Goal: Task Accomplishment & Management: Manage account settings

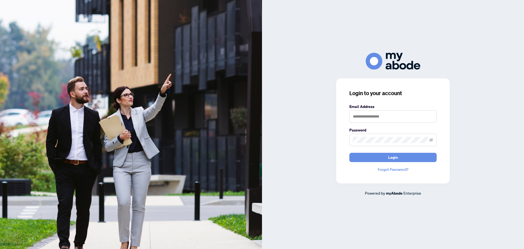
type input "**********"
click at [386, 155] on button "Login" at bounding box center [393, 157] width 87 height 9
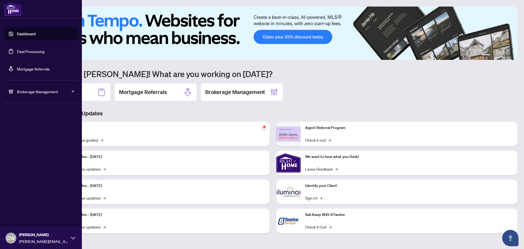
drag, startPoint x: 20, startPoint y: 48, endPoint x: 100, endPoint y: 51, distance: 79.8
click at [20, 49] on link "Deal Processing" at bounding box center [31, 51] width 28 height 5
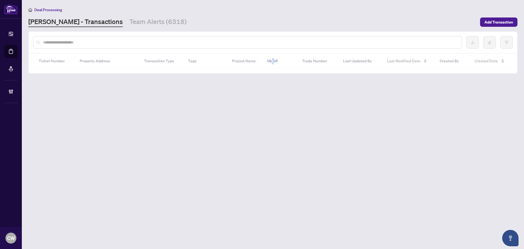
click at [94, 42] on input "text" at bounding box center [250, 42] width 415 height 6
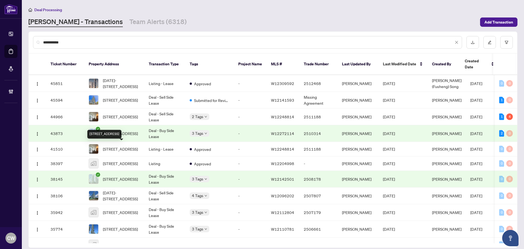
scroll to position [55, 0]
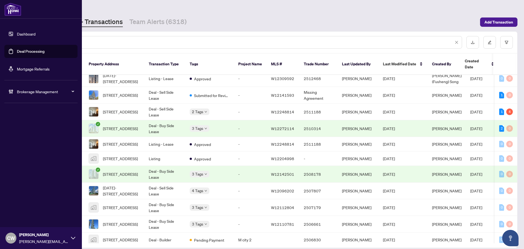
click at [19, 54] on link "Deal Processing" at bounding box center [31, 51] width 28 height 5
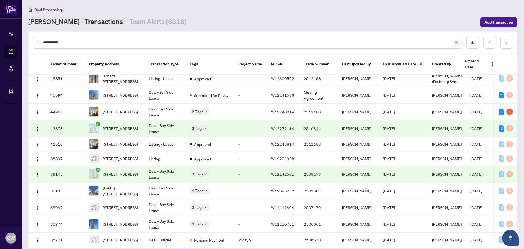
click at [92, 47] on div "**********" at bounding box center [247, 42] width 429 height 13
click at [94, 42] on input "**********" at bounding box center [248, 42] width 411 height 6
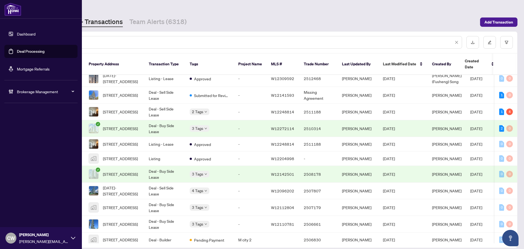
drag, startPoint x: 84, startPoint y: 42, endPoint x: 20, endPoint y: 42, distance: 63.4
click at [20, 42] on div "**********" at bounding box center [262, 124] width 524 height 249
paste input "text"
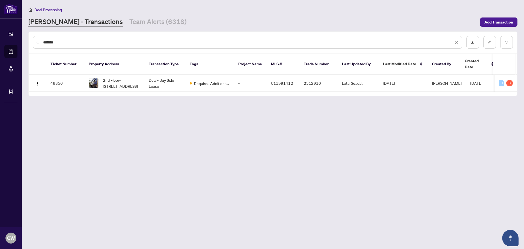
scroll to position [0, 0]
drag, startPoint x: 112, startPoint y: 40, endPoint x: 84, endPoint y: 46, distance: 28.9
click at [111, 40] on input "*******" at bounding box center [248, 42] width 411 height 6
type input "*******"
click at [71, 46] on div "*******" at bounding box center [247, 42] width 429 height 13
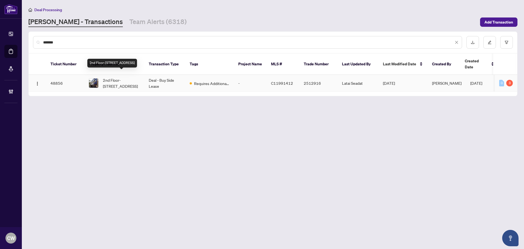
click at [127, 77] on span "2nd Floor-[STREET_ADDRESS]" at bounding box center [121, 83] width 37 height 12
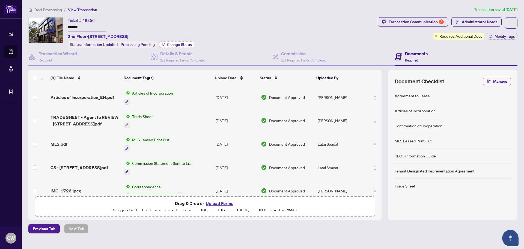
click at [186, 41] on button "Change Status" at bounding box center [176, 44] width 35 height 7
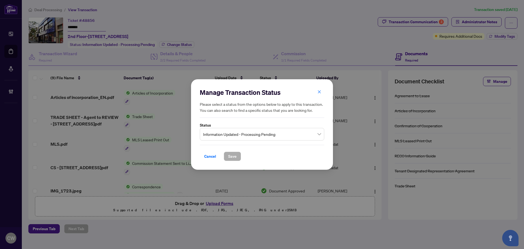
click at [258, 136] on span "Information Updated - Processing Pending" at bounding box center [262, 134] width 118 height 10
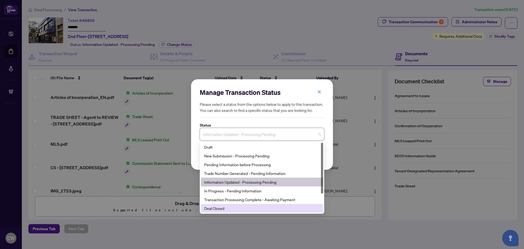
drag, startPoint x: 239, startPoint y: 205, endPoint x: 238, endPoint y: 198, distance: 7.0
click at [239, 205] on div "Deal Closed" at bounding box center [262, 208] width 122 height 9
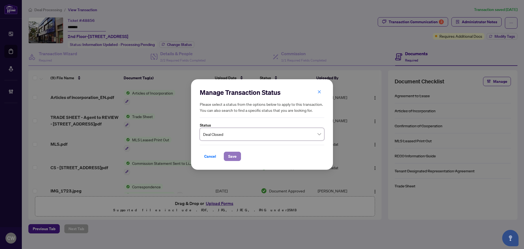
click at [234, 158] on span "Save" at bounding box center [232, 156] width 8 height 9
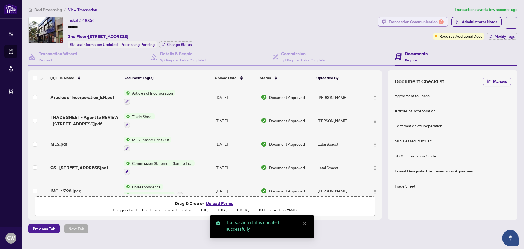
click at [417, 22] on div "Transaction Communication 3" at bounding box center [416, 21] width 55 height 9
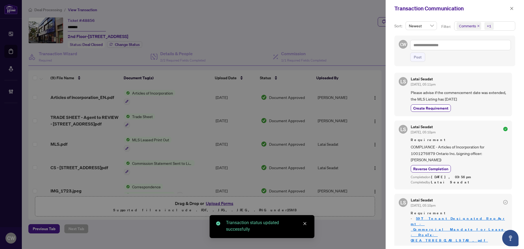
click at [478, 24] on span "Comments" at bounding box center [469, 26] width 25 height 8
click at [459, 47] on span "Select Comments" at bounding box center [460, 48] width 4 height 4
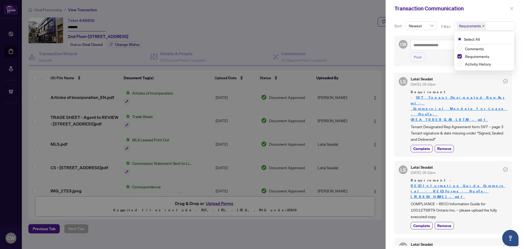
click at [513, 10] on icon "close" at bounding box center [512, 9] width 4 height 4
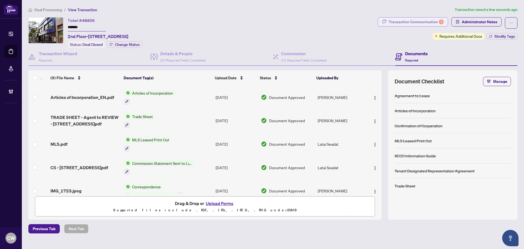
click at [434, 24] on div "Transaction Communication 3" at bounding box center [416, 21] width 55 height 9
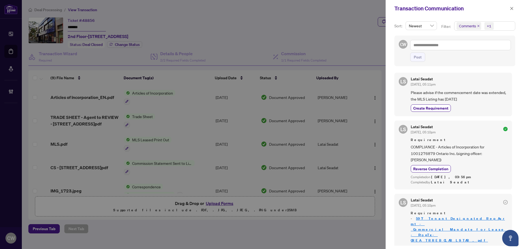
click at [478, 25] on icon "close" at bounding box center [478, 26] width 3 height 3
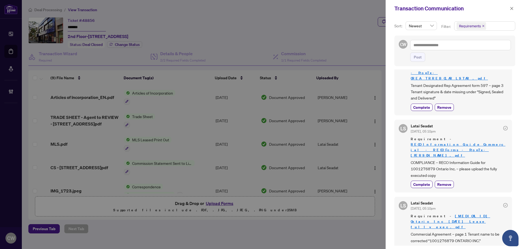
scroll to position [55, 0]
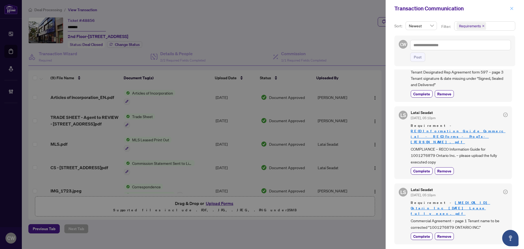
click at [509, 8] on div "Transaction Communication" at bounding box center [455, 8] width 138 height 17
click at [511, 9] on icon "close" at bounding box center [512, 9] width 4 height 4
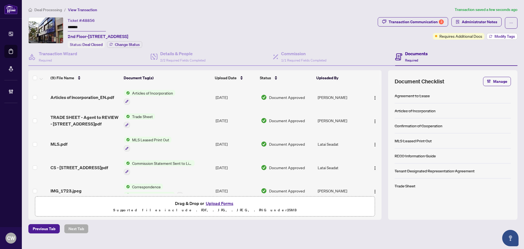
click at [502, 35] on span "Modify Tags" at bounding box center [505, 36] width 20 height 4
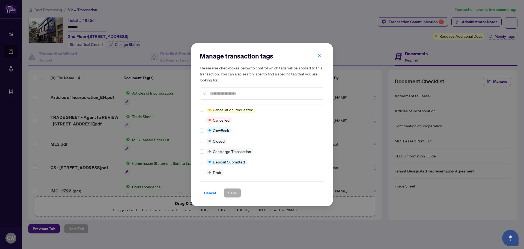
scroll to position [0, 0]
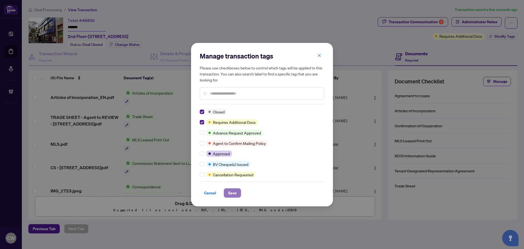
click at [231, 190] on span "Save" at bounding box center [232, 192] width 8 height 9
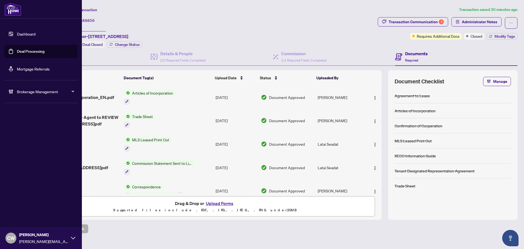
drag, startPoint x: 16, startPoint y: 54, endPoint x: 63, endPoint y: 58, distance: 47.5
click at [17, 54] on link "Deal Processing" at bounding box center [31, 51] width 28 height 5
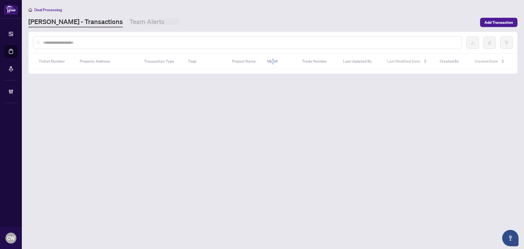
click at [102, 45] on input "text" at bounding box center [250, 43] width 415 height 6
paste input "*******"
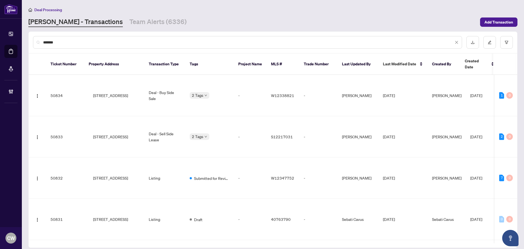
type input "*******"
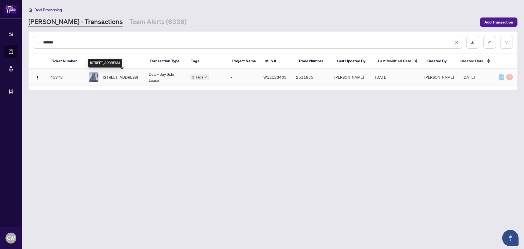
click at [121, 75] on span "[STREET_ADDRESS]" at bounding box center [120, 77] width 35 height 6
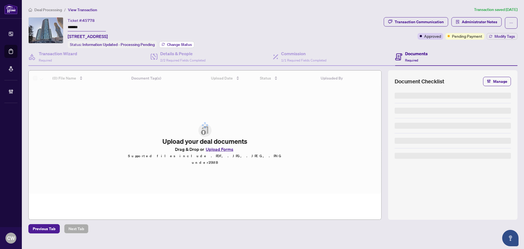
click at [179, 43] on span "Change Status" at bounding box center [179, 45] width 25 height 4
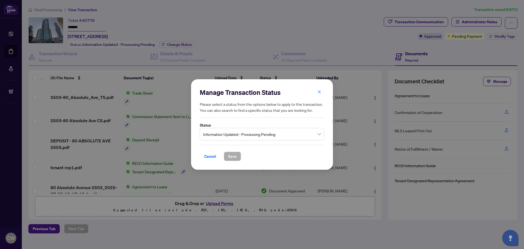
click at [209, 133] on span "Information Updated - Processing Pending" at bounding box center [262, 134] width 118 height 10
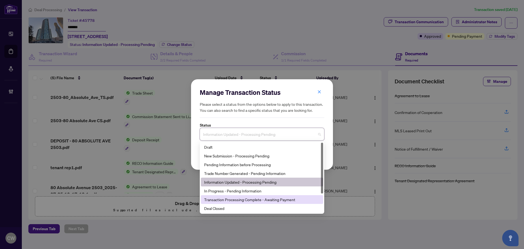
click at [225, 206] on div "Deal Closed" at bounding box center [262, 208] width 116 height 6
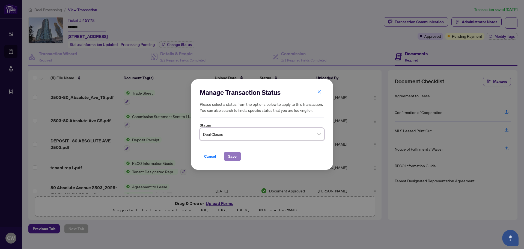
click at [241, 158] on button "Save" at bounding box center [232, 156] width 17 height 9
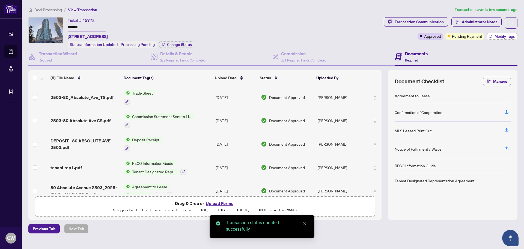
click at [505, 35] on span "Modify Tags" at bounding box center [505, 36] width 20 height 4
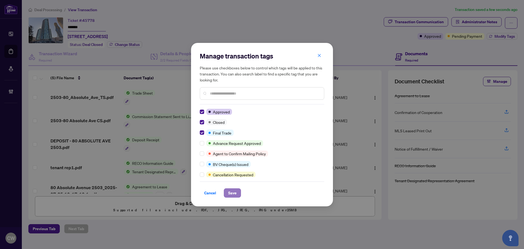
click at [235, 196] on span "Save" at bounding box center [232, 192] width 8 height 9
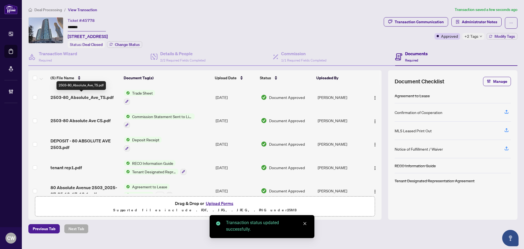
click at [97, 97] on span "2503-80_Absolute_Ave_TS.pdf" at bounding box center [82, 97] width 63 height 7
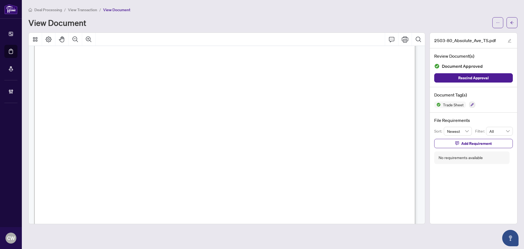
scroll to position [191, 0]
click at [514, 23] on button "button" at bounding box center [512, 22] width 11 height 11
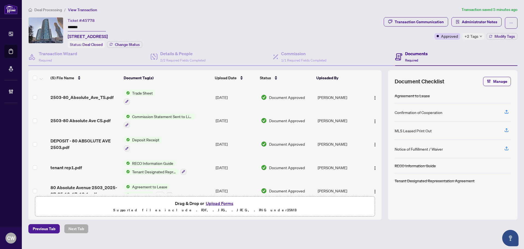
click at [225, 201] on button "Upload Forms" at bounding box center [219, 203] width 31 height 7
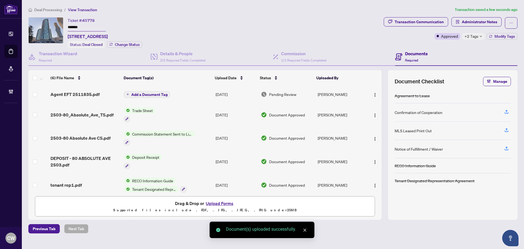
click at [153, 93] on span "Add a Document Tag" at bounding box center [149, 95] width 36 height 4
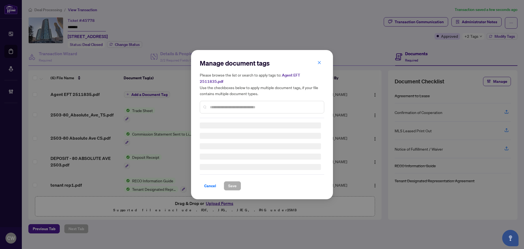
click at [227, 100] on div "Manage document tags Please browse the list or search to apply tags to: Agent E…" at bounding box center [262, 88] width 125 height 59
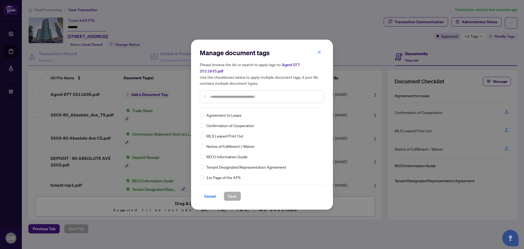
click at [222, 95] on input "text" at bounding box center [265, 97] width 110 height 6
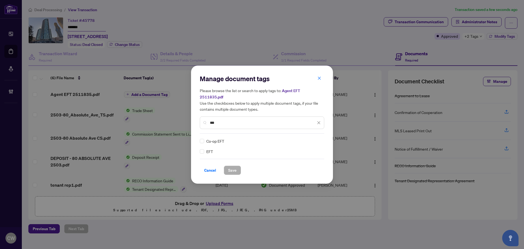
type input "***"
click at [314, 138] on img at bounding box center [313, 140] width 5 height 5
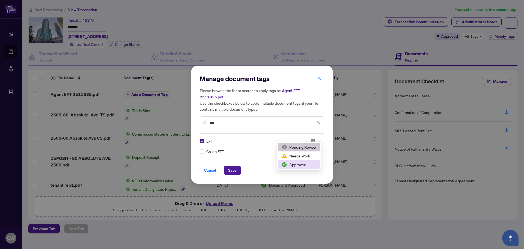
click at [304, 167] on div "Approved" at bounding box center [300, 164] width 42 height 9
click at [229, 166] on span "Save" at bounding box center [232, 170] width 8 height 9
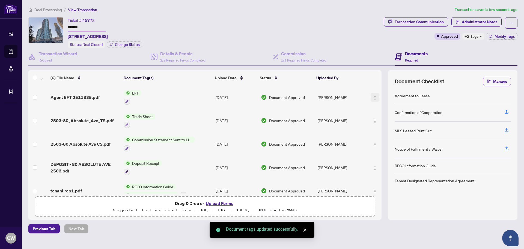
click at [377, 95] on button "button" at bounding box center [375, 97] width 9 height 9
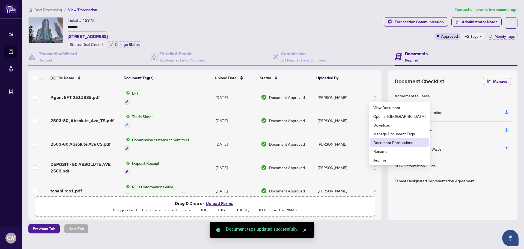
click at [382, 141] on span "Document Permissions" at bounding box center [400, 142] width 52 height 6
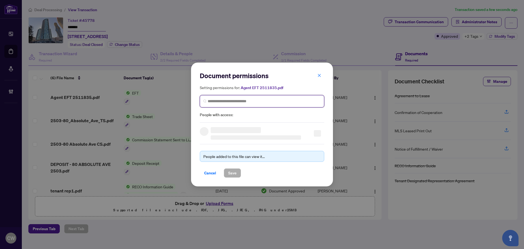
click at [244, 99] on input "search" at bounding box center [264, 101] width 113 height 6
paste input "**********"
type input "**********"
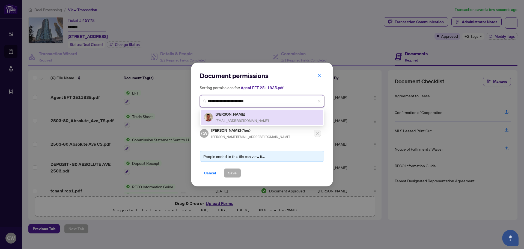
click at [234, 117] on div "[PERSON_NAME] [EMAIL_ADDRESS][DOMAIN_NAME]" at bounding box center [242, 117] width 53 height 13
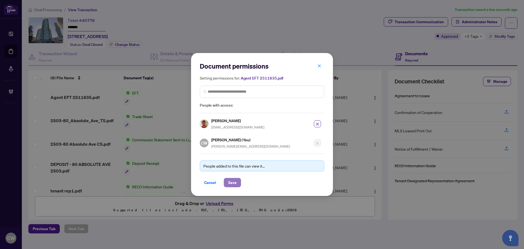
click at [232, 185] on span "Save" at bounding box center [232, 182] width 8 height 9
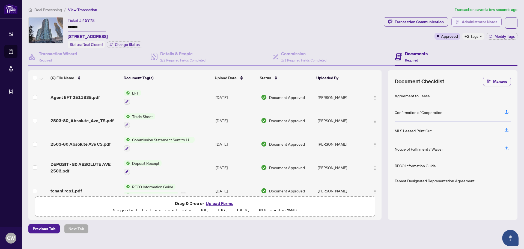
click at [464, 25] on span "Administrator Notes" at bounding box center [480, 21] width 36 height 9
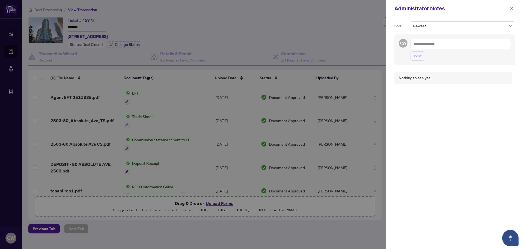
click at [445, 36] on div "CW Post" at bounding box center [455, 49] width 121 height 31
click at [442, 44] on textarea at bounding box center [460, 44] width 101 height 10
paste textarea "**********"
type textarea "**********"
click at [418, 58] on span "Post" at bounding box center [418, 56] width 8 height 9
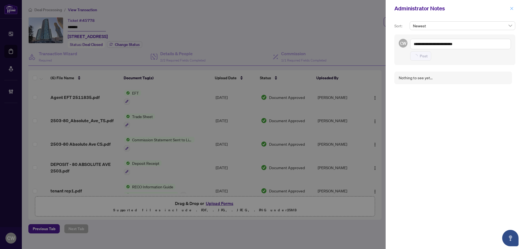
click at [513, 10] on icon "close" at bounding box center [512, 9] width 4 height 4
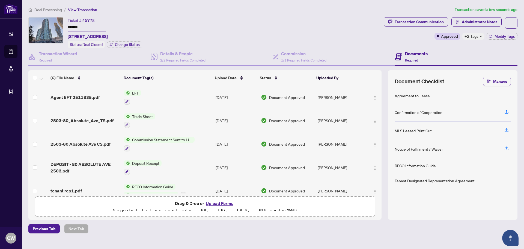
click at [311, 202] on div "Drag & Drop or Upload Forms Supported files include .PDF, .JPG, .JPEG, .PNG und…" at bounding box center [205, 207] width 333 height 14
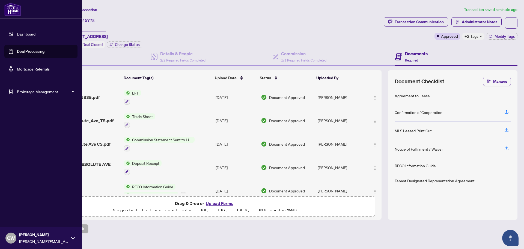
drag, startPoint x: 15, startPoint y: 49, endPoint x: 37, endPoint y: 44, distance: 22.7
click at [17, 49] on link "Deal Processing" at bounding box center [31, 51] width 28 height 5
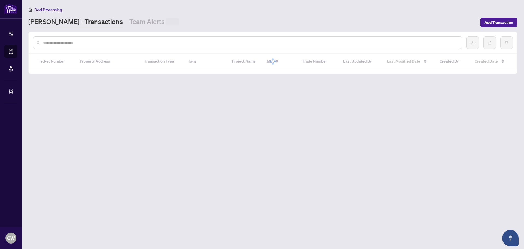
click at [85, 43] on input "text" at bounding box center [250, 43] width 415 height 6
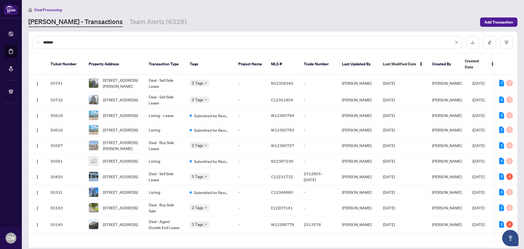
type input "*******"
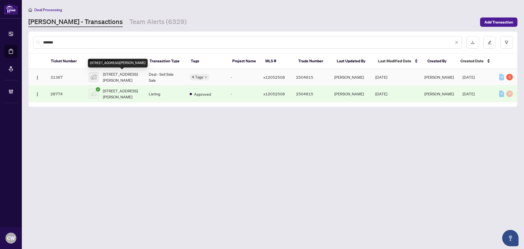
click at [133, 77] on span "[STREET_ADDRESS][PERSON_NAME]" at bounding box center [121, 77] width 37 height 12
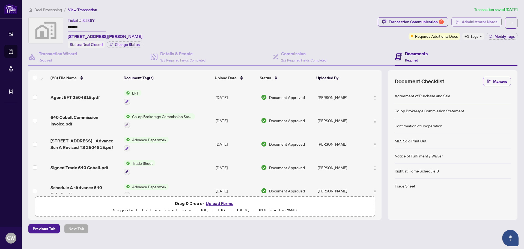
click at [478, 20] on span "Administrator Notes" at bounding box center [480, 21] width 36 height 9
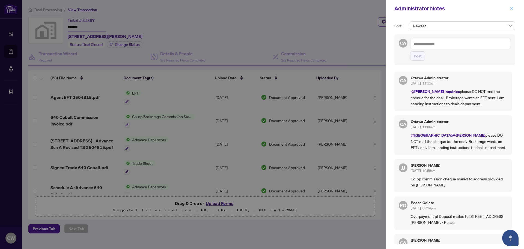
click at [512, 9] on icon "close" at bounding box center [512, 9] width 4 height 4
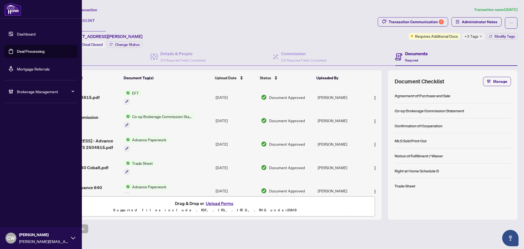
drag, startPoint x: 29, startPoint y: 53, endPoint x: 35, endPoint y: 53, distance: 5.7
click at [29, 53] on link "Deal Processing" at bounding box center [31, 51] width 28 height 5
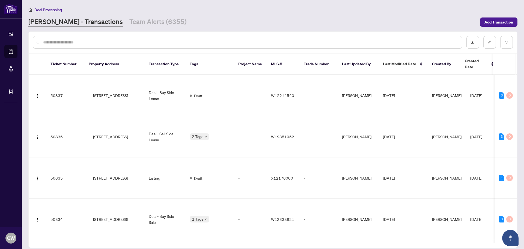
click at [93, 41] on input "text" at bounding box center [250, 42] width 415 height 6
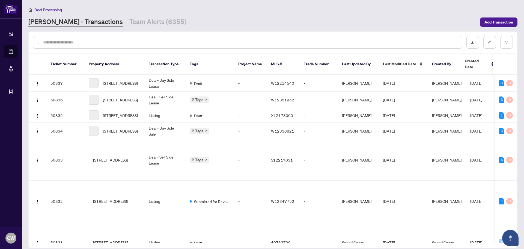
paste input "*******"
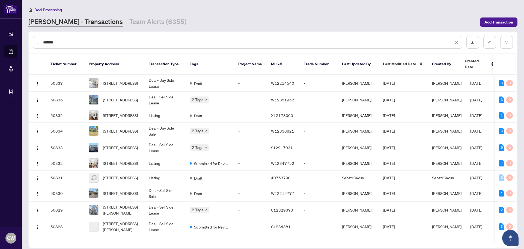
type input "*******"
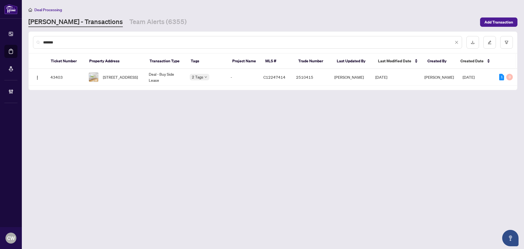
click at [305, 158] on main "Deal Processing [PERSON_NAME] - Transactions Team Alerts (6355) Add Transaction…" at bounding box center [273, 124] width 503 height 249
drag, startPoint x: 68, startPoint y: 44, endPoint x: 34, endPoint y: 38, distance: 34.8
click at [34, 38] on div "*******" at bounding box center [247, 42] width 429 height 13
click at [117, 79] on span "[STREET_ADDRESS]" at bounding box center [120, 77] width 35 height 6
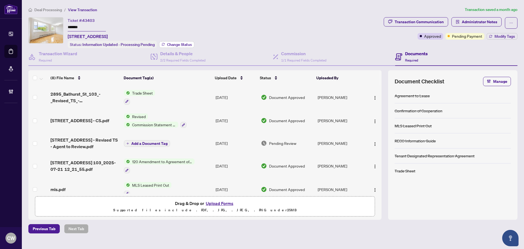
drag, startPoint x: 180, startPoint y: 47, endPoint x: 179, endPoint y: 45, distance: 2.9
click at [180, 48] on div "Details & People 2/2 Required Fields Completed" at bounding box center [212, 57] width 122 height 18
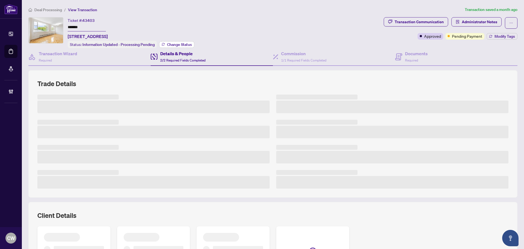
click at [176, 43] on span "Change Status" at bounding box center [179, 45] width 25 height 4
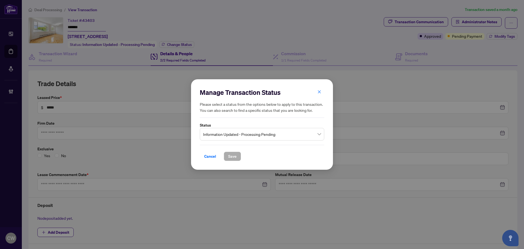
type input "**********"
click at [239, 135] on span "Information Updated - Processing Pending" at bounding box center [262, 134] width 118 height 10
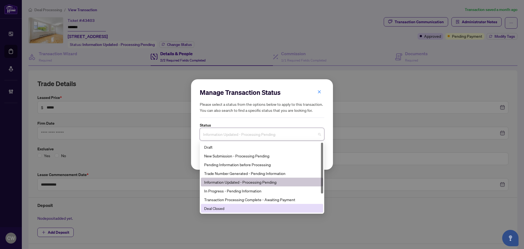
click at [226, 208] on div "Deal Closed" at bounding box center [262, 208] width 116 height 6
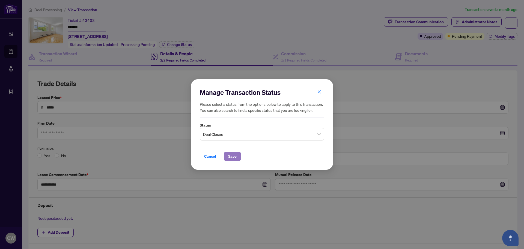
click at [232, 158] on span "Save" at bounding box center [232, 156] width 8 height 9
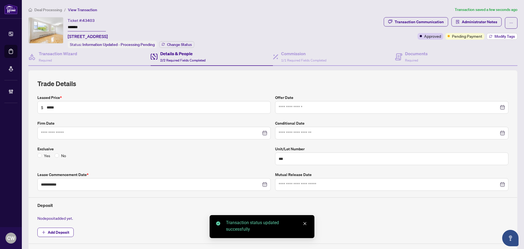
click at [499, 34] on span "Modify Tags" at bounding box center [505, 36] width 20 height 4
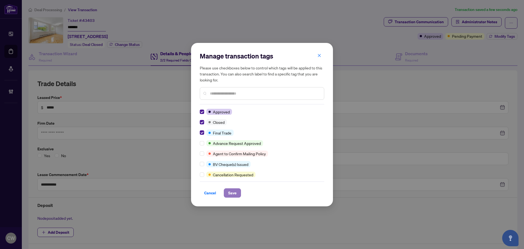
click at [237, 189] on span "Save" at bounding box center [232, 192] width 8 height 9
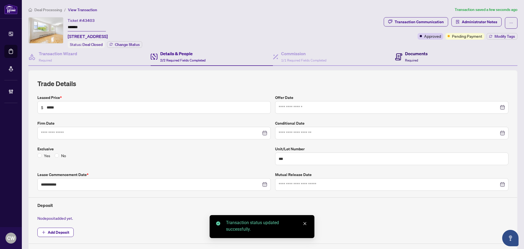
click at [416, 56] on h4 "Documents" at bounding box center [416, 53] width 23 height 7
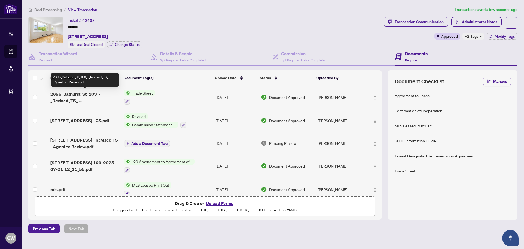
click at [76, 91] on span "2895_Bathurst_St_103_-_Revised_TS_-_Agent_to_Review.pdf" at bounding box center [85, 97] width 69 height 13
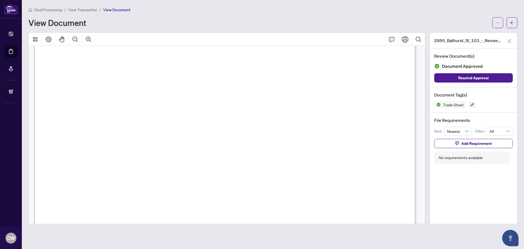
scroll to position [218, 0]
click at [513, 24] on icon "arrow-left" at bounding box center [512, 23] width 4 height 4
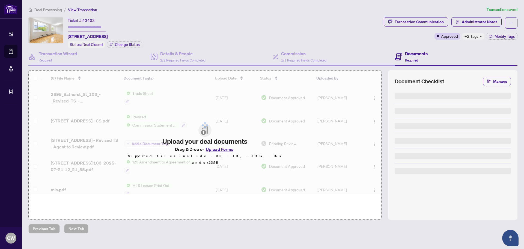
type input "*******"
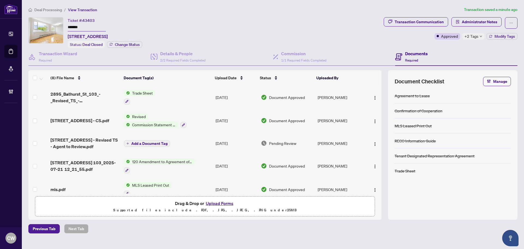
click at [228, 202] on button "Upload Forms" at bounding box center [219, 203] width 31 height 7
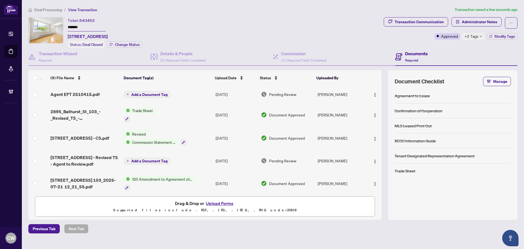
click at [153, 94] on span "Add a Document Tag" at bounding box center [149, 95] width 36 height 4
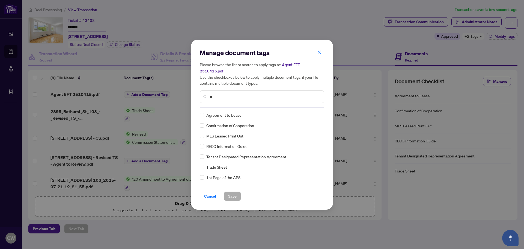
click at [226, 94] on input "*" at bounding box center [265, 97] width 110 height 6
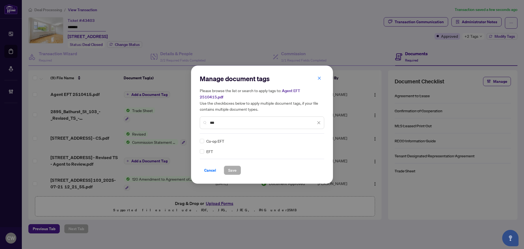
type input "***"
click at [231, 167] on span "Save" at bounding box center [232, 170] width 8 height 9
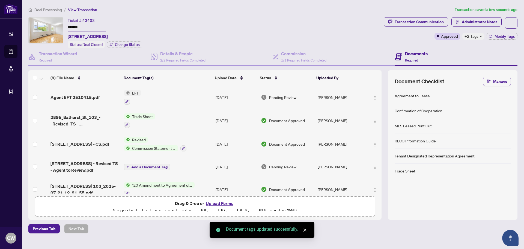
click at [374, 94] on span "button" at bounding box center [375, 97] width 4 height 6
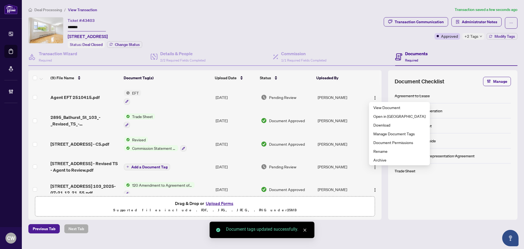
click at [128, 93] on img at bounding box center [127, 93] width 6 height 6
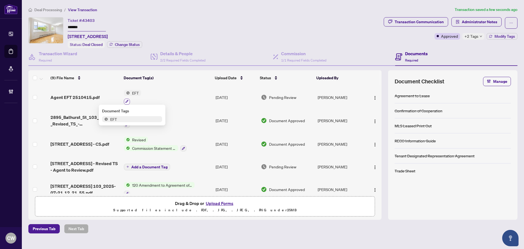
click at [126, 101] on icon "button" at bounding box center [126, 101] width 3 height 3
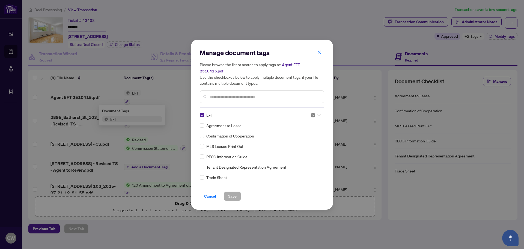
drag, startPoint x: 315, startPoint y: 110, endPoint x: 312, endPoint y: 119, distance: 9.9
click at [315, 112] on div at bounding box center [316, 114] width 10 height 5
click at [306, 137] on div "Approved" at bounding box center [297, 138] width 35 height 6
click at [233, 192] on span "Save" at bounding box center [232, 196] width 8 height 9
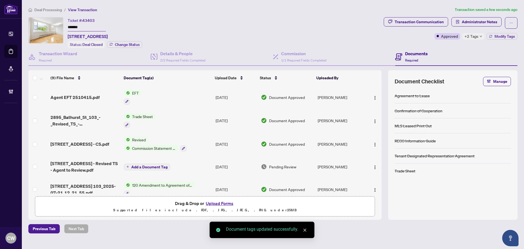
click at [374, 96] on img "button" at bounding box center [375, 98] width 4 height 4
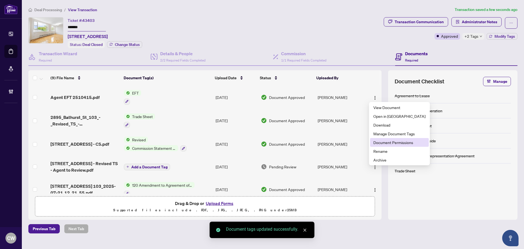
click at [390, 140] on span "Document Permissions" at bounding box center [400, 142] width 52 height 6
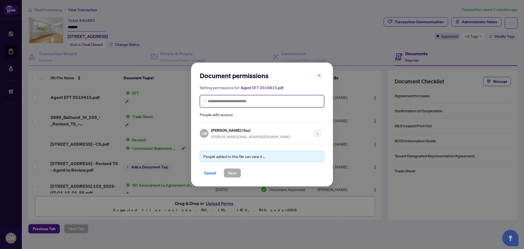
click at [234, 102] on input "search" at bounding box center [264, 101] width 113 height 6
paste input "*******"
click at [240, 104] on input "*******" at bounding box center [264, 101] width 113 height 6
drag, startPoint x: 240, startPoint y: 104, endPoint x: 205, endPoint y: 102, distance: 35.8
click at [205, 102] on span "*******" at bounding box center [262, 101] width 125 height 12
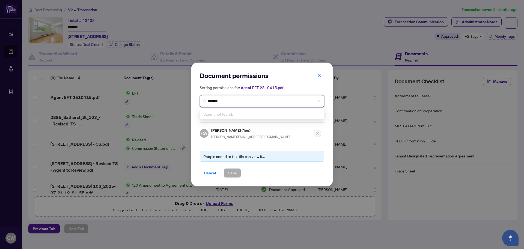
paste input "**********"
type input "**********"
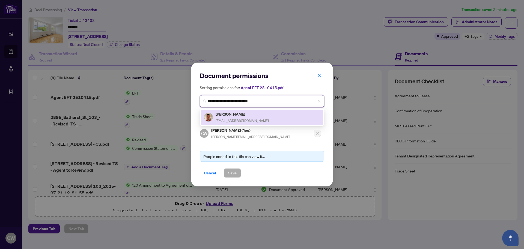
click at [227, 116] on h5 "[PERSON_NAME]" at bounding box center [242, 114] width 53 height 6
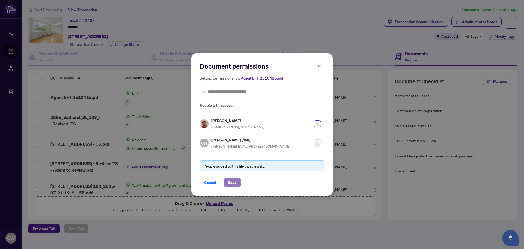
click at [231, 182] on span "Save" at bounding box center [232, 182] width 8 height 9
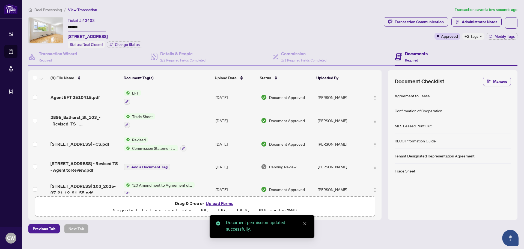
click at [375, 96] on img "button" at bounding box center [375, 98] width 4 height 4
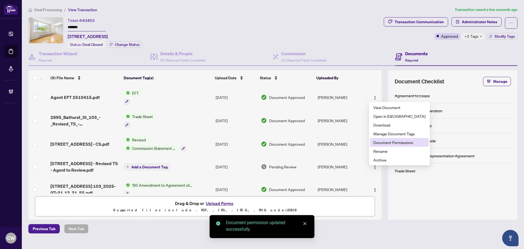
click at [383, 142] on span "Document Permissions" at bounding box center [400, 142] width 52 height 6
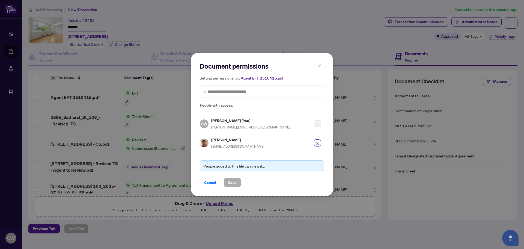
click at [318, 68] on icon "close" at bounding box center [320, 66] width 4 height 4
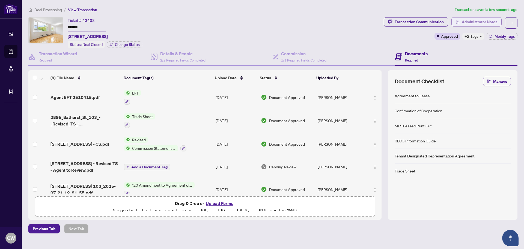
click at [475, 22] on span "Administrator Notes" at bounding box center [480, 21] width 36 height 9
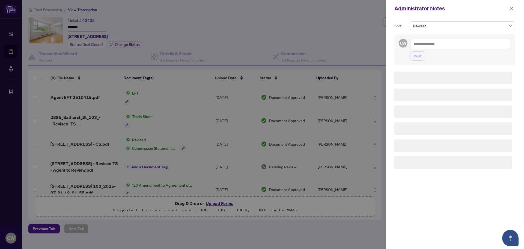
click at [400, 45] on span "CW" at bounding box center [403, 43] width 9 height 9
click at [424, 42] on textarea at bounding box center [460, 44] width 101 height 10
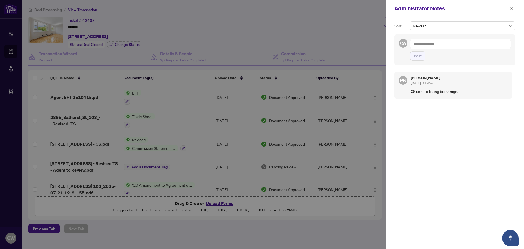
paste textarea "**********"
type textarea "**********"
click at [419, 57] on span "Post" at bounding box center [418, 56] width 8 height 9
click at [512, 9] on icon "close" at bounding box center [512, 8] width 3 height 3
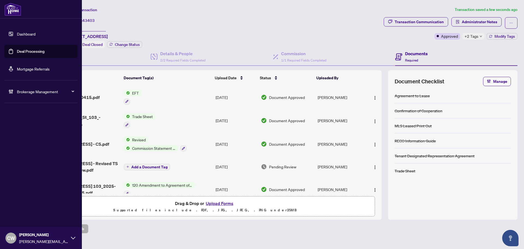
click at [19, 52] on link "Deal Processing" at bounding box center [31, 51] width 28 height 5
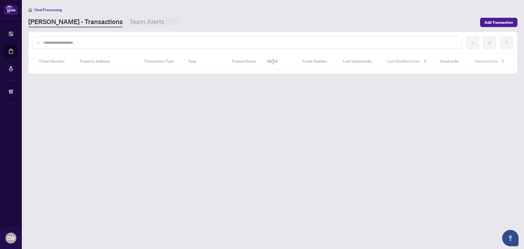
click at [93, 45] on input "text" at bounding box center [250, 43] width 415 height 6
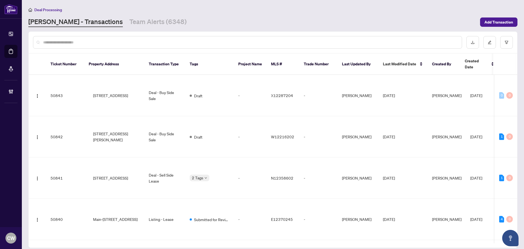
paste input "*******"
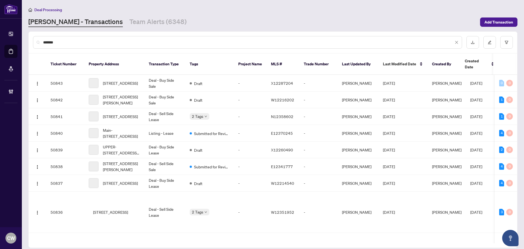
type input "*******"
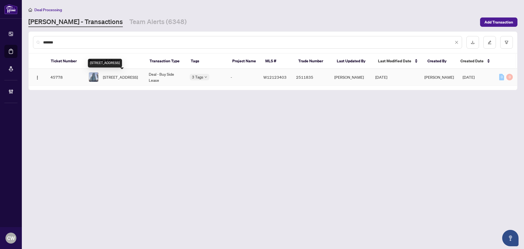
click at [112, 74] on span "[STREET_ADDRESS]" at bounding box center [120, 77] width 35 height 6
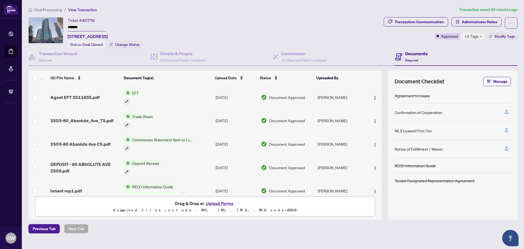
drag, startPoint x: 374, startPoint y: 96, endPoint x: 378, endPoint y: 92, distance: 5.8
click at [374, 96] on img "button" at bounding box center [375, 98] width 4 height 4
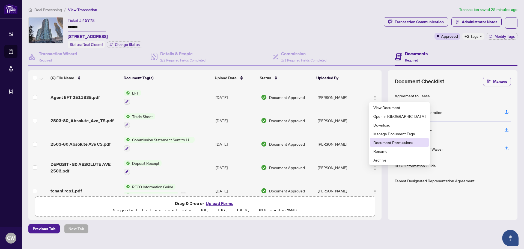
click at [381, 142] on span "Document Permissions" at bounding box center [400, 142] width 52 height 6
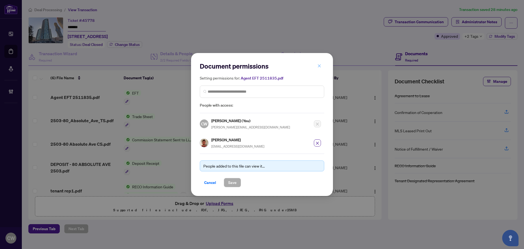
click at [321, 67] on icon "close" at bounding box center [320, 66] width 4 height 4
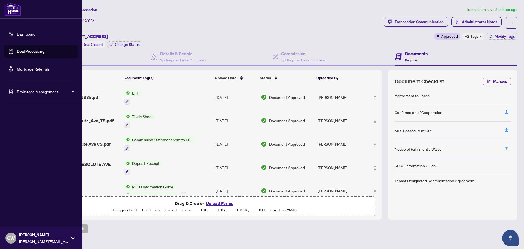
click at [19, 52] on link "Deal Processing" at bounding box center [31, 51] width 28 height 5
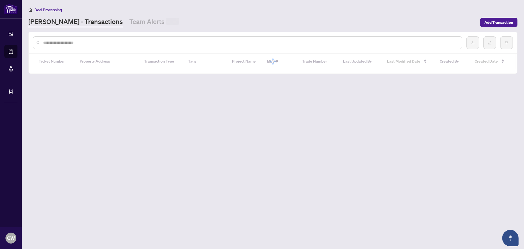
click at [111, 41] on input "text" at bounding box center [250, 43] width 415 height 6
paste input "*******"
type input "*******"
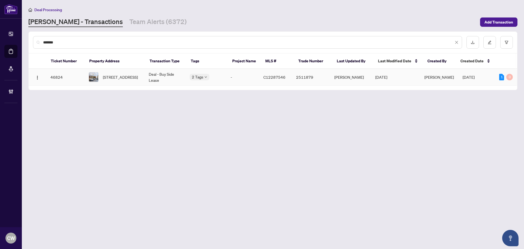
click at [125, 74] on span "[STREET_ADDRESS]" at bounding box center [120, 77] width 35 height 6
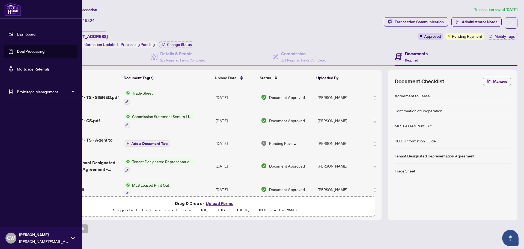
click at [19, 52] on link "Deal Processing" at bounding box center [31, 51] width 28 height 5
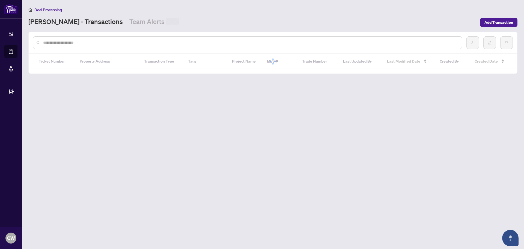
click at [111, 38] on div at bounding box center [247, 42] width 429 height 13
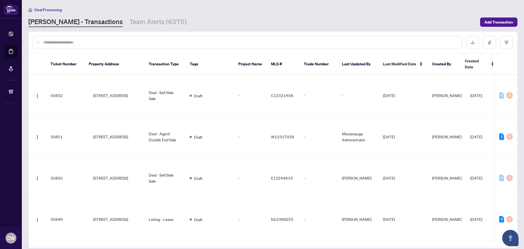
click at [111, 42] on input "text" at bounding box center [250, 42] width 415 height 6
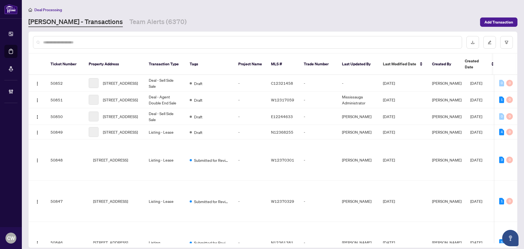
paste input "*******"
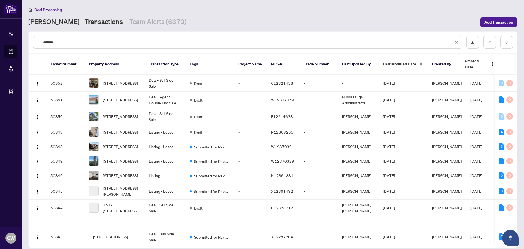
type input "*******"
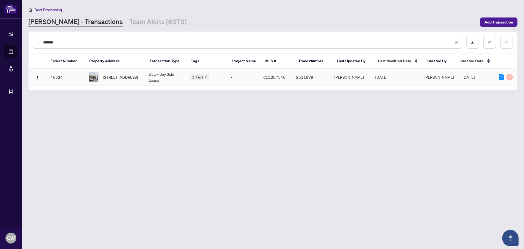
click at [122, 80] on span "[STREET_ADDRESS]" at bounding box center [120, 77] width 35 height 6
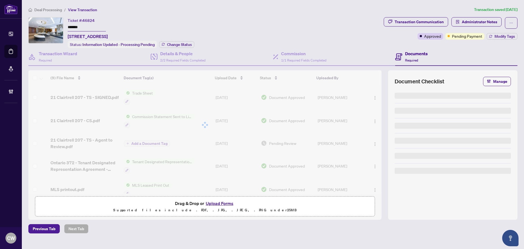
click at [180, 43] on span "Change Status" at bounding box center [179, 45] width 25 height 4
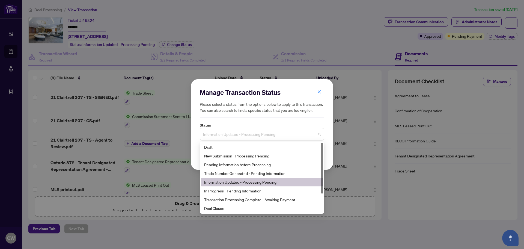
click at [246, 139] on span "Information Updated - Processing Pending" at bounding box center [262, 134] width 118 height 10
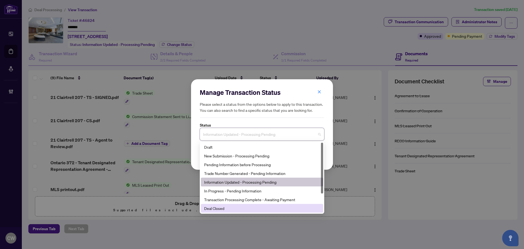
click at [230, 209] on div "Deal Closed" at bounding box center [262, 208] width 116 height 6
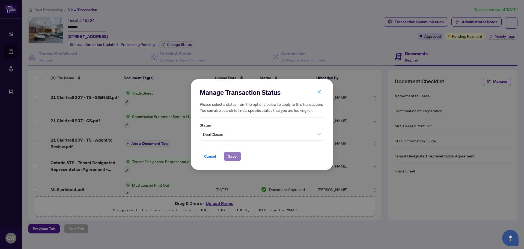
click at [232, 157] on span "Save" at bounding box center [232, 156] width 8 height 9
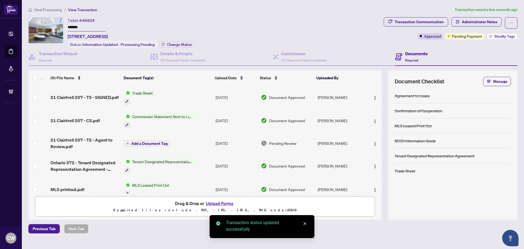
click at [503, 36] on span "Modify Tags" at bounding box center [505, 36] width 20 height 4
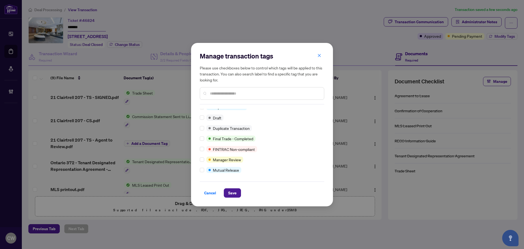
scroll to position [5, 0]
click at [230, 190] on span "Save" at bounding box center [232, 192] width 8 height 9
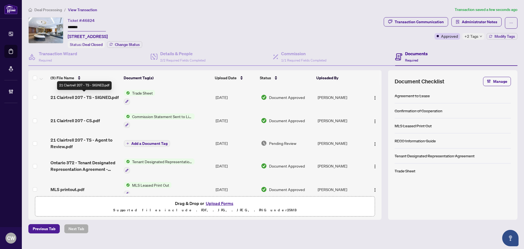
click at [95, 98] on span "21 Clairtrell 207 - TS - SIGNED.pdf" at bounding box center [85, 97] width 68 height 7
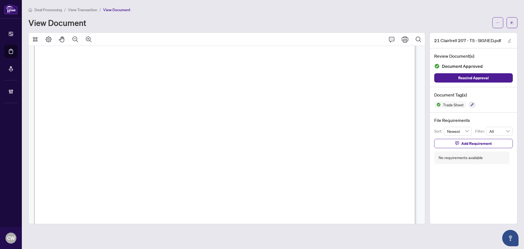
scroll to position [191, 0]
click at [510, 19] on span "button" at bounding box center [512, 22] width 4 height 9
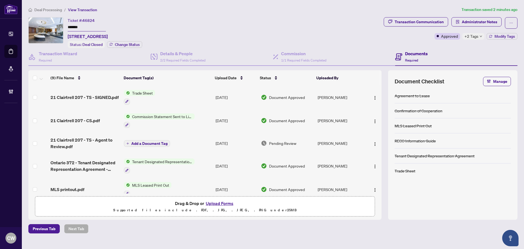
click at [226, 203] on button "Upload Forms" at bounding box center [219, 203] width 31 height 7
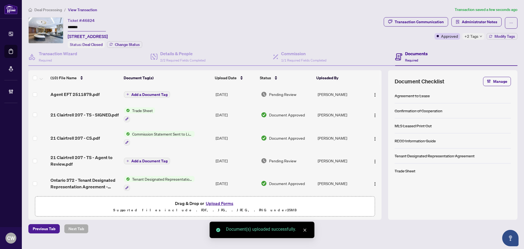
click at [153, 95] on span "Add a Document Tag" at bounding box center [149, 95] width 36 height 4
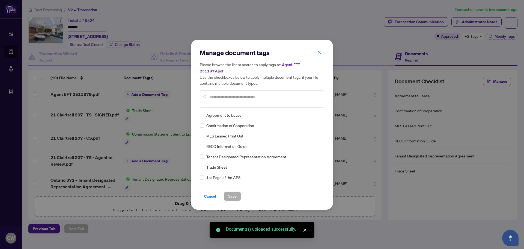
click at [217, 96] on input "text" at bounding box center [265, 97] width 110 height 6
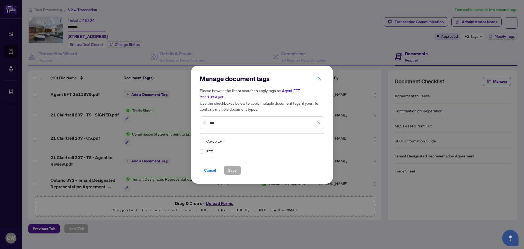
type input "***"
click at [312, 138] on img at bounding box center [313, 140] width 5 height 5
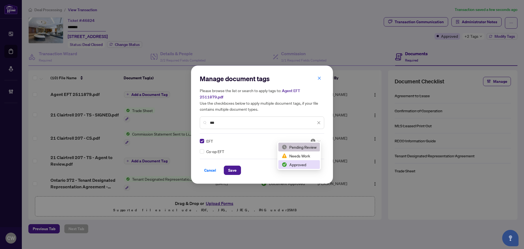
click at [305, 163] on div "Approved" at bounding box center [299, 164] width 35 height 6
click at [228, 161] on div "Cancel Save" at bounding box center [262, 167] width 125 height 16
click at [232, 166] on span "Save" at bounding box center [232, 170] width 8 height 9
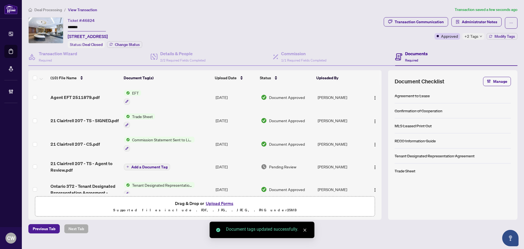
click at [373, 94] on span "button" at bounding box center [375, 97] width 4 height 6
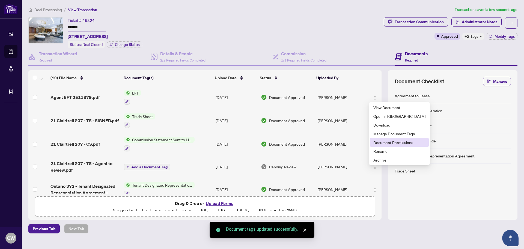
click at [388, 141] on span "Document Permissions" at bounding box center [400, 142] width 52 height 6
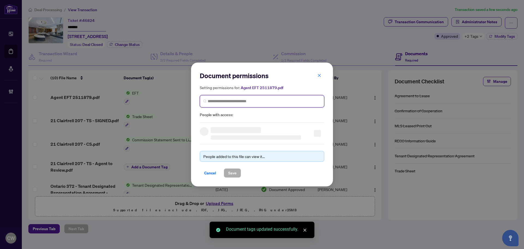
click at [238, 103] on input "search" at bounding box center [264, 101] width 113 height 6
paste input "**********"
type input "**********"
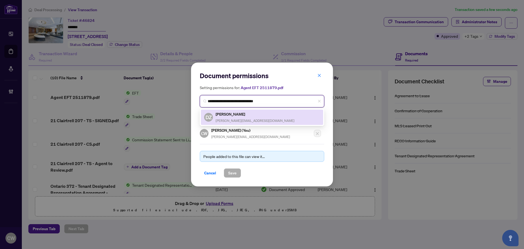
click at [233, 113] on h5 "[PERSON_NAME]" at bounding box center [255, 114] width 79 height 6
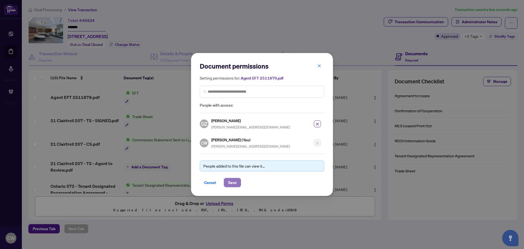
click at [234, 181] on span "Save" at bounding box center [232, 182] width 8 height 9
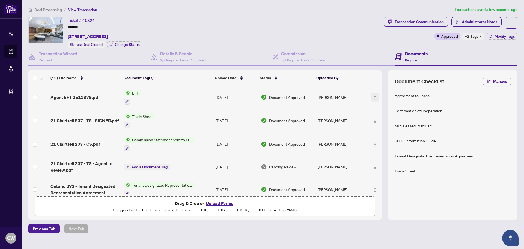
click at [376, 98] on img "button" at bounding box center [375, 98] width 4 height 4
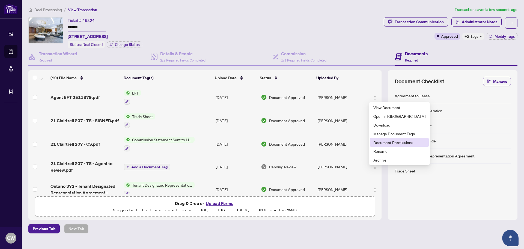
click at [379, 141] on span "Document Permissions" at bounding box center [400, 142] width 52 height 6
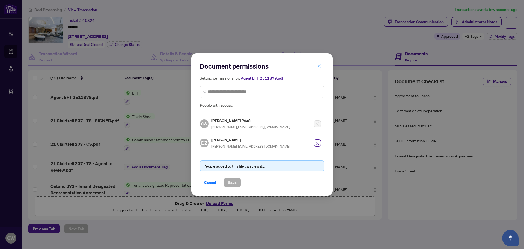
click at [319, 69] on span "button" at bounding box center [320, 65] width 4 height 9
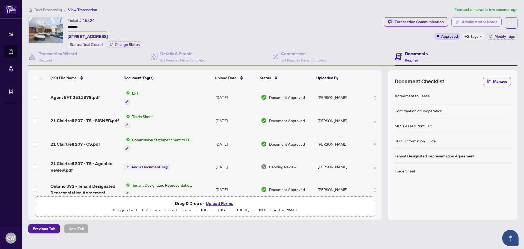
click at [468, 21] on span "Administrator Notes" at bounding box center [480, 21] width 36 height 9
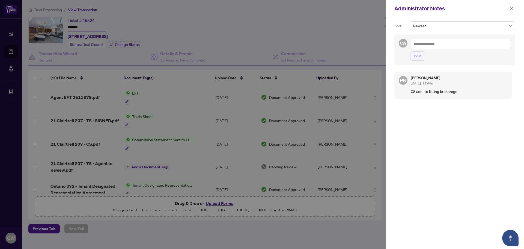
drag, startPoint x: 440, startPoint y: 47, endPoint x: 432, endPoint y: 51, distance: 9.7
click at [441, 47] on textarea at bounding box center [460, 44] width 101 height 10
paste textarea "**********"
type textarea "**********"
click at [412, 60] on button "Post" at bounding box center [417, 55] width 15 height 9
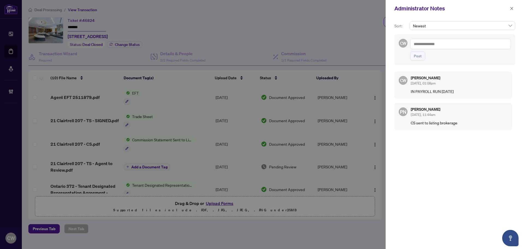
drag, startPoint x: 512, startPoint y: 8, endPoint x: 509, endPoint y: 8, distance: 3.0
click at [512, 8] on icon "close" at bounding box center [512, 9] width 4 height 4
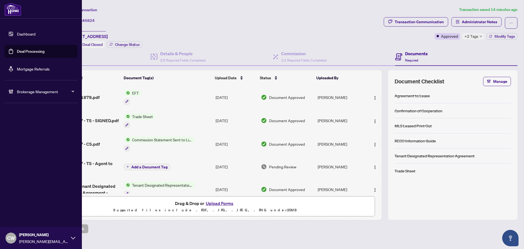
click at [19, 49] on link "Deal Processing" at bounding box center [31, 51] width 28 height 5
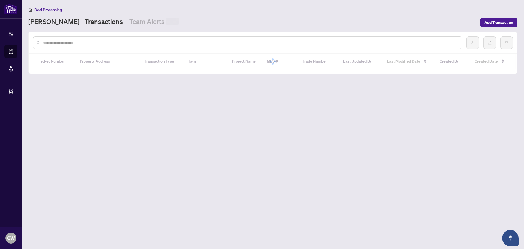
click at [108, 42] on input "text" at bounding box center [250, 43] width 415 height 6
paste input "*******"
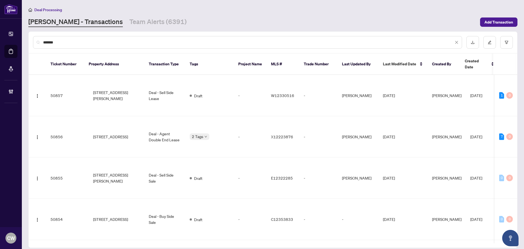
type input "*******"
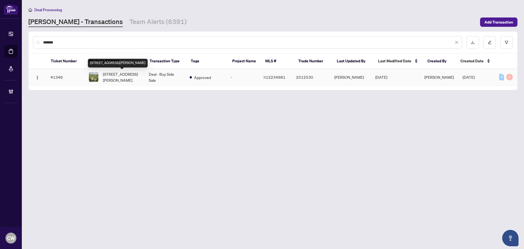
click at [125, 81] on span "[STREET_ADDRESS][PERSON_NAME]" at bounding box center [121, 77] width 37 height 12
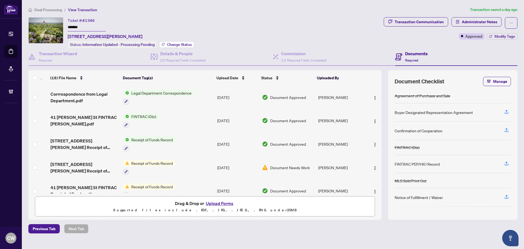
click at [184, 44] on span "Change Status" at bounding box center [179, 45] width 25 height 4
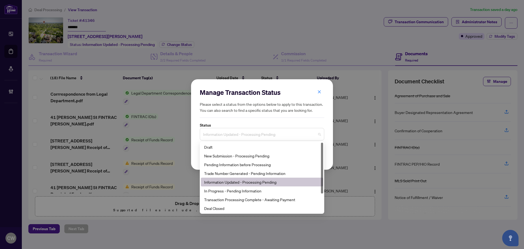
click at [224, 131] on span "Information Updated - Processing Pending" at bounding box center [262, 134] width 118 height 10
click at [228, 211] on div "Deal Closed" at bounding box center [262, 208] width 116 height 6
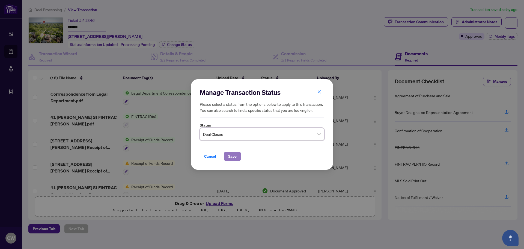
click at [232, 157] on span "Save" at bounding box center [232, 156] width 8 height 9
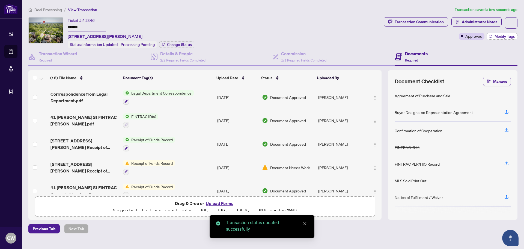
click at [499, 35] on span "Modify Tags" at bounding box center [505, 36] width 20 height 4
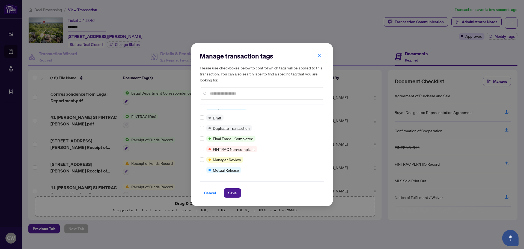
scroll to position [5, 0]
click at [235, 196] on span "Save" at bounding box center [232, 192] width 8 height 9
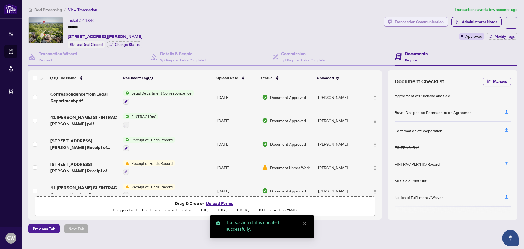
click at [430, 22] on div "Transaction Communication" at bounding box center [419, 21] width 49 height 9
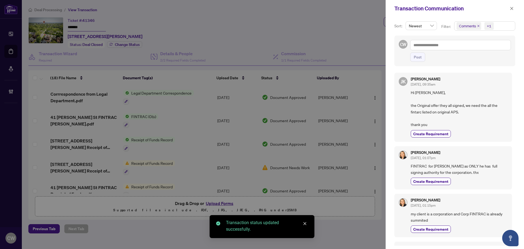
click at [478, 25] on icon "close" at bounding box center [478, 26] width 3 height 3
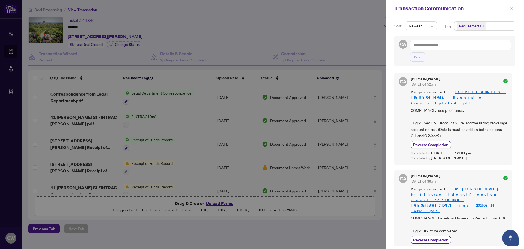
click at [510, 8] on icon "close" at bounding box center [512, 9] width 4 height 4
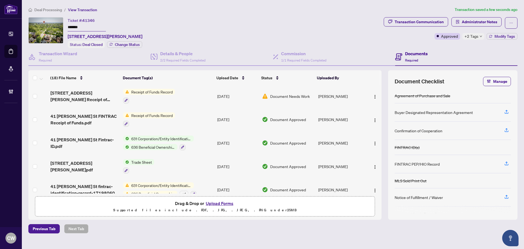
scroll to position [109, 0]
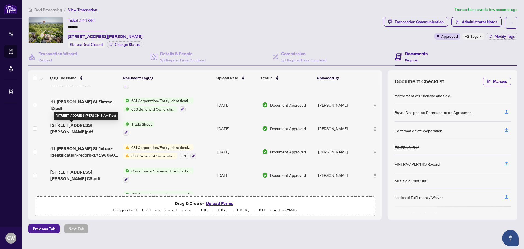
click at [73, 126] on span "[STREET_ADDRESS][PERSON_NAME]pdf" at bounding box center [85, 128] width 68 height 13
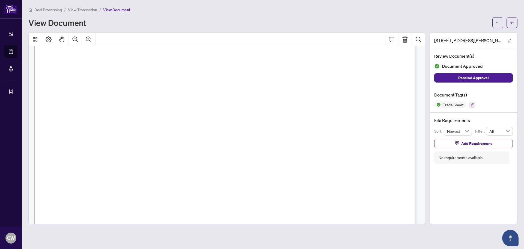
scroll to position [164, 0]
click at [513, 23] on icon "arrow-left" at bounding box center [512, 22] width 3 height 3
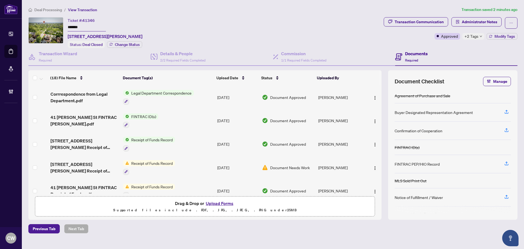
click at [224, 202] on button "Upload Forms" at bounding box center [219, 203] width 31 height 7
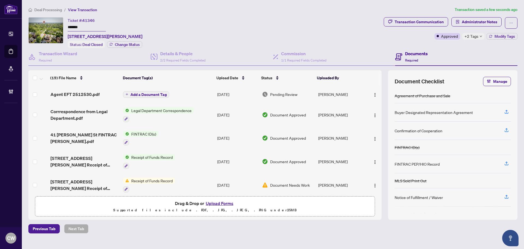
click at [156, 94] on span "Add a Document Tag" at bounding box center [149, 95] width 36 height 4
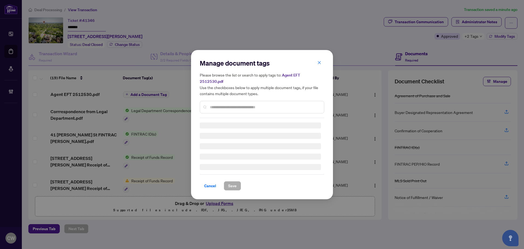
click at [220, 101] on div "Manage document tags Please browse the list or search to apply tags to: Agent E…" at bounding box center [262, 88] width 125 height 59
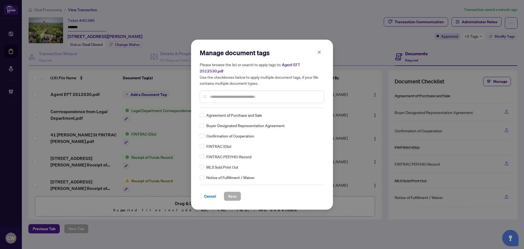
click at [227, 94] on input "text" at bounding box center [265, 97] width 110 height 6
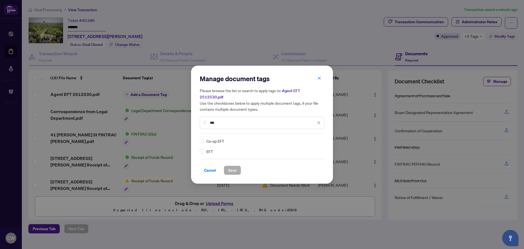
type input "***"
click at [315, 138] on img at bounding box center [313, 140] width 5 height 5
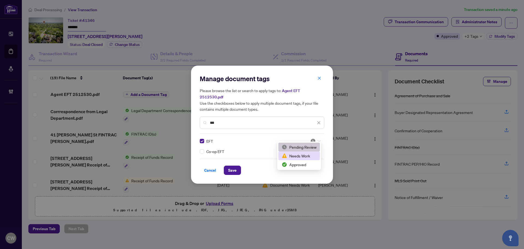
click at [307, 156] on div "Needs Work" at bounding box center [299, 156] width 35 height 6
click at [314, 139] on img at bounding box center [313, 140] width 5 height 5
click at [307, 166] on div "Approved" at bounding box center [299, 164] width 35 height 6
click at [232, 166] on span "Save" at bounding box center [232, 170] width 8 height 9
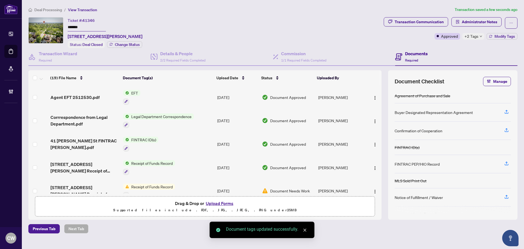
click at [373, 96] on img "button" at bounding box center [375, 98] width 4 height 4
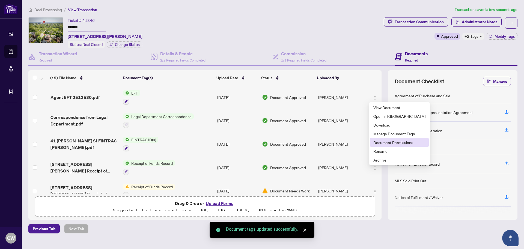
click at [381, 141] on span "Document Permissions" at bounding box center [400, 142] width 52 height 6
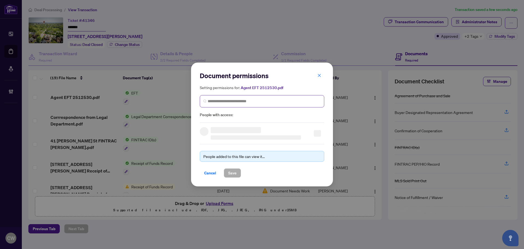
click at [232, 107] on span at bounding box center [262, 101] width 125 height 12
click at [233, 99] on input "search" at bounding box center [264, 101] width 113 height 6
paste input "**********"
type input "**********"
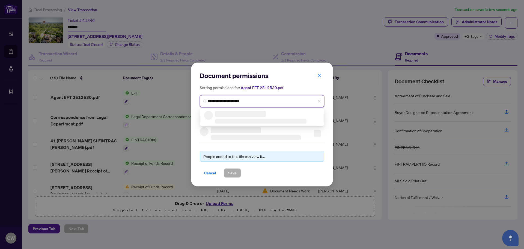
click at [236, 114] on h3 at bounding box center [240, 114] width 51 height 6
click at [236, 114] on h5 "[PERSON_NAME]" at bounding box center [255, 114] width 79 height 6
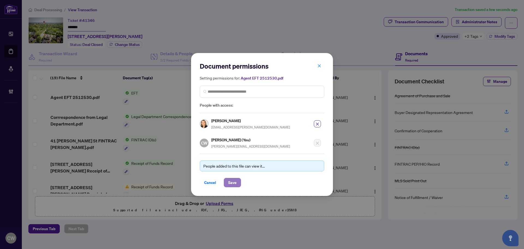
click at [233, 186] on span "Save" at bounding box center [232, 182] width 8 height 9
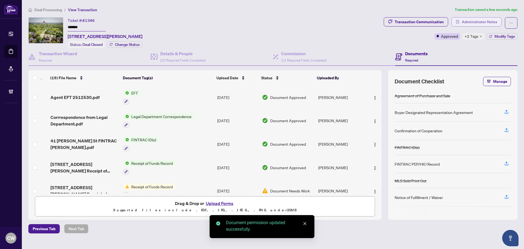
click at [479, 22] on span "Administrator Notes" at bounding box center [480, 21] width 36 height 9
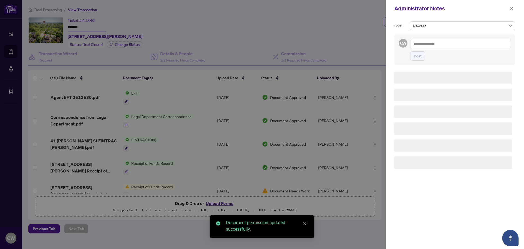
click at [432, 43] on textarea at bounding box center [460, 44] width 101 height 10
paste textarea "**********"
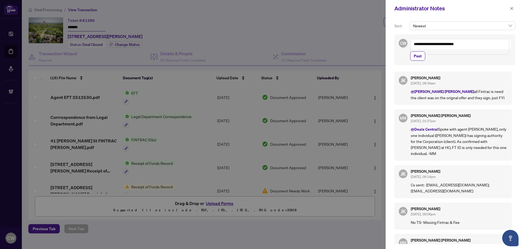
drag, startPoint x: 474, startPoint y: 43, endPoint x: 471, endPoint y: 43, distance: 3.1
click at [474, 43] on textarea "**********" at bounding box center [459, 47] width 99 height 16
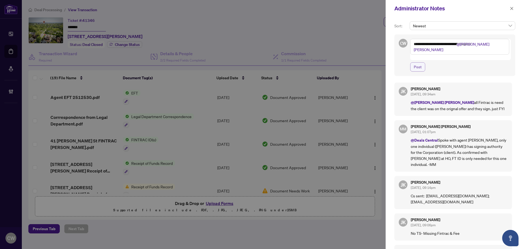
type textarea "**********"
click at [417, 63] on span "Post" at bounding box center [418, 67] width 8 height 9
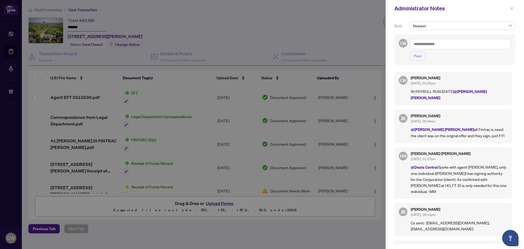
click at [512, 9] on icon "close" at bounding box center [512, 9] width 4 height 4
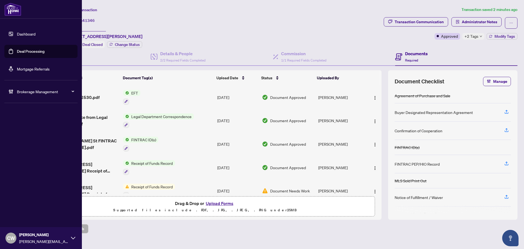
click at [17, 53] on link "Deal Processing" at bounding box center [31, 51] width 28 height 5
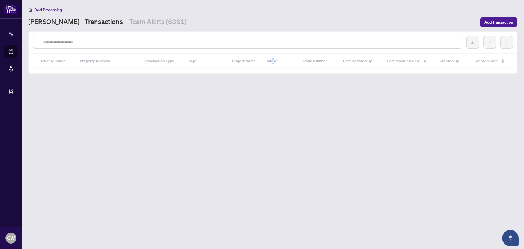
click at [96, 38] on div at bounding box center [247, 42] width 429 height 13
click at [95, 42] on input "text" at bounding box center [250, 42] width 415 height 6
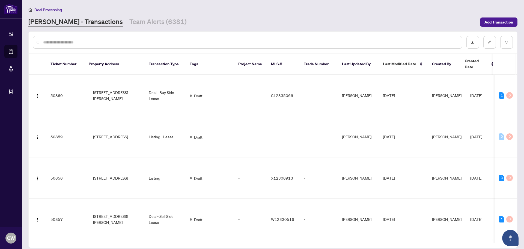
paste input "*******"
type input "*******"
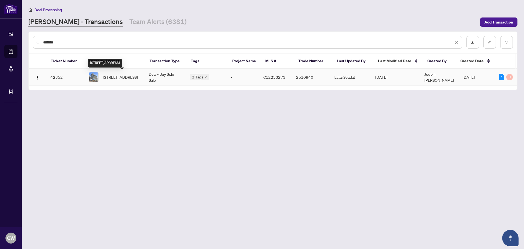
click at [120, 75] on span "[STREET_ADDRESS]" at bounding box center [120, 77] width 35 height 6
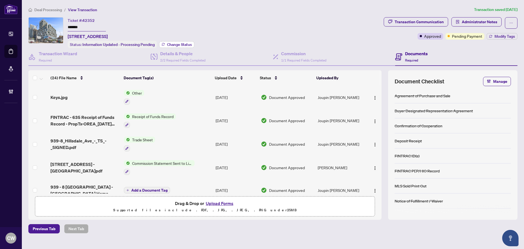
click at [175, 43] on span "Change Status" at bounding box center [179, 45] width 25 height 4
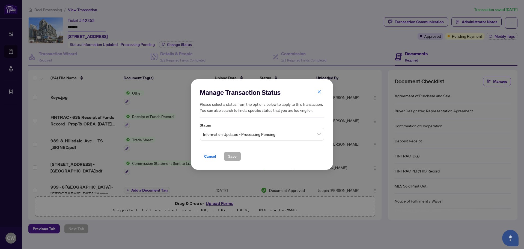
drag, startPoint x: 241, startPoint y: 136, endPoint x: 243, endPoint y: 140, distance: 5.0
click at [241, 136] on span "Information Updated - Processing Pending" at bounding box center [262, 134] width 118 height 10
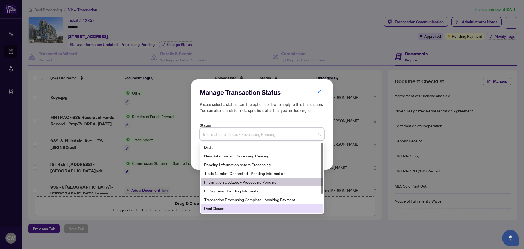
click at [231, 211] on div "Deal Closed" at bounding box center [262, 208] width 116 height 6
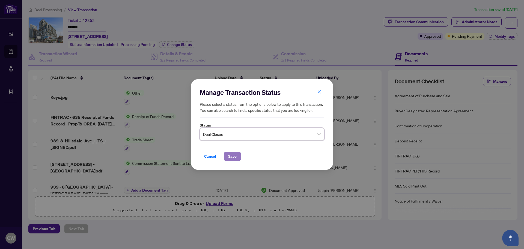
click at [232, 153] on span "Save" at bounding box center [232, 156] width 8 height 9
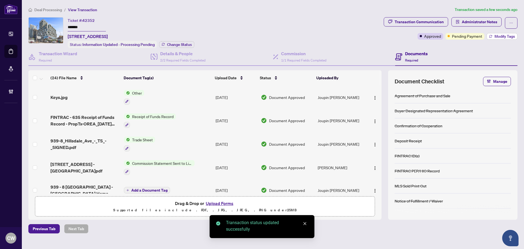
click at [502, 37] on span "Modify Tags" at bounding box center [505, 36] width 20 height 4
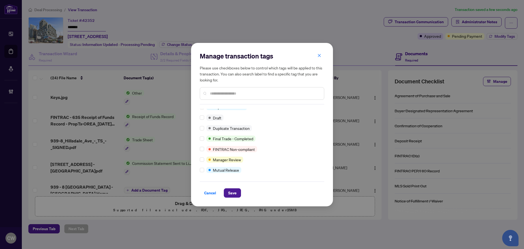
scroll to position [5, 0]
click at [231, 196] on span "Save" at bounding box center [232, 192] width 8 height 9
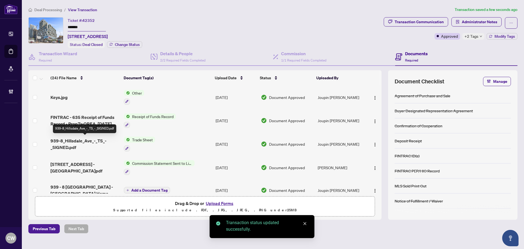
click at [74, 141] on span "939-8_Hillsdale_Ave_-_TS_-_SIGNED.pdf" at bounding box center [85, 143] width 69 height 13
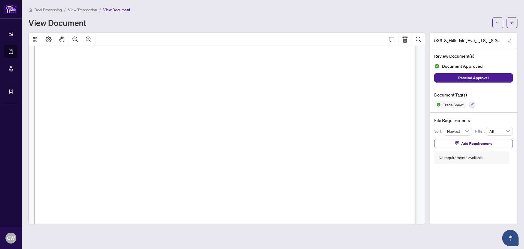
scroll to position [191, 0]
click at [511, 19] on span "button" at bounding box center [512, 22] width 4 height 9
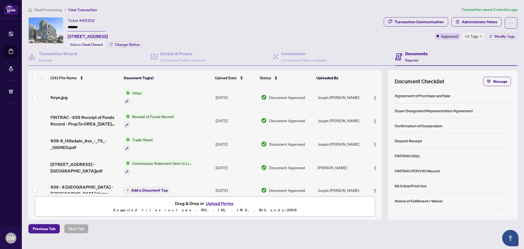
click at [224, 203] on button "Upload Forms" at bounding box center [219, 203] width 31 height 7
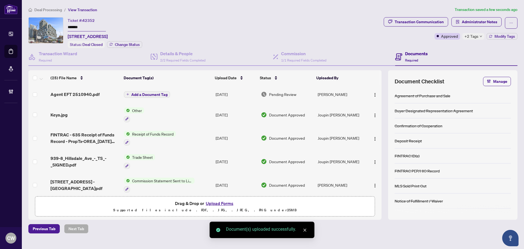
click at [152, 93] on span "Add a Document Tag" at bounding box center [149, 95] width 36 height 4
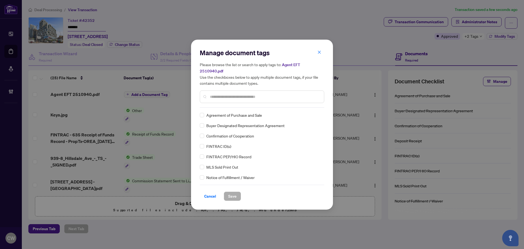
click at [224, 96] on input "text" at bounding box center [265, 97] width 110 height 6
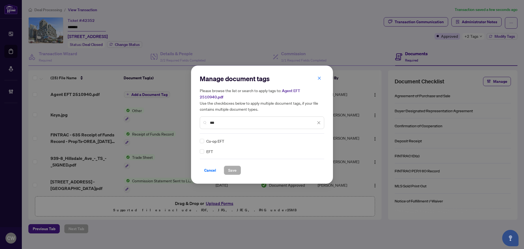
type input "***"
click at [315, 138] on img at bounding box center [313, 140] width 5 height 5
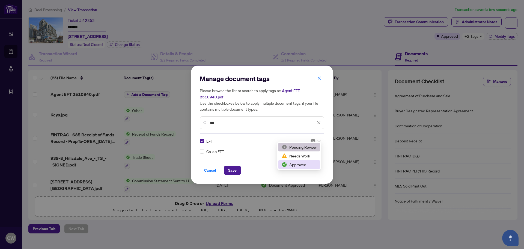
click at [302, 165] on div "Approved" at bounding box center [299, 164] width 35 height 6
click at [232, 166] on span "Save" at bounding box center [232, 170] width 8 height 9
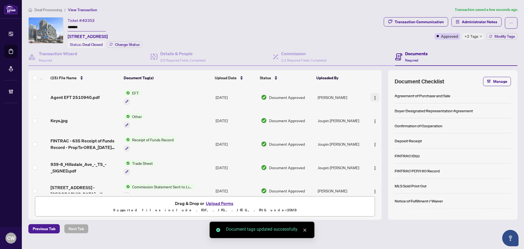
click at [375, 97] on img "button" at bounding box center [375, 98] width 4 height 4
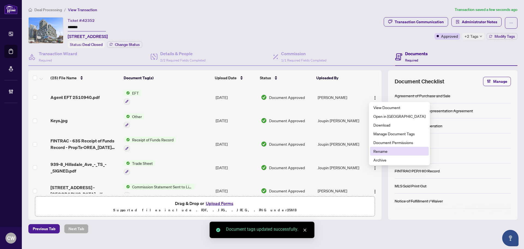
click at [383, 149] on span "Rename" at bounding box center [400, 151] width 52 height 6
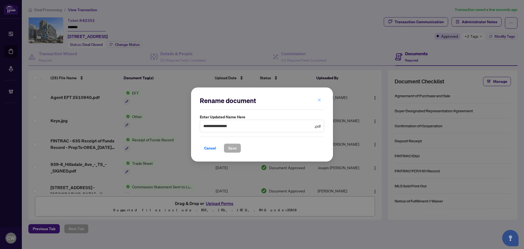
click at [321, 101] on icon "close" at bounding box center [319, 100] width 3 height 3
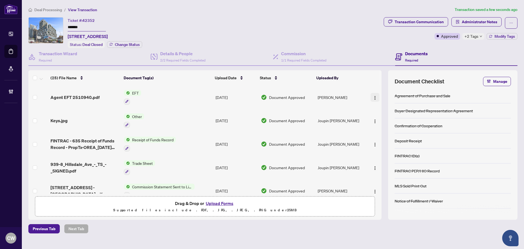
click at [375, 96] on img "button" at bounding box center [375, 98] width 4 height 4
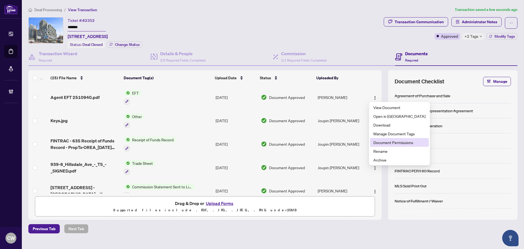
click at [384, 144] on span "Document Permissions" at bounding box center [400, 142] width 52 height 6
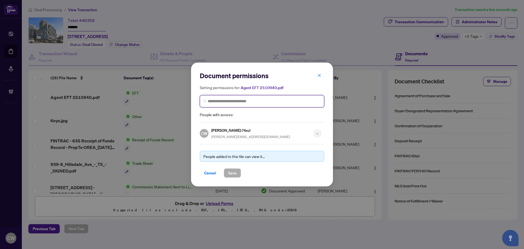
click at [275, 102] on input "search" at bounding box center [264, 101] width 113 height 6
paste input "**********"
type input "**********"
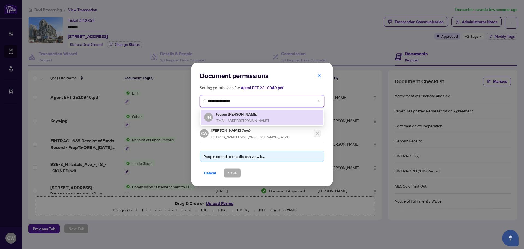
click at [237, 116] on h5 "Joupin [PERSON_NAME]" at bounding box center [242, 114] width 53 height 6
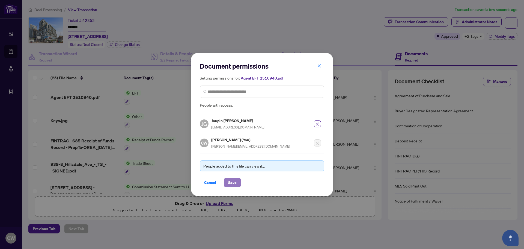
click at [233, 178] on span "Save" at bounding box center [232, 182] width 8 height 9
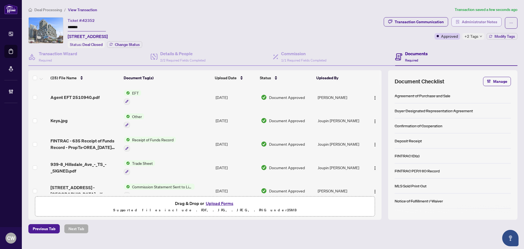
click at [480, 21] on span "Administrator Notes" at bounding box center [480, 21] width 36 height 9
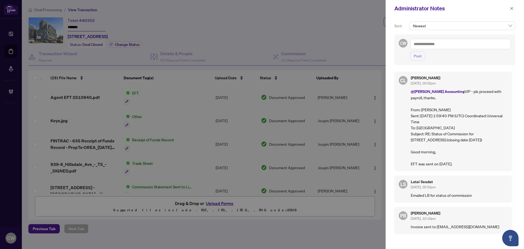
click at [426, 46] on textarea at bounding box center [460, 44] width 101 height 10
paste textarea "**********"
type textarea "**********"
click at [422, 58] on span "Post" at bounding box center [418, 56] width 8 height 9
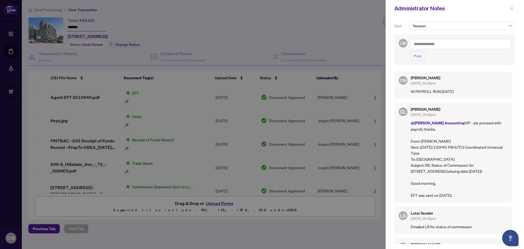
click at [510, 8] on icon "close" at bounding box center [512, 9] width 4 height 4
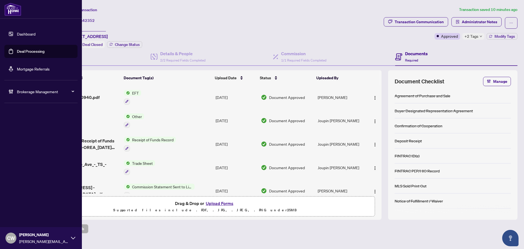
click at [18, 53] on link "Deal Processing" at bounding box center [31, 51] width 28 height 5
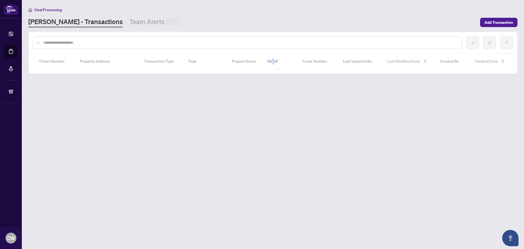
click at [110, 40] on input "text" at bounding box center [250, 43] width 415 height 6
paste input "*******"
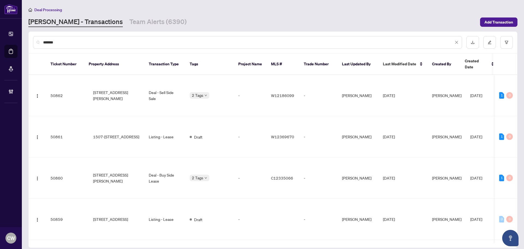
type input "*******"
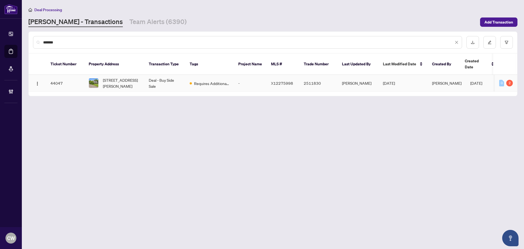
click at [104, 77] on span "[STREET_ADDRESS][PERSON_NAME]" at bounding box center [121, 83] width 37 height 12
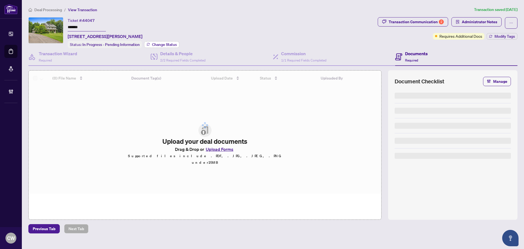
click at [157, 43] on span "Change Status" at bounding box center [164, 45] width 25 height 4
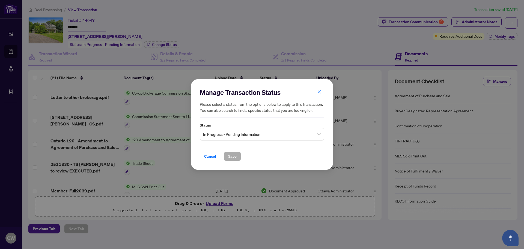
click at [236, 132] on span "In Progress - Pending Information" at bounding box center [262, 134] width 118 height 10
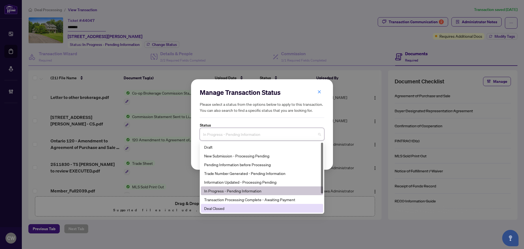
click at [232, 206] on div "Deal Closed" at bounding box center [262, 208] width 116 height 6
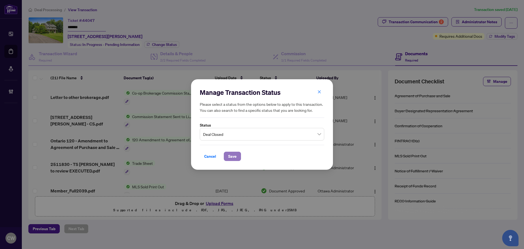
click at [230, 160] on span "Save" at bounding box center [232, 156] width 8 height 9
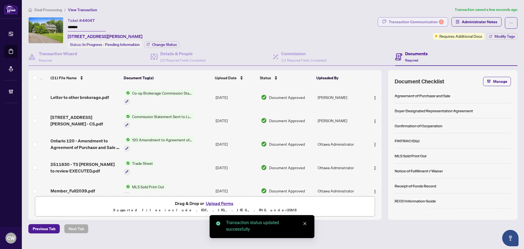
click at [429, 19] on div "Transaction Communication 2" at bounding box center [416, 21] width 55 height 9
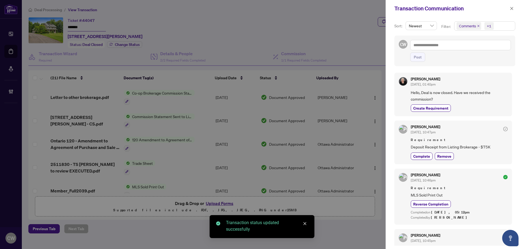
click at [478, 26] on icon "close" at bounding box center [479, 26] width 2 height 2
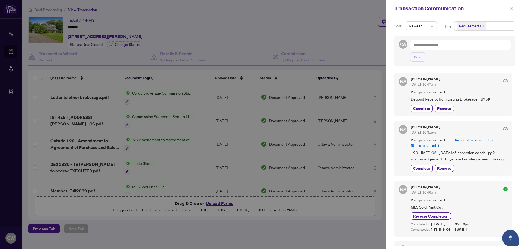
click at [510, 10] on icon "close" at bounding box center [512, 9] width 4 height 4
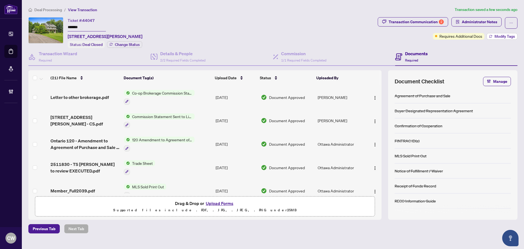
click at [505, 36] on span "Modify Tags" at bounding box center [505, 36] width 20 height 4
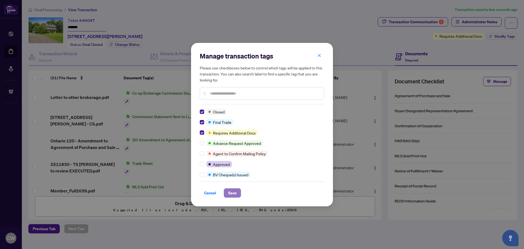
click at [231, 190] on span "Save" at bounding box center [232, 192] width 8 height 9
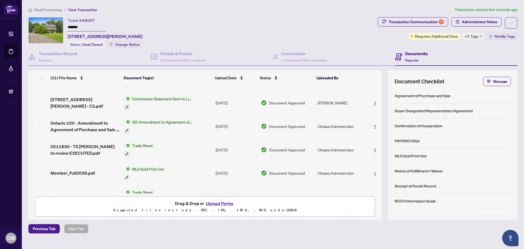
scroll to position [27, 0]
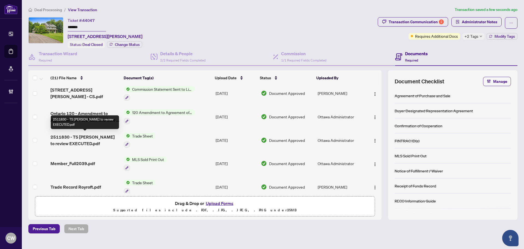
click at [79, 140] on span "2511830 - TS [PERSON_NAME] to review EXECUTED.pdf" at bounding box center [85, 140] width 69 height 13
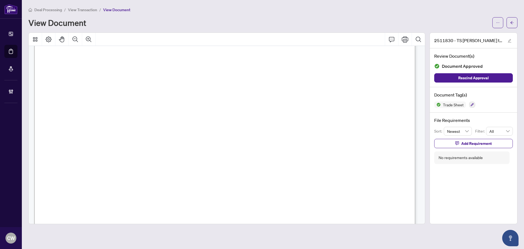
scroll to position [212, 0]
click at [511, 21] on icon "arrow-left" at bounding box center [512, 23] width 4 height 4
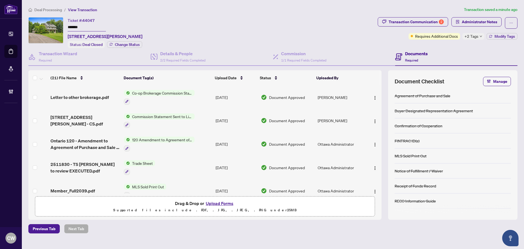
click at [223, 202] on button "Upload Forms" at bounding box center [219, 203] width 31 height 7
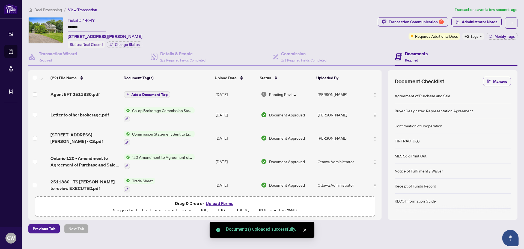
click at [155, 93] on span "Add a Document Tag" at bounding box center [149, 95] width 36 height 4
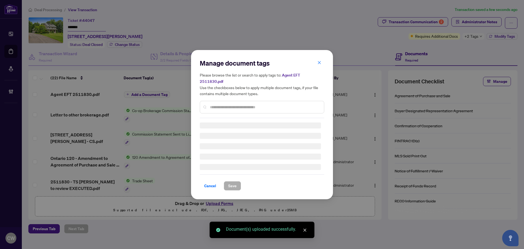
click at [217, 101] on div at bounding box center [262, 107] width 125 height 13
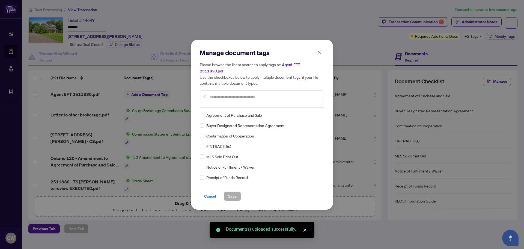
click at [221, 99] on div at bounding box center [262, 96] width 125 height 13
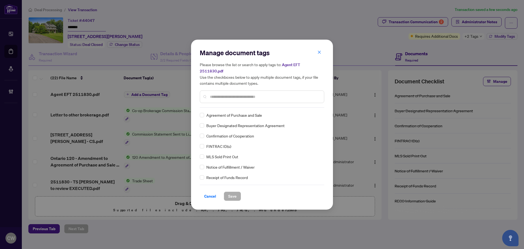
click at [221, 94] on input "text" at bounding box center [265, 97] width 110 height 6
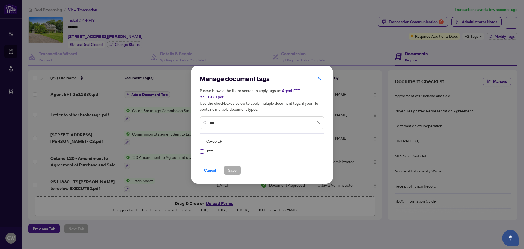
type input "***"
click at [312, 138] on img at bounding box center [313, 140] width 5 height 5
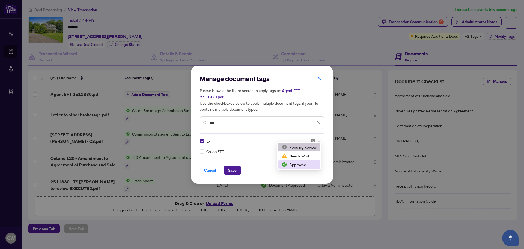
click at [305, 162] on div "Approved" at bounding box center [299, 164] width 35 height 6
click at [235, 167] on span "Save" at bounding box center [232, 170] width 8 height 9
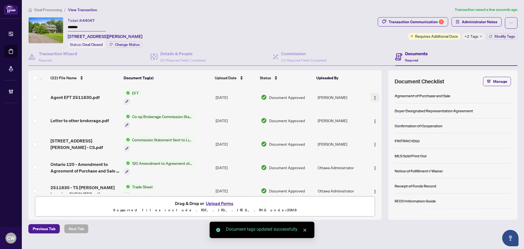
drag, startPoint x: 373, startPoint y: 95, endPoint x: 375, endPoint y: 101, distance: 6.1
click at [373, 94] on span "button" at bounding box center [375, 97] width 4 height 6
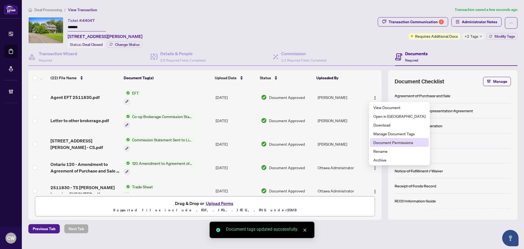
click at [384, 140] on span "Document Permissions" at bounding box center [400, 142] width 52 height 6
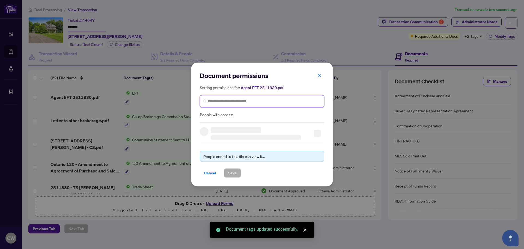
click at [248, 100] on input "search" at bounding box center [264, 101] width 113 height 6
paste input "**********"
type input "**********"
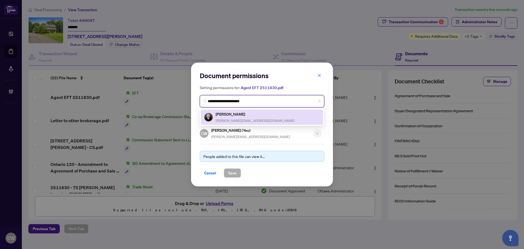
click at [238, 114] on h5 "[PERSON_NAME]" at bounding box center [255, 114] width 79 height 6
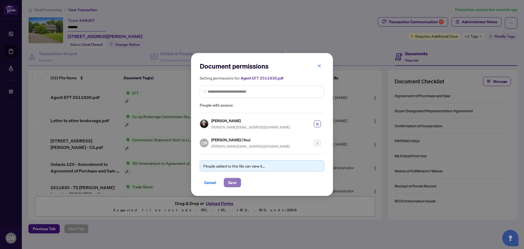
click at [238, 185] on button "Save" at bounding box center [232, 182] width 17 height 9
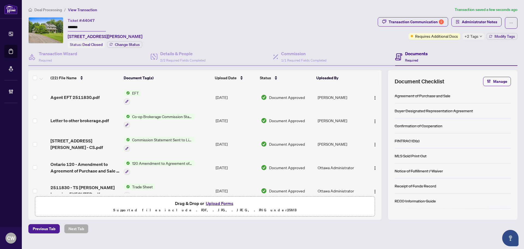
click at [88, 117] on span "Letter to other brokerage.pdf" at bounding box center [80, 120] width 58 height 7
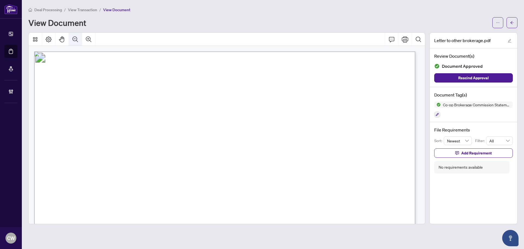
click at [75, 37] on icon "Zoom Out" at bounding box center [75, 39] width 7 height 7
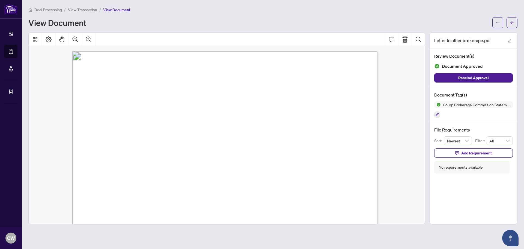
drag, startPoint x: 512, startPoint y: 21, endPoint x: 235, endPoint y: 1, distance: 277.7
click at [512, 21] on icon "arrow-left" at bounding box center [512, 23] width 4 height 4
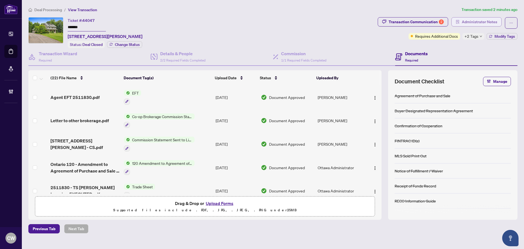
click at [479, 21] on span "Administrator Notes" at bounding box center [480, 21] width 36 height 9
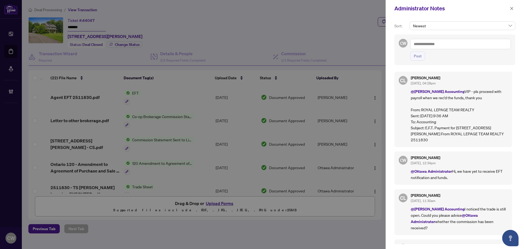
click at [427, 44] on textarea at bounding box center [460, 44] width 101 height 10
paste textarea "**********"
click at [471, 46] on textarea "**********" at bounding box center [460, 44] width 101 height 10
click at [484, 50] on span "[PERSON_NAME] Administrator" at bounding box center [477, 47] width 60 height 5
type textarea "**********"
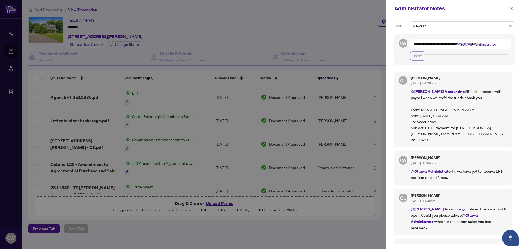
click at [416, 60] on span "Post" at bounding box center [418, 56] width 8 height 9
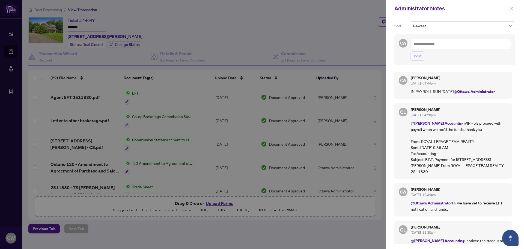
click at [510, 9] on icon "close" at bounding box center [512, 9] width 4 height 4
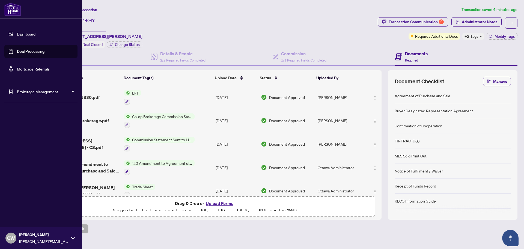
click at [18, 51] on link "Deal Processing" at bounding box center [31, 51] width 28 height 5
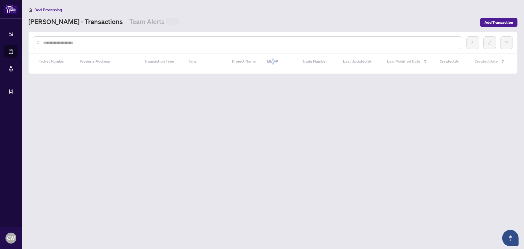
click at [102, 34] on div at bounding box center [273, 42] width 489 height 21
click at [101, 41] on input "text" at bounding box center [250, 43] width 415 height 6
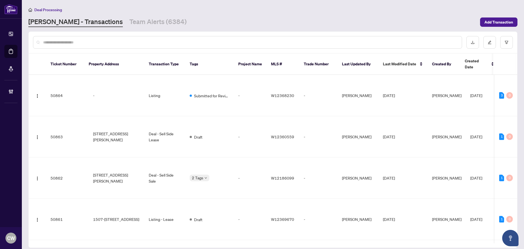
paste input "*******"
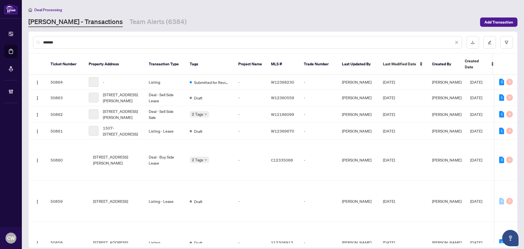
type input "*******"
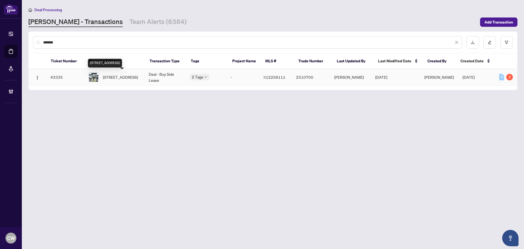
click at [120, 78] on span "[STREET_ADDRESS]" at bounding box center [120, 77] width 35 height 6
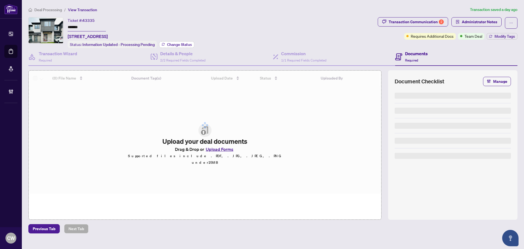
click at [178, 43] on span "Change Status" at bounding box center [179, 45] width 25 height 4
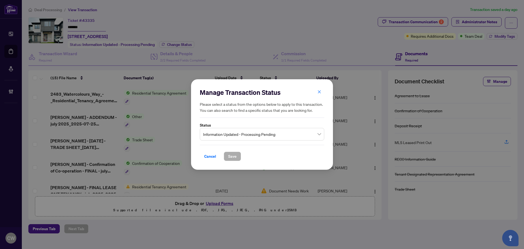
click at [220, 131] on span "Information Updated - Processing Pending" at bounding box center [262, 134] width 118 height 10
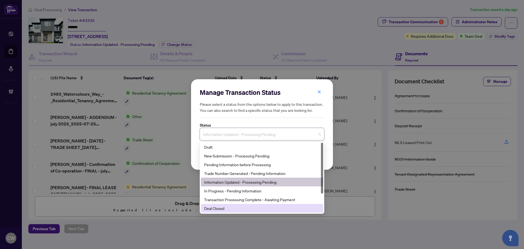
click at [226, 210] on div "Deal Closed" at bounding box center [262, 208] width 116 height 6
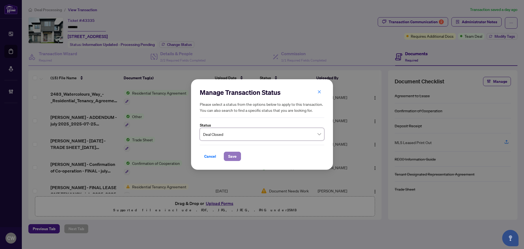
click at [231, 157] on span "Save" at bounding box center [232, 156] width 8 height 9
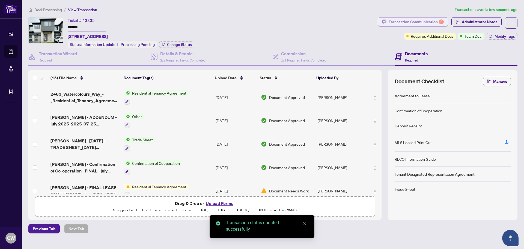
click at [431, 20] on div "Transaction Communication 2" at bounding box center [416, 21] width 55 height 9
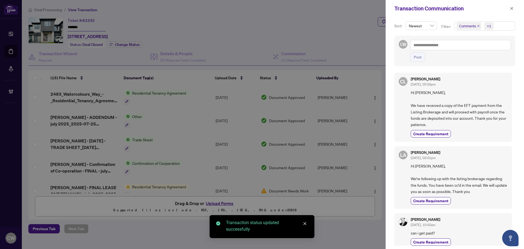
click at [478, 26] on icon "close" at bounding box center [479, 26] width 2 height 2
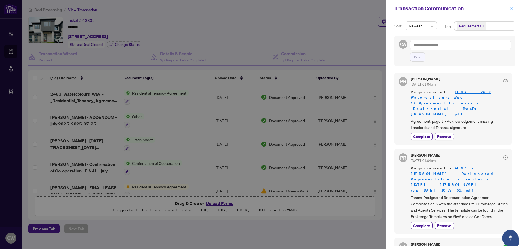
click at [512, 7] on icon "close" at bounding box center [512, 9] width 4 height 4
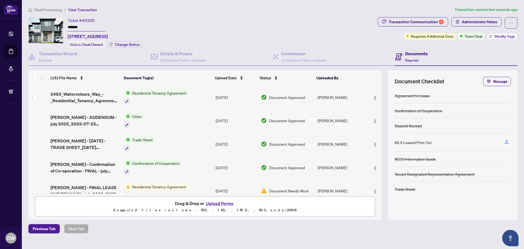
click at [495, 35] on span "Modify Tags" at bounding box center [505, 36] width 20 height 4
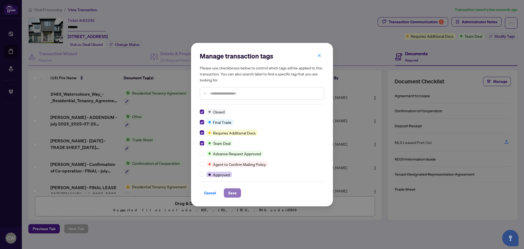
click at [228, 194] on button "Save" at bounding box center [232, 192] width 17 height 9
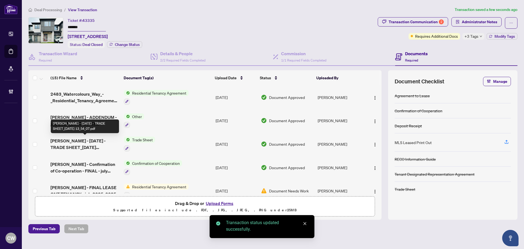
click at [80, 141] on span "[PERSON_NAME] - [DATE] - TRADE SHEET_[DATE] 13_54_07.pdf" at bounding box center [85, 143] width 69 height 13
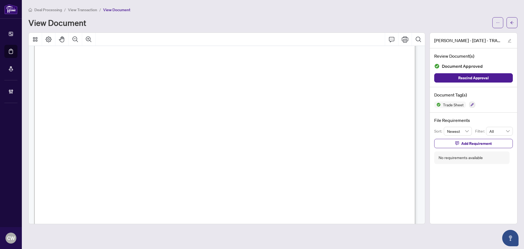
scroll to position [191, 0]
click at [515, 23] on button "button" at bounding box center [512, 22] width 11 height 11
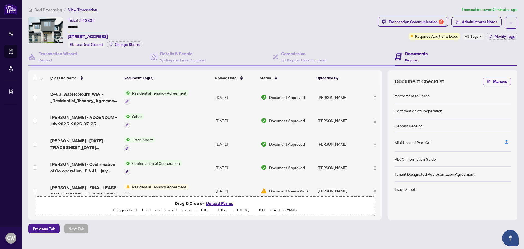
click at [219, 203] on button "Upload Forms" at bounding box center [219, 203] width 31 height 7
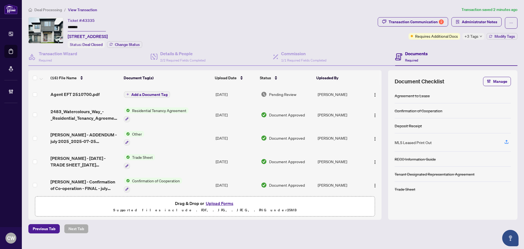
click at [162, 93] on span "Add a Document Tag" at bounding box center [149, 95] width 36 height 4
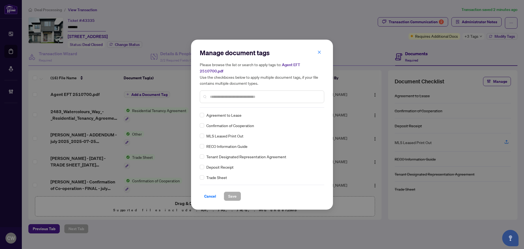
click at [223, 94] on input "text" at bounding box center [265, 97] width 110 height 6
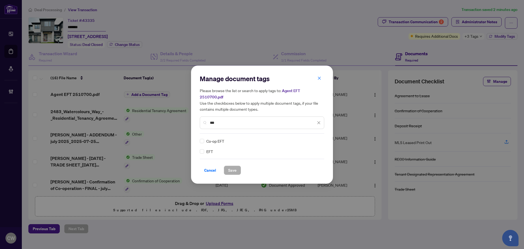
type input "***"
click at [318, 140] on icon at bounding box center [319, 141] width 3 height 2
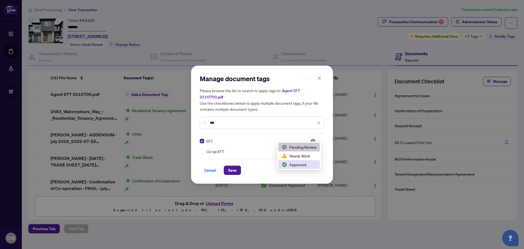
click at [311, 163] on div "Approved" at bounding box center [299, 164] width 35 height 6
click at [234, 166] on span "Save" at bounding box center [232, 170] width 8 height 9
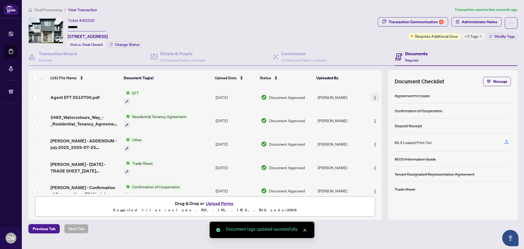
click at [374, 98] on img "button" at bounding box center [375, 98] width 4 height 4
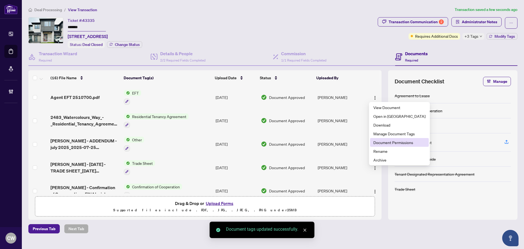
click at [385, 144] on span "Document Permissions" at bounding box center [400, 142] width 52 height 6
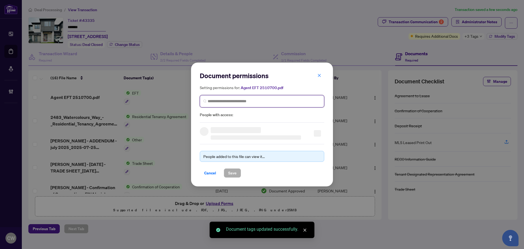
click at [279, 102] on input "search" at bounding box center [264, 101] width 113 height 6
paste input "**********"
type input "**********"
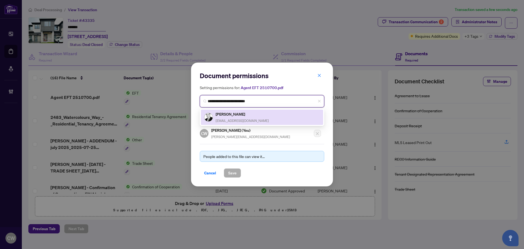
click at [247, 117] on div "[PERSON_NAME] [EMAIL_ADDRESS][DOMAIN_NAME]" at bounding box center [242, 117] width 53 height 13
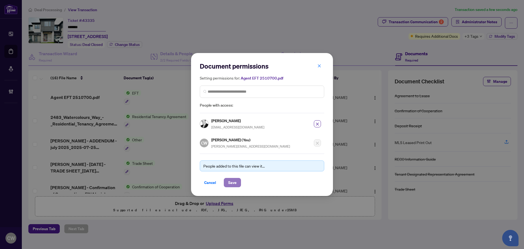
click at [235, 180] on span "Save" at bounding box center [232, 182] width 8 height 9
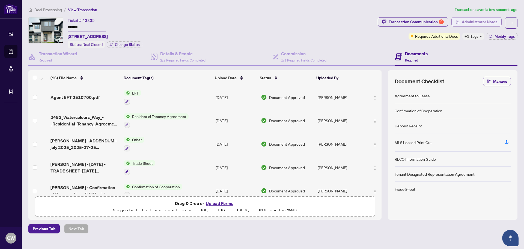
click at [472, 22] on span "Administrator Notes" at bounding box center [480, 21] width 36 height 9
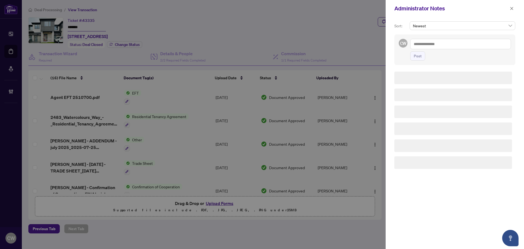
click at [435, 43] on textarea at bounding box center [460, 44] width 101 height 10
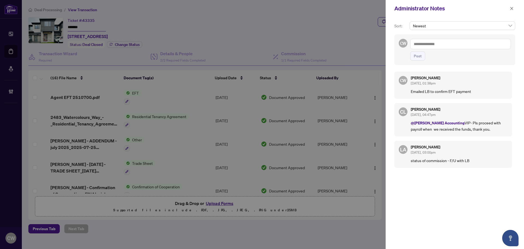
paste textarea "**********"
type textarea "**********"
click at [424, 55] on button "Post" at bounding box center [417, 55] width 15 height 9
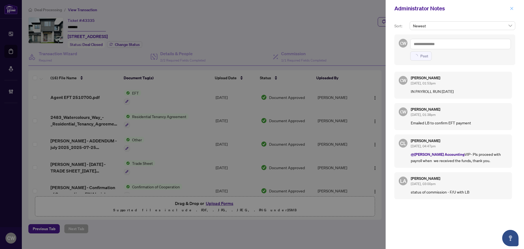
click at [511, 11] on span "button" at bounding box center [512, 8] width 4 height 9
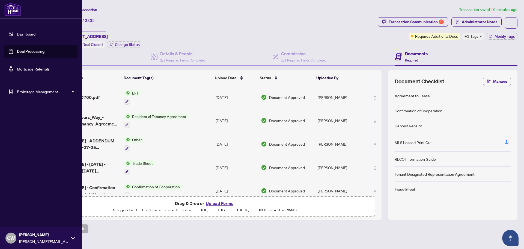
click at [21, 49] on link "Deal Processing" at bounding box center [31, 51] width 28 height 5
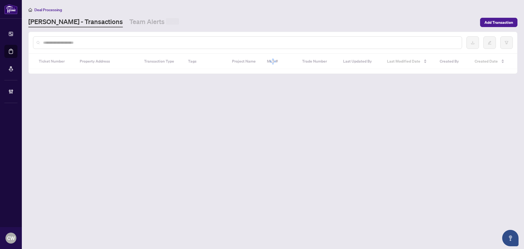
click at [90, 42] on input "text" at bounding box center [250, 43] width 415 height 6
paste input "*******"
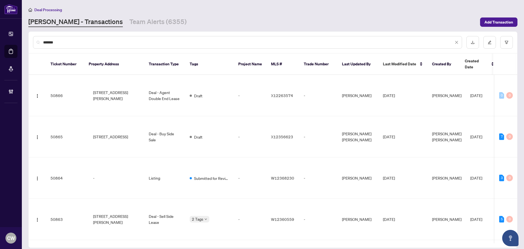
type input "*******"
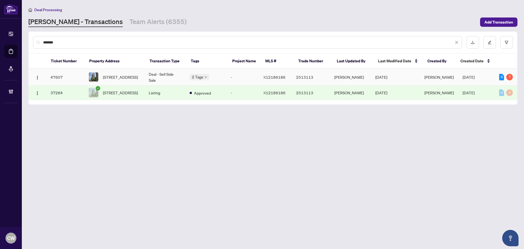
click at [124, 74] on span "[STREET_ADDRESS]" at bounding box center [120, 77] width 35 height 6
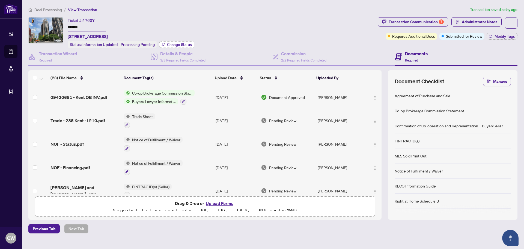
click at [177, 41] on button "Change Status" at bounding box center [176, 44] width 35 height 7
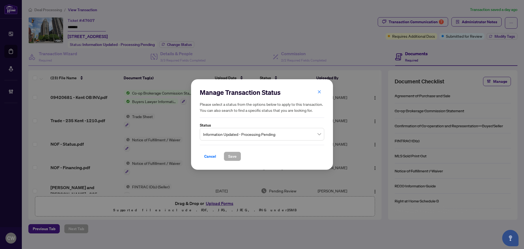
click at [256, 134] on span "Information Updated - Processing Pending" at bounding box center [262, 134] width 118 height 10
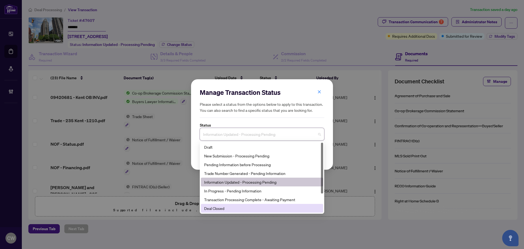
click at [230, 206] on div "Deal Closed" at bounding box center [262, 208] width 116 height 6
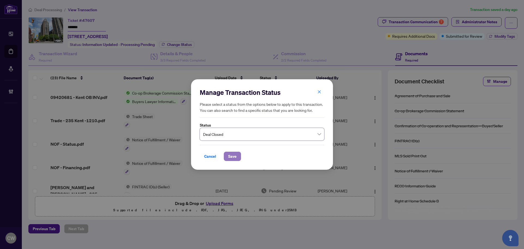
click at [231, 155] on span "Save" at bounding box center [232, 156] width 8 height 9
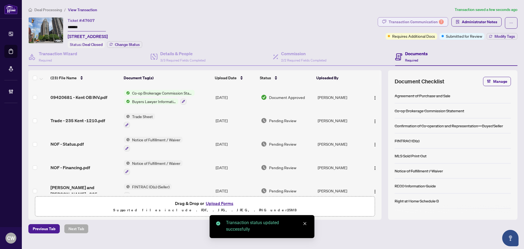
click at [432, 18] on div "Transaction Communication 7" at bounding box center [416, 21] width 55 height 9
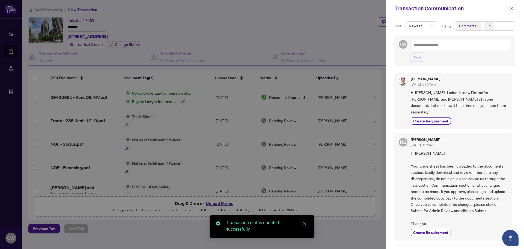
click at [476, 27] on span "Comments" at bounding box center [469, 26] width 25 height 8
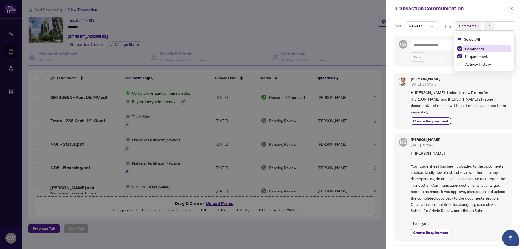
click at [478, 26] on icon "close" at bounding box center [478, 26] width 3 height 3
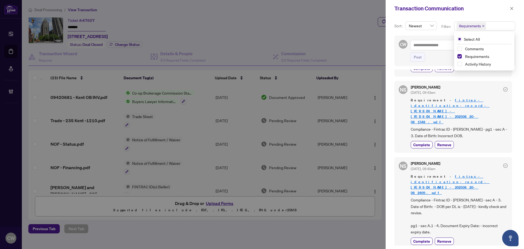
scroll to position [218, 0]
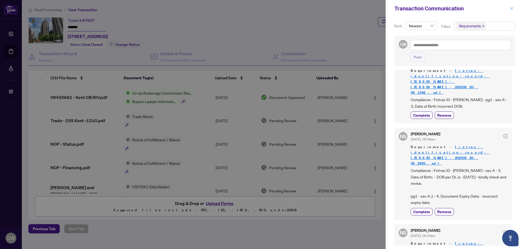
click at [510, 7] on button "button" at bounding box center [512, 8] width 7 height 7
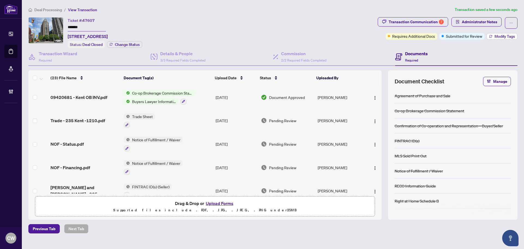
click at [505, 37] on span "Modify Tags" at bounding box center [505, 36] width 20 height 4
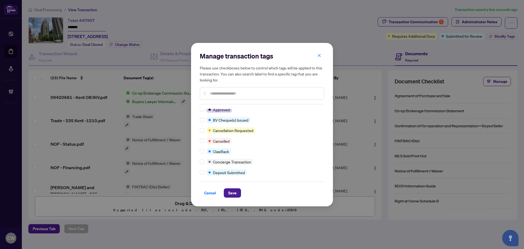
scroll to position [0, 0]
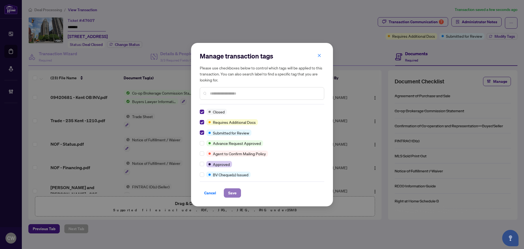
click at [230, 191] on span "Save" at bounding box center [232, 192] width 8 height 9
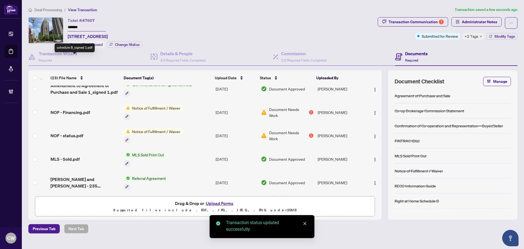
scroll to position [424, 0]
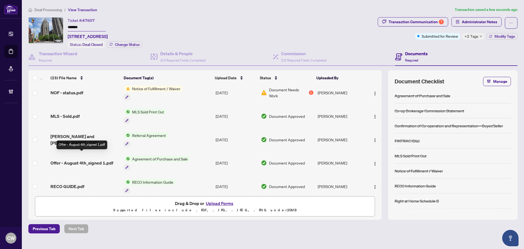
click at [82, 159] on span "Offer - August 4th_signed 1.pdf" at bounding box center [82, 162] width 63 height 7
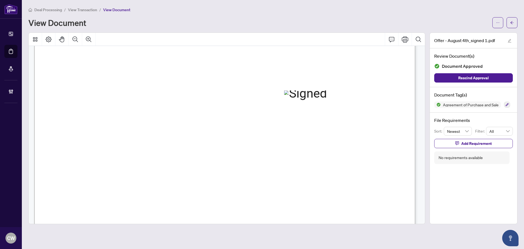
scroll to position [2185, 0]
click at [513, 21] on icon "arrow-left" at bounding box center [512, 23] width 4 height 4
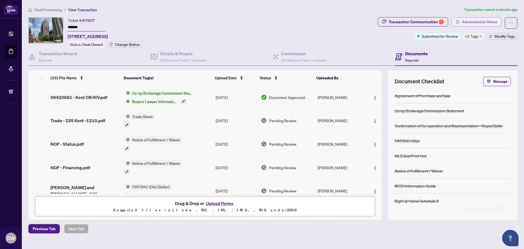
click at [486, 23] on span "Administrator Notes" at bounding box center [480, 21] width 36 height 9
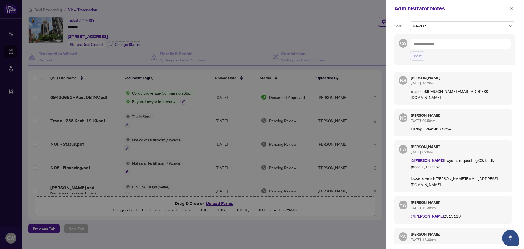
scroll to position [97, 0]
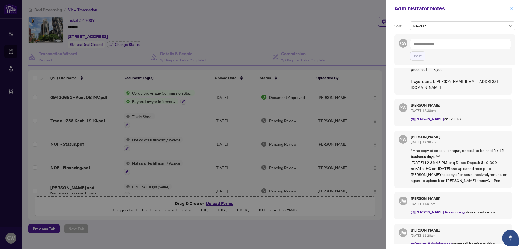
click at [512, 8] on icon "close" at bounding box center [512, 9] width 4 height 4
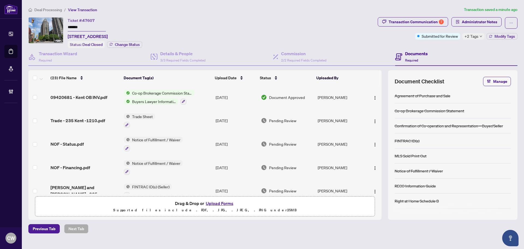
click at [94, 97] on span "09420681 - Kent OB INV.pdf" at bounding box center [79, 97] width 57 height 7
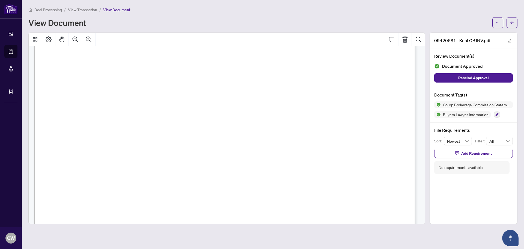
scroll to position [82, 0]
click at [77, 39] on icon "Zoom Out" at bounding box center [75, 39] width 7 height 7
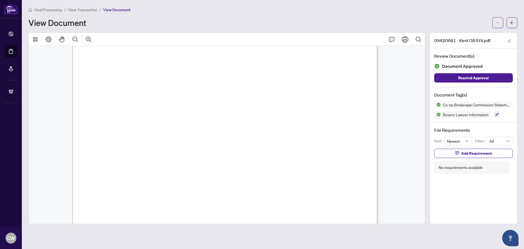
scroll to position [200, 0]
click at [514, 23] on button "button" at bounding box center [512, 22] width 11 height 11
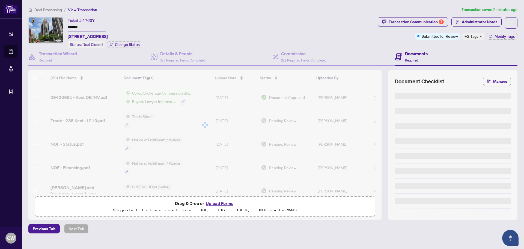
type input "*******"
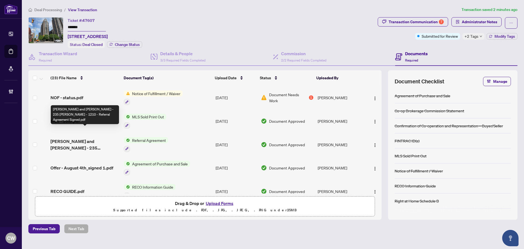
scroll to position [424, 0]
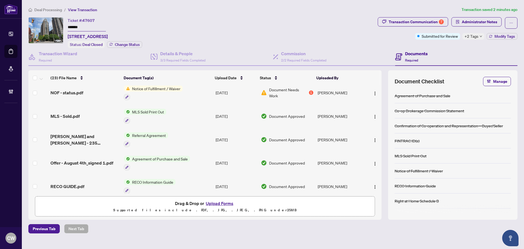
click at [96, 133] on span "[PERSON_NAME] and [PERSON_NAME] - 235 [PERSON_NAME] - 1210 - Referral Agreement…" at bounding box center [85, 139] width 69 height 13
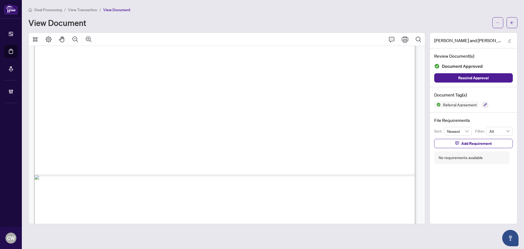
scroll to position [806, 0]
click at [512, 24] on icon "arrow-left" at bounding box center [512, 23] width 4 height 4
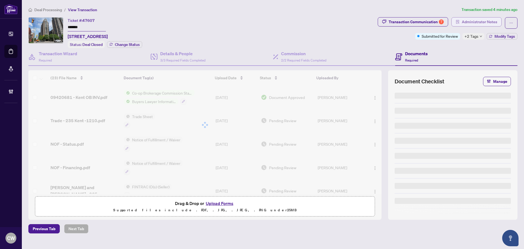
click at [491, 21] on span "Administrator Notes" at bounding box center [480, 21] width 36 height 9
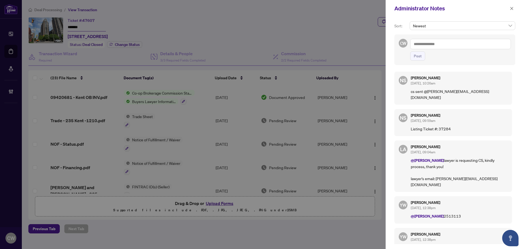
click at [426, 44] on textarea at bounding box center [460, 44] width 101 height 10
paste textarea "**********"
click at [433, 46] on textarea "**********" at bounding box center [460, 44] width 101 height 10
type textarea "**********"
click at [420, 60] on span "Post" at bounding box center [418, 56] width 8 height 9
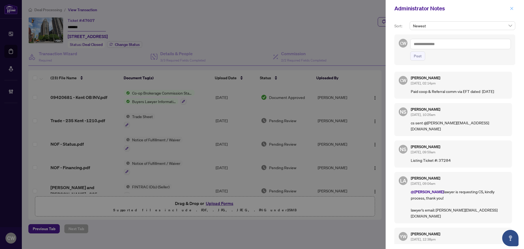
click at [509, 7] on button "button" at bounding box center [512, 8] width 7 height 7
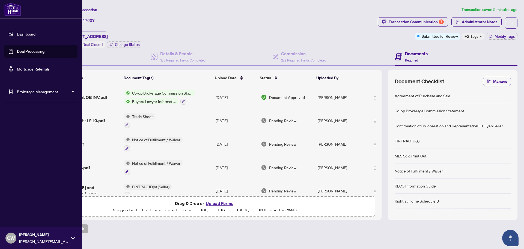
click at [17, 52] on link "Deal Processing" at bounding box center [31, 51] width 28 height 5
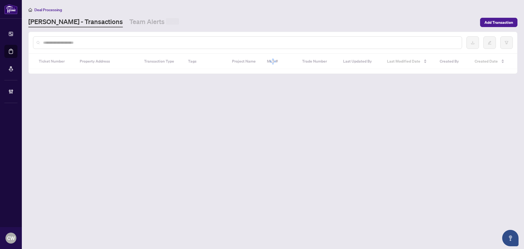
click at [104, 45] on input "text" at bounding box center [250, 43] width 415 height 6
paste input "*******"
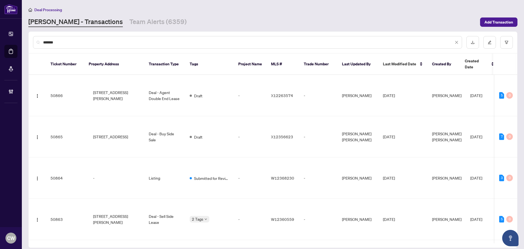
type input "*******"
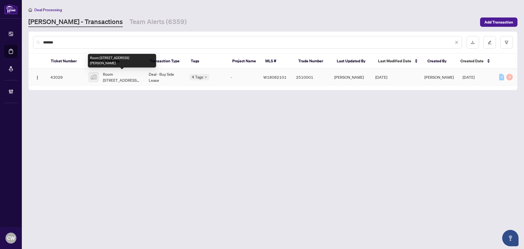
click at [123, 77] on span "Room [STREET_ADDRESS][PERSON_NAME]" at bounding box center [121, 77] width 37 height 12
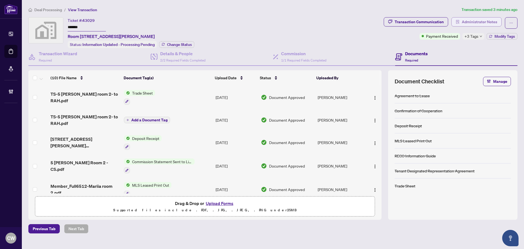
click at [487, 21] on span "Administrator Notes" at bounding box center [480, 21] width 36 height 9
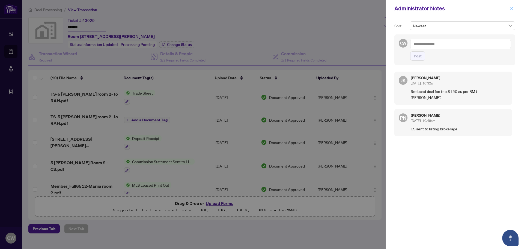
click at [510, 9] on button "button" at bounding box center [512, 8] width 7 height 7
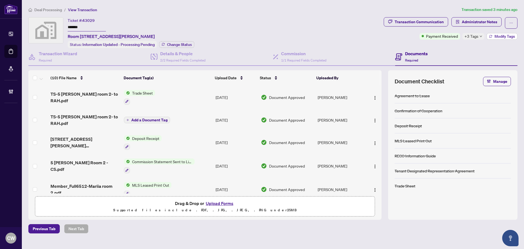
click at [490, 35] on icon "button" at bounding box center [490, 36] width 3 height 3
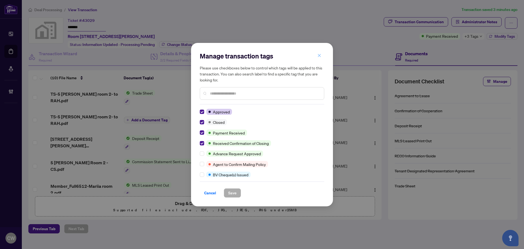
click at [320, 57] on icon "close" at bounding box center [320, 56] width 4 height 4
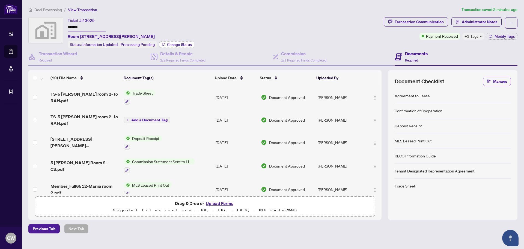
click at [178, 43] on span "Change Status" at bounding box center [179, 45] width 25 height 4
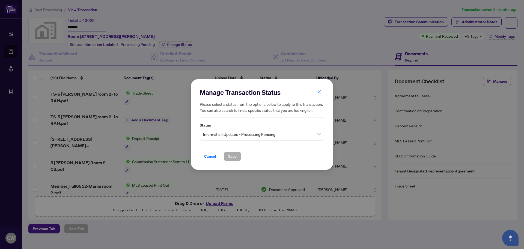
click at [215, 134] on span "Information Updated - Processing Pending" at bounding box center [262, 134] width 118 height 10
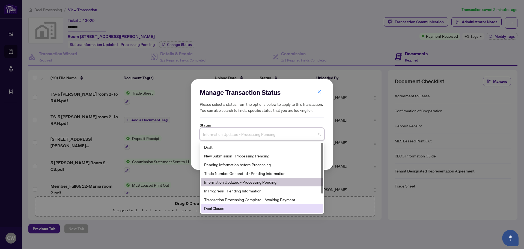
click at [220, 207] on div "Deal Closed" at bounding box center [262, 208] width 116 height 6
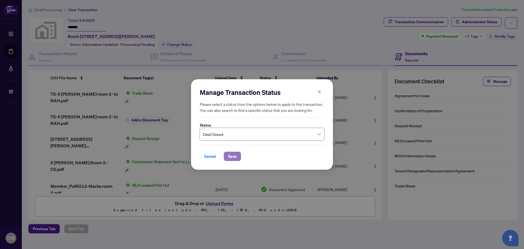
click at [233, 159] on span "Save" at bounding box center [232, 156] width 8 height 9
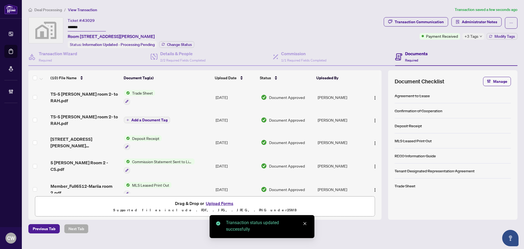
click at [506, 33] on button "Modify Tags" at bounding box center [502, 36] width 31 height 7
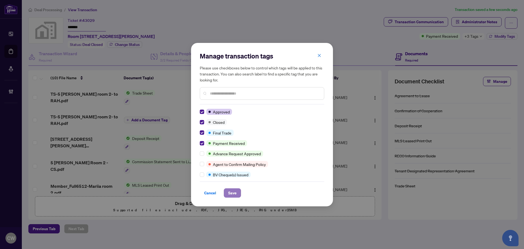
click at [232, 191] on span "Save" at bounding box center [232, 192] width 8 height 9
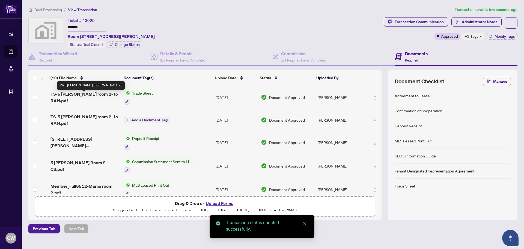
click at [102, 98] on span "TS-5 [PERSON_NAME] room 2- to RAH.pdf" at bounding box center [85, 97] width 69 height 13
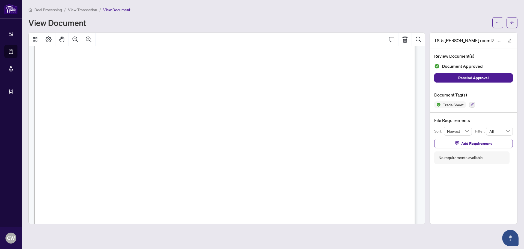
scroll to position [191, 0]
click at [508, 22] on button "button" at bounding box center [512, 22] width 11 height 11
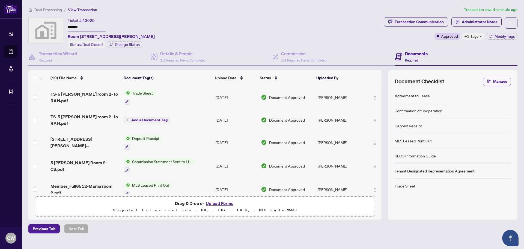
click at [228, 204] on button "Upload Forms" at bounding box center [219, 203] width 31 height 7
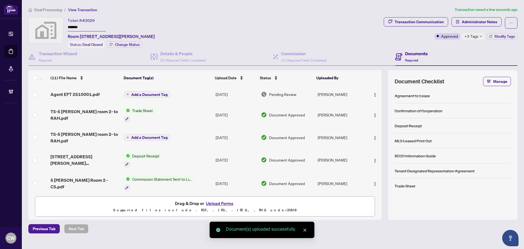
click at [159, 91] on button "Add a Document Tag" at bounding box center [147, 94] width 46 height 7
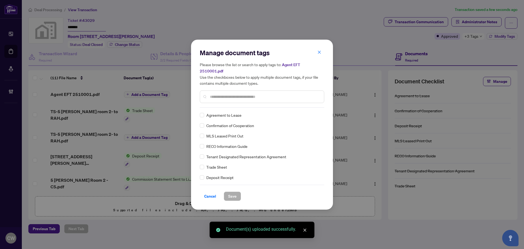
click at [223, 94] on input "text" at bounding box center [265, 97] width 110 height 6
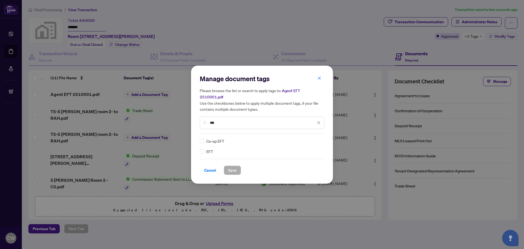
type input "***"
click at [310, 138] on div at bounding box center [314, 140] width 14 height 5
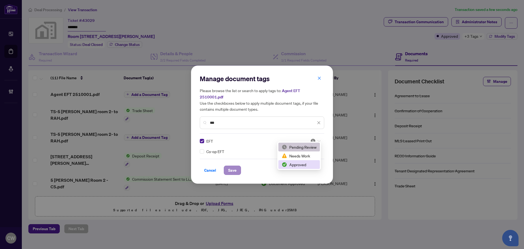
drag, startPoint x: 300, startPoint y: 164, endPoint x: 230, endPoint y: 168, distance: 70.9
click at [300, 164] on div "Approved" at bounding box center [299, 164] width 35 height 6
click at [224, 167] on button "Save" at bounding box center [232, 170] width 17 height 9
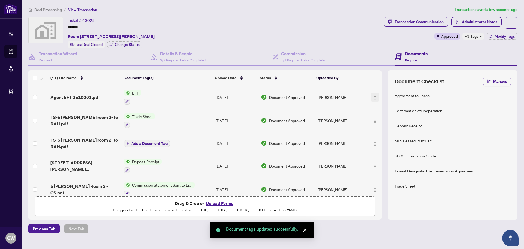
click at [376, 97] on button "button" at bounding box center [375, 97] width 9 height 9
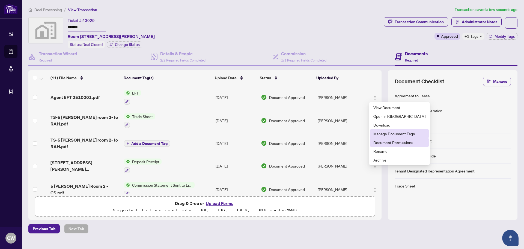
click at [382, 142] on span "Document Permissions" at bounding box center [400, 142] width 52 height 6
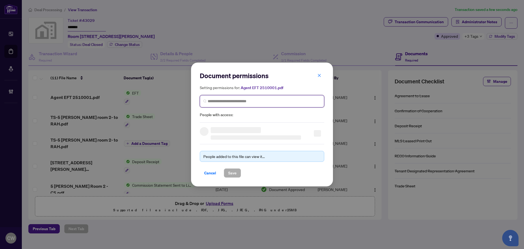
click at [254, 102] on input "search" at bounding box center [264, 101] width 113 height 6
paste input "**********"
type input "**********"
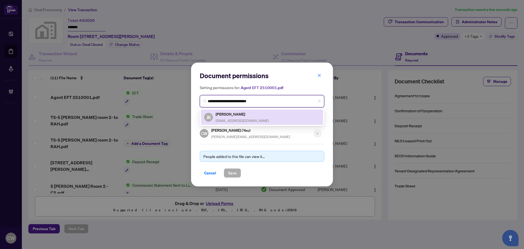
click at [240, 117] on div "[PERSON_NAME] [EMAIL_ADDRESS][DOMAIN_NAME]" at bounding box center [242, 117] width 53 height 13
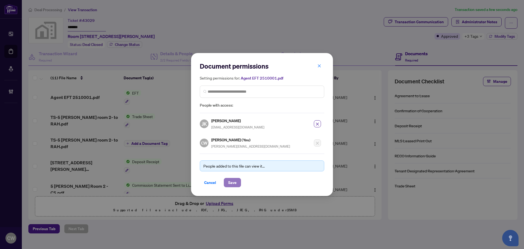
click at [235, 183] on span "Save" at bounding box center [232, 182] width 8 height 9
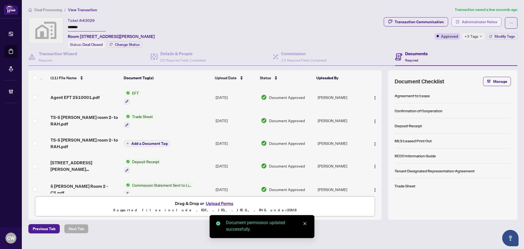
click at [491, 23] on span "Administrator Notes" at bounding box center [480, 21] width 36 height 9
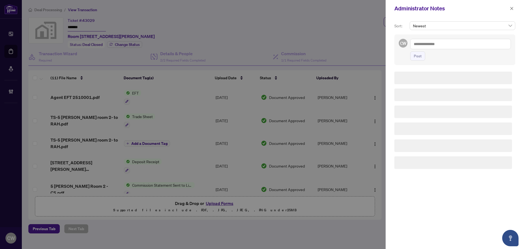
click at [440, 45] on textarea at bounding box center [460, 44] width 101 height 10
paste textarea "**********"
type textarea "**********"
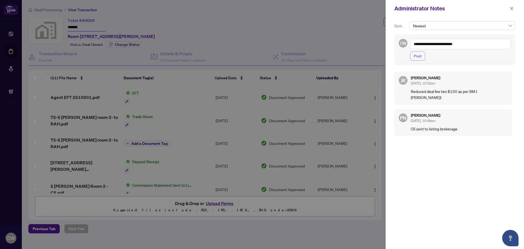
click at [421, 55] on span "Post" at bounding box center [418, 56] width 8 height 9
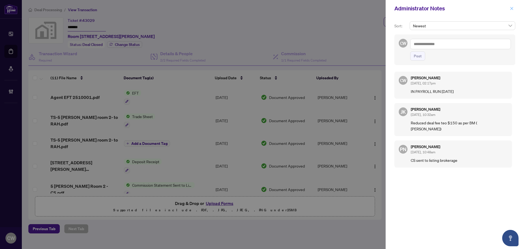
click at [513, 9] on icon "close" at bounding box center [512, 8] width 3 height 3
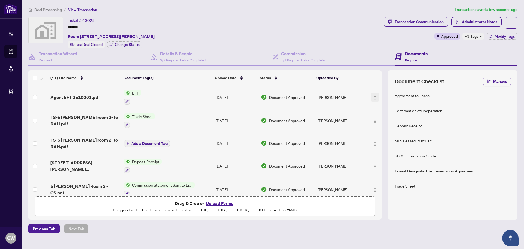
click at [374, 97] on img "button" at bounding box center [375, 98] width 4 height 4
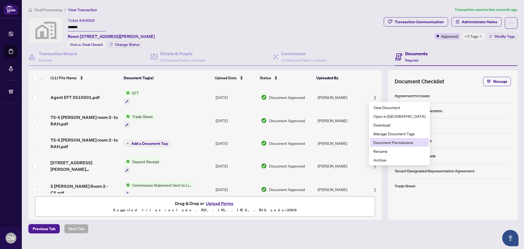
click at [381, 143] on span "Document Permissions" at bounding box center [400, 142] width 52 height 6
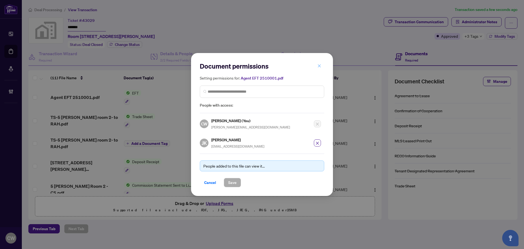
click at [321, 68] on icon "close" at bounding box center [320, 66] width 4 height 4
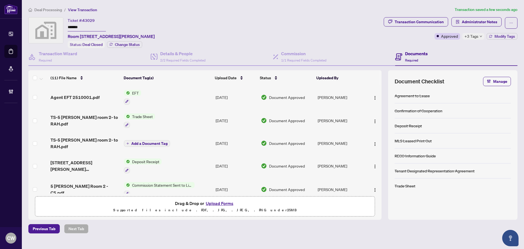
drag, startPoint x: 444, startPoint y: 205, endPoint x: 356, endPoint y: 245, distance: 96.4
click at [444, 205] on div at bounding box center [453, 209] width 116 height 9
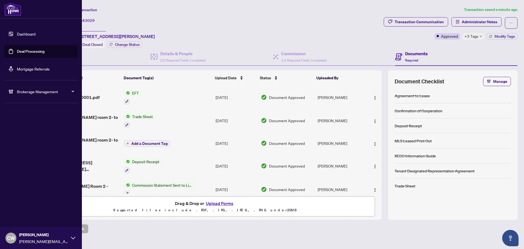
click at [23, 50] on link "Deal Processing" at bounding box center [31, 51] width 28 height 5
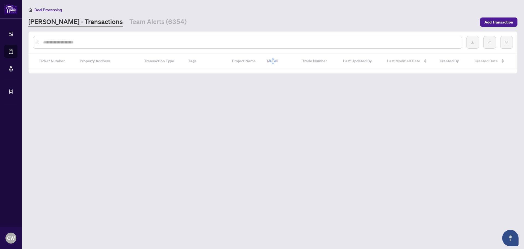
click at [101, 42] on input "text" at bounding box center [250, 42] width 415 height 6
paste input "*******"
type input "*******"
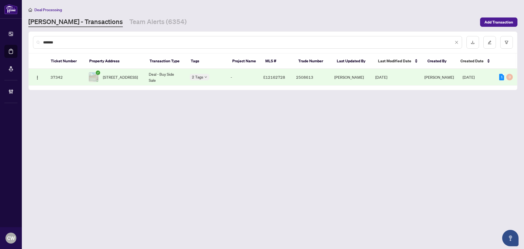
click at [114, 78] on span "[STREET_ADDRESS]" at bounding box center [120, 77] width 35 height 6
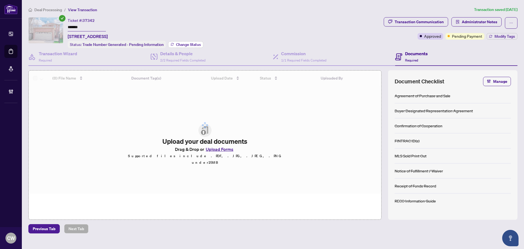
click at [181, 43] on span "Change Status" at bounding box center [188, 45] width 25 height 4
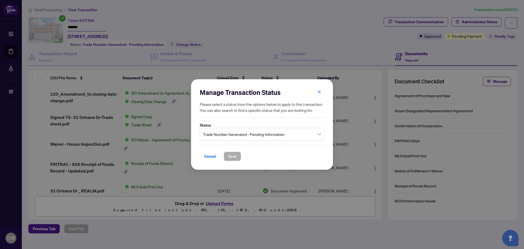
click at [247, 136] on span "Trade Number Generated - Pending Information" at bounding box center [262, 134] width 118 height 10
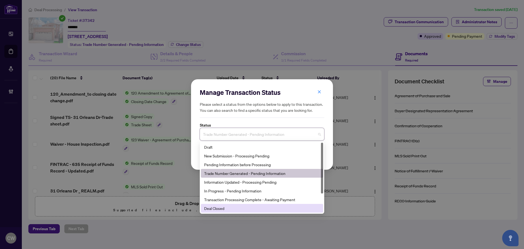
click at [224, 212] on div "Deal Closed" at bounding box center [262, 208] width 122 height 9
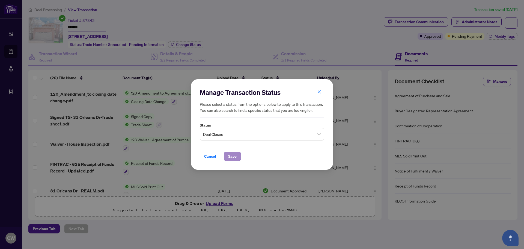
drag, startPoint x: 232, startPoint y: 161, endPoint x: 237, endPoint y: 159, distance: 5.6
click at [232, 159] on div "Manage Transaction Status Please select a status from the options below to appl…" at bounding box center [262, 124] width 142 height 91
drag, startPoint x: 231, startPoint y: 159, endPoint x: 280, endPoint y: 148, distance: 50.5
click at [232, 159] on span "Save" at bounding box center [232, 156] width 8 height 9
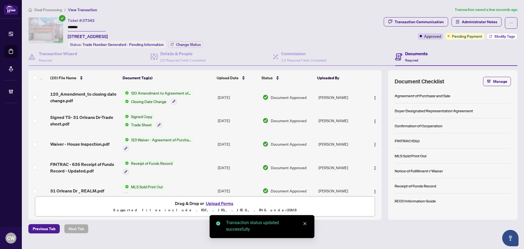
click at [503, 33] on button "Modify Tags" at bounding box center [502, 36] width 31 height 7
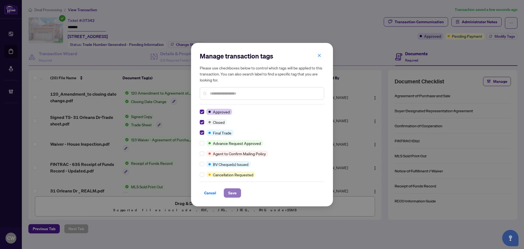
click at [233, 194] on span "Save" at bounding box center [232, 192] width 8 height 9
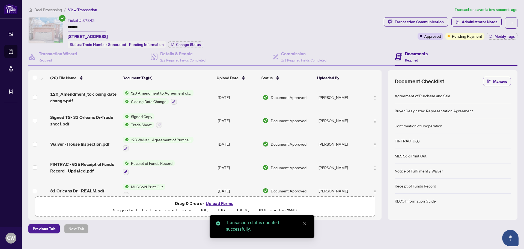
click at [88, 117] on span "Signed TS- 31 Orleans Dr-Trade sheet.pdf" at bounding box center [84, 120] width 68 height 13
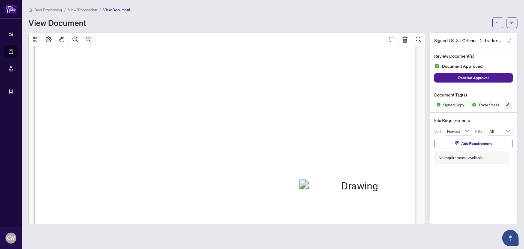
scroll to position [191, 0]
click at [516, 22] on button "button" at bounding box center [512, 22] width 11 height 11
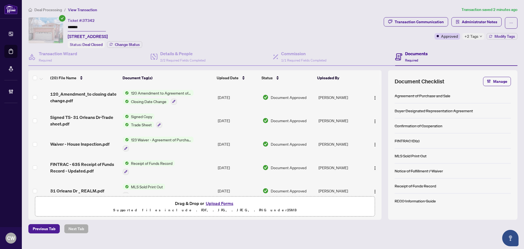
click at [222, 201] on button "Upload Forms" at bounding box center [219, 203] width 31 height 7
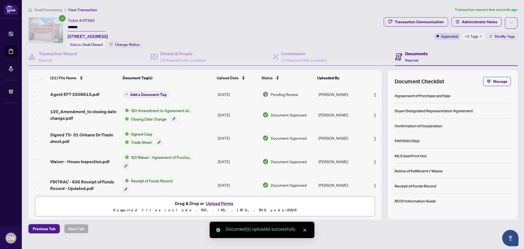
click at [156, 94] on span "Add a Document Tag" at bounding box center [148, 95] width 36 height 4
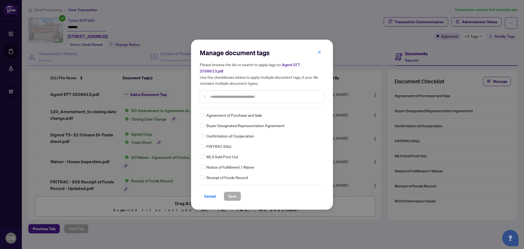
click at [221, 94] on input "text" at bounding box center [265, 97] width 110 height 6
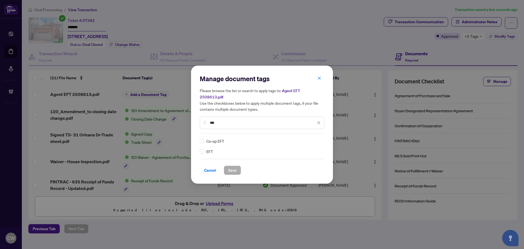
type input "***"
click at [317, 138] on div at bounding box center [316, 140] width 10 height 5
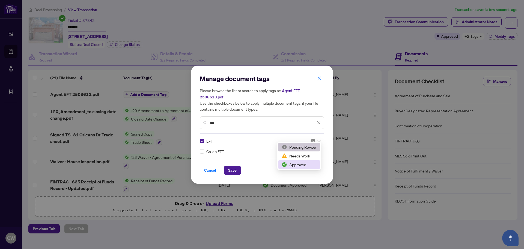
click at [298, 164] on div "Approved" at bounding box center [299, 164] width 35 height 6
click at [229, 168] on span "Save" at bounding box center [232, 170] width 8 height 9
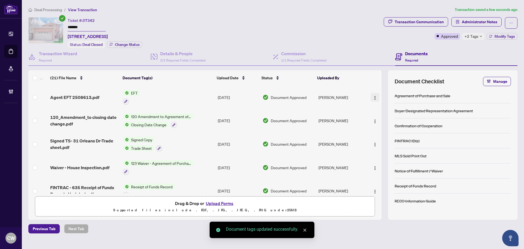
click at [375, 93] on button "button" at bounding box center [375, 97] width 9 height 9
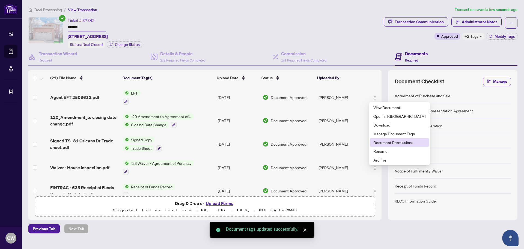
click at [387, 143] on span "Document Permissions" at bounding box center [400, 142] width 52 height 6
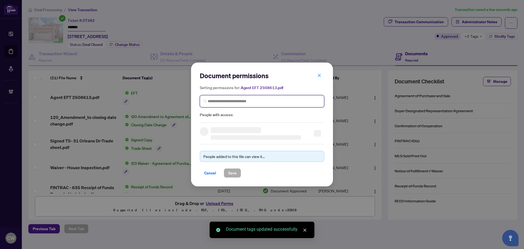
click at [254, 99] on input "search" at bounding box center [264, 101] width 113 height 6
paste input "**********"
type input "**********"
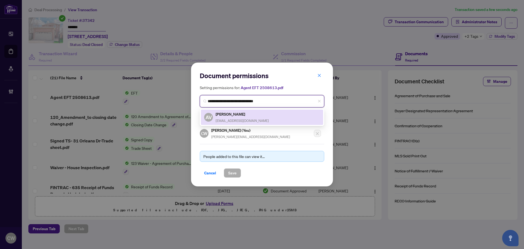
click at [234, 114] on h5 "[PERSON_NAME]" at bounding box center [242, 114] width 53 height 6
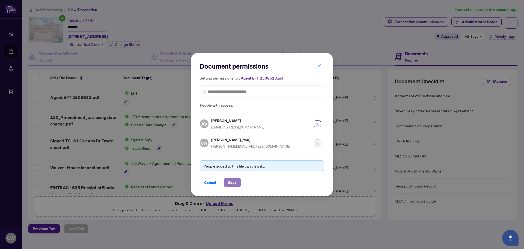
click at [236, 182] on span "Save" at bounding box center [232, 182] width 8 height 9
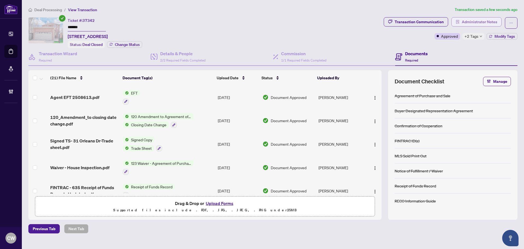
click at [483, 22] on span "Administrator Notes" at bounding box center [480, 21] width 36 height 9
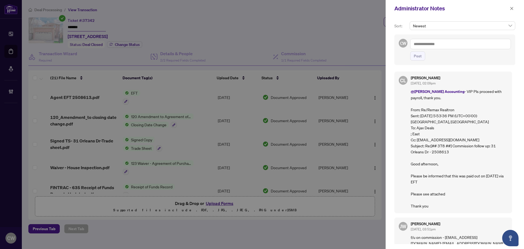
click at [434, 42] on textarea at bounding box center [460, 44] width 101 height 10
paste textarea "**********"
type textarea "**********"
click at [419, 55] on span "Post" at bounding box center [418, 56] width 8 height 9
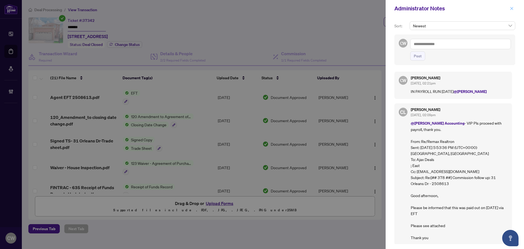
click at [512, 9] on icon "close" at bounding box center [512, 8] width 3 height 3
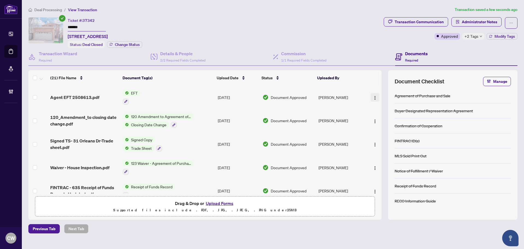
click at [373, 96] on img "button" at bounding box center [375, 98] width 4 height 4
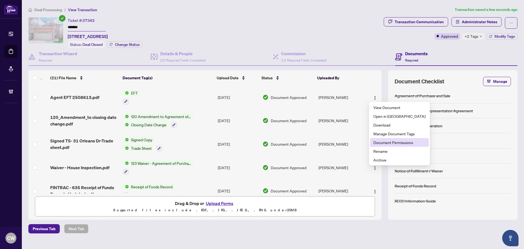
click at [376, 142] on span "Document Permissions" at bounding box center [400, 142] width 52 height 6
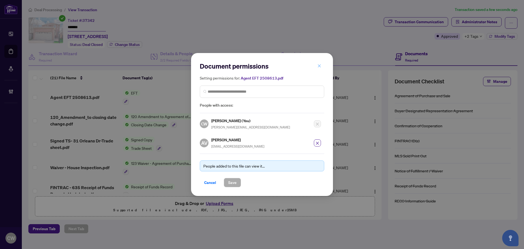
click at [318, 65] on icon "close" at bounding box center [320, 66] width 4 height 4
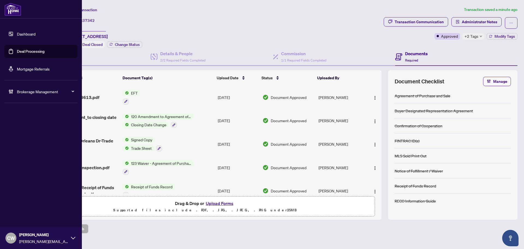
click at [17, 50] on link "Deal Processing" at bounding box center [31, 51] width 28 height 5
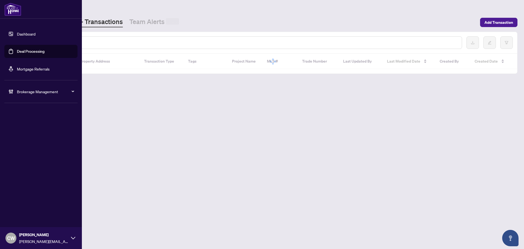
click at [88, 41] on input "text" at bounding box center [250, 43] width 415 height 6
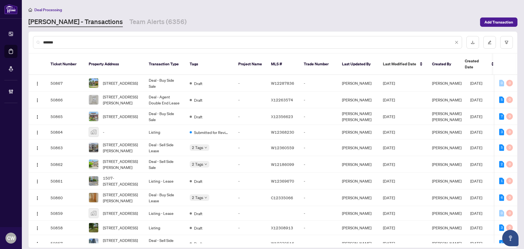
type input "*******"
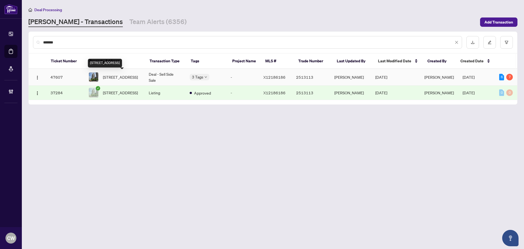
click at [126, 76] on span "[STREET_ADDRESS]" at bounding box center [120, 77] width 35 height 6
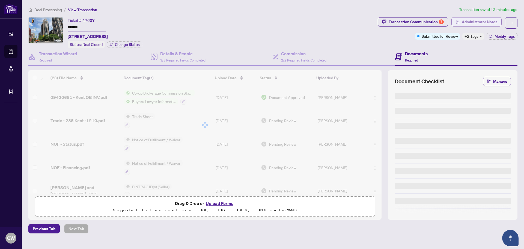
click at [480, 18] on span "Administrator Notes" at bounding box center [480, 21] width 36 height 9
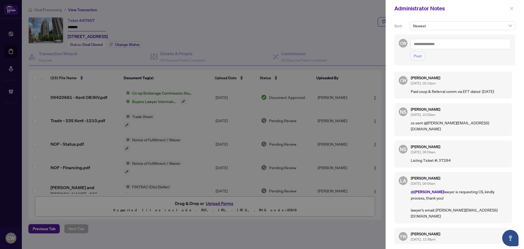
click at [512, 7] on icon "close" at bounding box center [512, 9] width 4 height 4
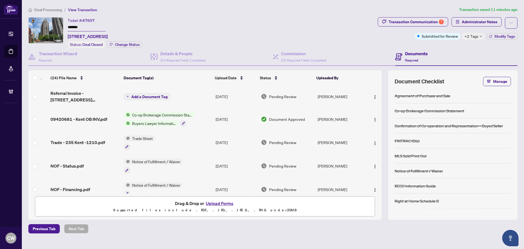
drag, startPoint x: 377, startPoint y: 234, endPoint x: 332, endPoint y: 235, distance: 45.6
click at [377, 234] on main "Deal Processing / View Transaction Transaction saved 11 minutes ago Ticket #: 4…" at bounding box center [273, 124] width 503 height 249
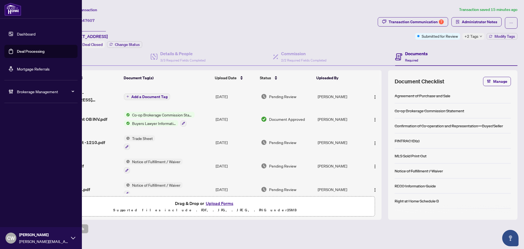
click at [18, 52] on link "Deal Processing" at bounding box center [31, 51] width 28 height 5
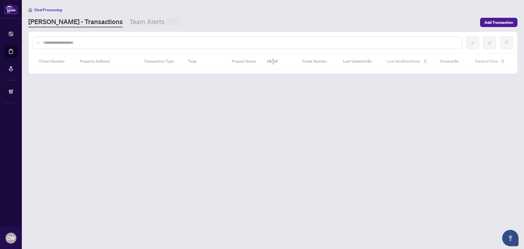
drag, startPoint x: 109, startPoint y: 38, endPoint x: 104, endPoint y: 44, distance: 8.1
click at [109, 37] on div at bounding box center [247, 42] width 429 height 13
click at [104, 44] on input "text" at bounding box center [250, 43] width 415 height 6
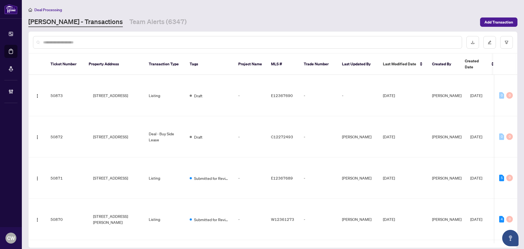
paste input "*******"
type input "*******"
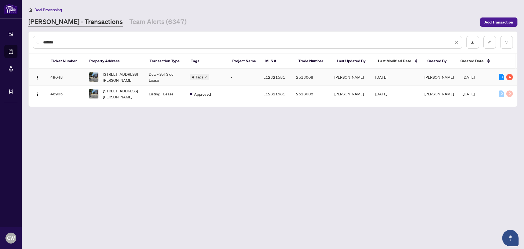
click at [119, 79] on span "[STREET_ADDRESS][PERSON_NAME]" at bounding box center [121, 77] width 37 height 12
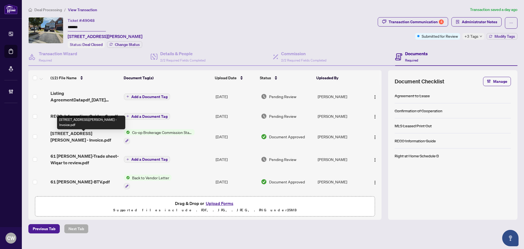
click at [96, 134] on span "[STREET_ADDRESS][PERSON_NAME] - Invoice.pdf" at bounding box center [85, 136] width 69 height 13
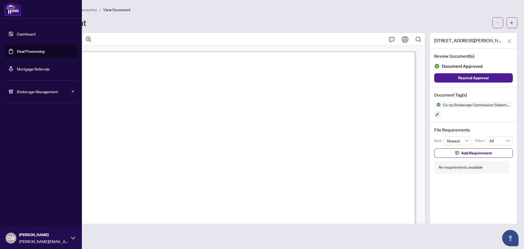
click at [31, 54] on link "Deal Processing" at bounding box center [31, 51] width 28 height 5
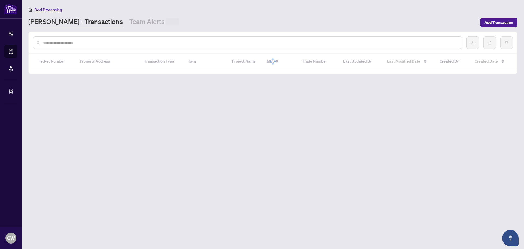
drag, startPoint x: 92, startPoint y: 44, endPoint x: 90, endPoint y: 42, distance: 2.9
click at [92, 44] on input "text" at bounding box center [250, 43] width 415 height 6
paste input "*******"
type input "*******"
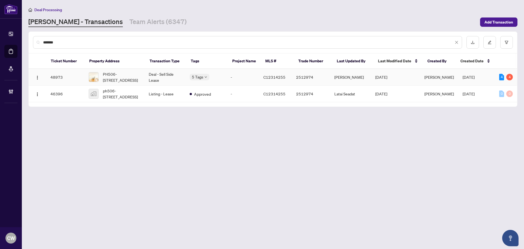
click at [128, 78] on span "PH506-[STREET_ADDRESS]" at bounding box center [121, 77] width 37 height 12
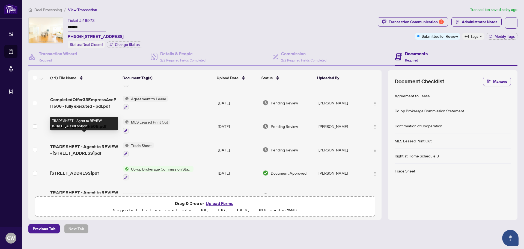
scroll to position [27, 0]
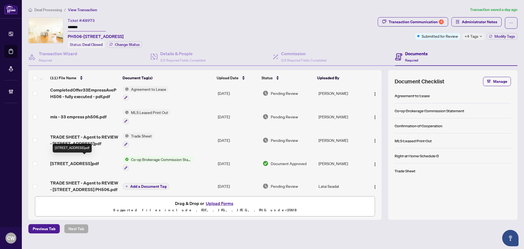
click at [89, 160] on span "[STREET_ADDRESS]pdf" at bounding box center [74, 163] width 49 height 7
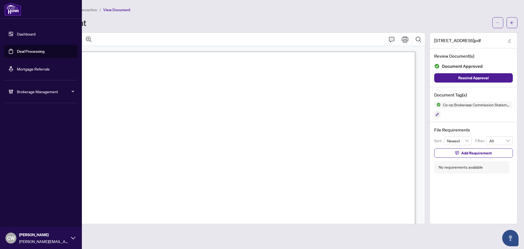
click at [17, 53] on link "Deal Processing" at bounding box center [31, 51] width 28 height 5
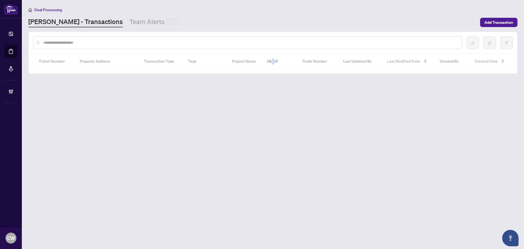
click at [106, 44] on input "text" at bounding box center [250, 43] width 415 height 6
paste input "*******"
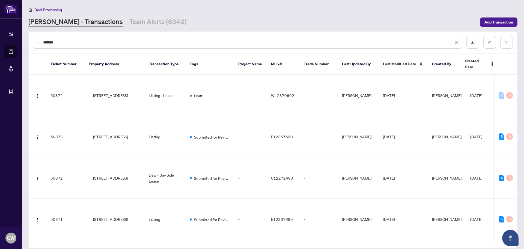
type input "*******"
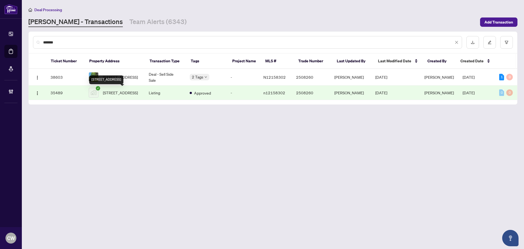
click at [123, 80] on div "[STREET_ADDRESS]" at bounding box center [106, 79] width 34 height 9
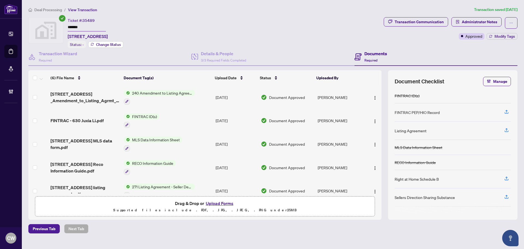
click at [116, 43] on span "Change Status" at bounding box center [108, 45] width 25 height 4
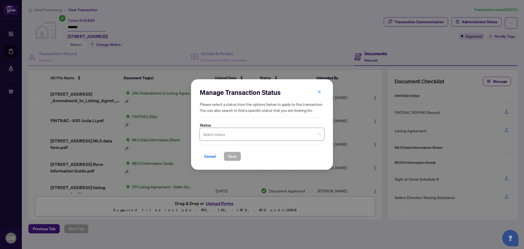
click at [231, 134] on input "search" at bounding box center [259, 135] width 113 height 12
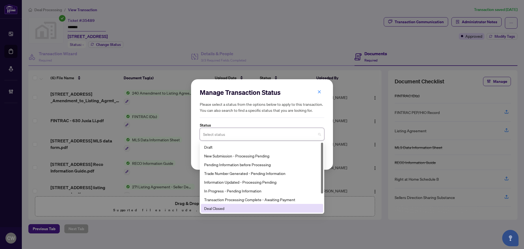
click at [229, 211] on div "Deal Closed" at bounding box center [262, 208] width 116 height 6
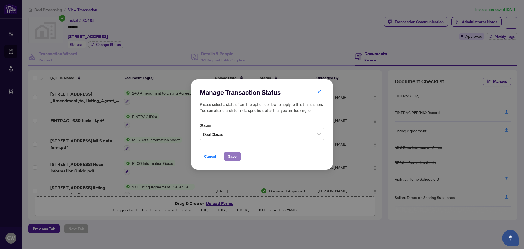
click at [234, 156] on span "Save" at bounding box center [232, 156] width 8 height 9
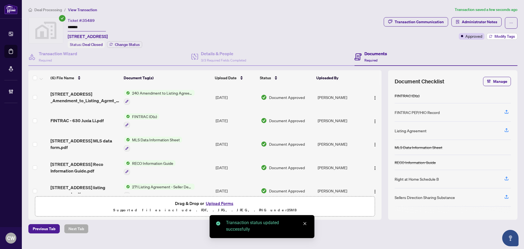
click at [501, 37] on span "Modify Tags" at bounding box center [505, 36] width 20 height 4
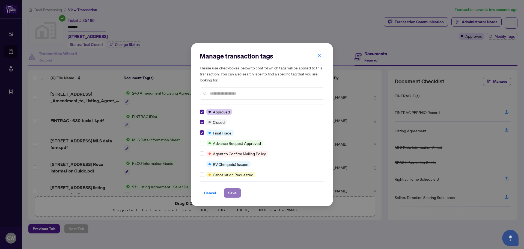
click at [230, 190] on span "Save" at bounding box center [232, 192] width 8 height 9
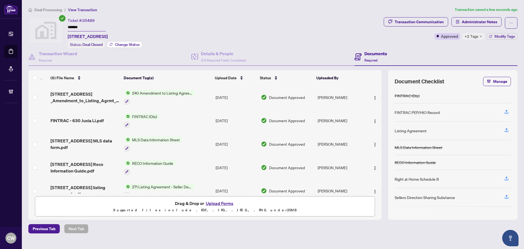
click at [130, 46] on button "Change Status" at bounding box center [124, 44] width 35 height 7
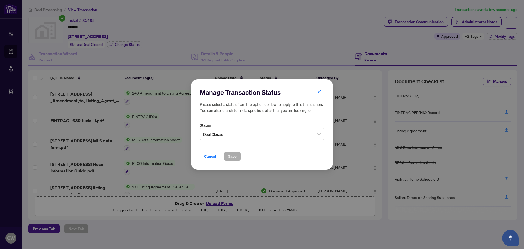
click at [228, 136] on span "Deal Closed" at bounding box center [262, 134] width 118 height 10
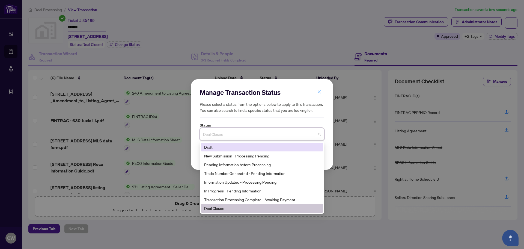
click at [319, 94] on icon "close" at bounding box center [320, 92] width 4 height 4
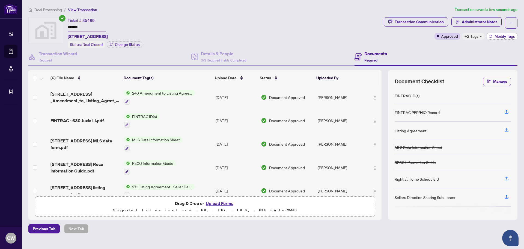
click at [501, 38] on span "Modify Tags" at bounding box center [505, 36] width 20 height 4
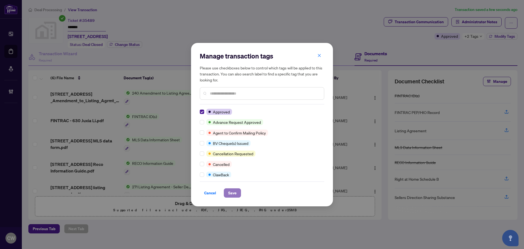
click at [231, 196] on span "Save" at bounding box center [232, 192] width 8 height 9
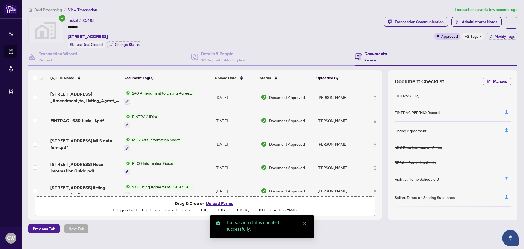
click at [96, 26] on input "*******" at bounding box center [87, 27] width 38 height 8
click at [58, 24] on div "Ticket #: 35489 ******* 354 Bexhill Road, Newmarket, ON, Canada Status: Deal Cl…" at bounding box center [204, 32] width 353 height 31
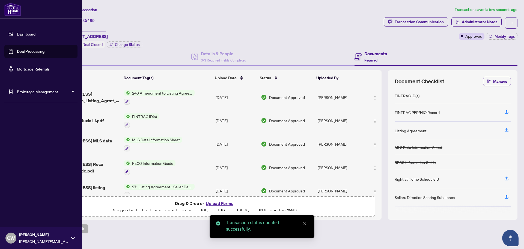
click at [20, 53] on link "Deal Processing" at bounding box center [31, 51] width 28 height 5
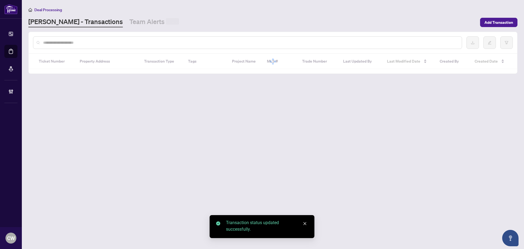
click at [95, 37] on div at bounding box center [247, 42] width 429 height 13
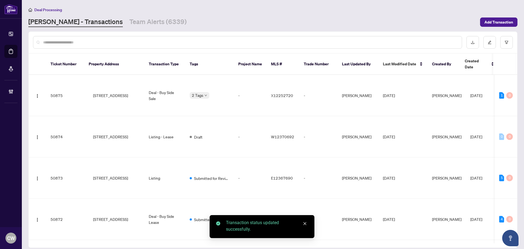
click at [96, 40] on input "text" at bounding box center [250, 42] width 415 height 6
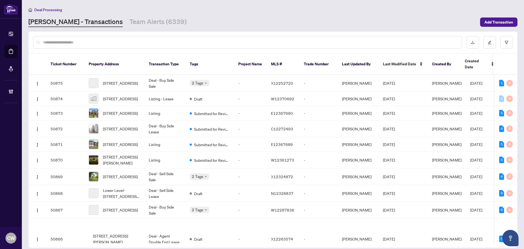
paste input "*******"
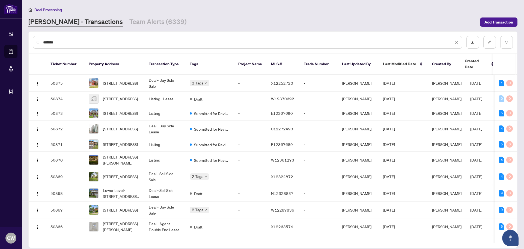
type input "*******"
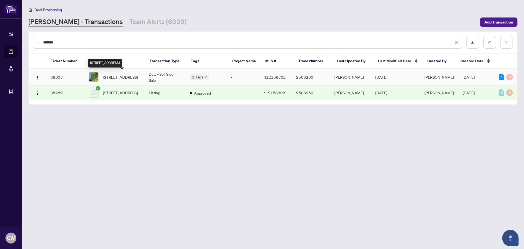
click at [114, 74] on span "[STREET_ADDRESS]" at bounding box center [120, 77] width 35 height 6
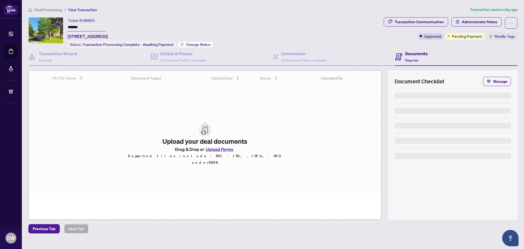
click at [194, 45] on span "Change Status" at bounding box center [198, 45] width 25 height 4
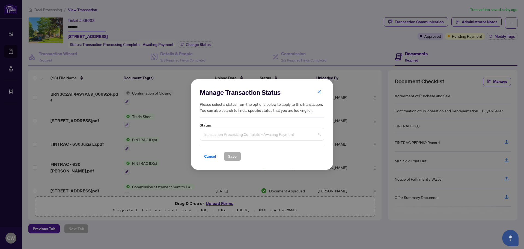
click at [269, 136] on span "Transaction Processing Complete - Awaiting Payment" at bounding box center [262, 134] width 118 height 10
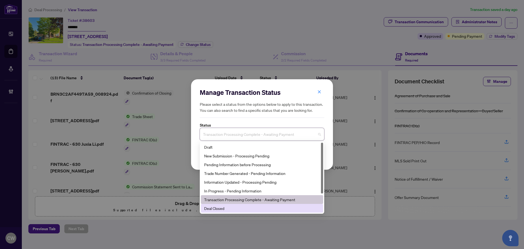
click at [256, 206] on div "Deal Closed" at bounding box center [262, 208] width 116 height 6
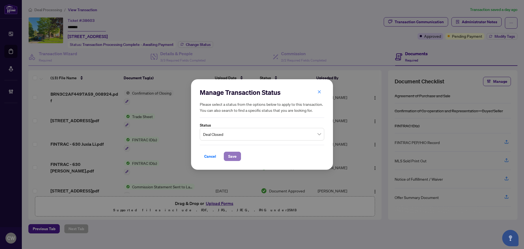
click at [240, 155] on button "Save" at bounding box center [232, 156] width 17 height 9
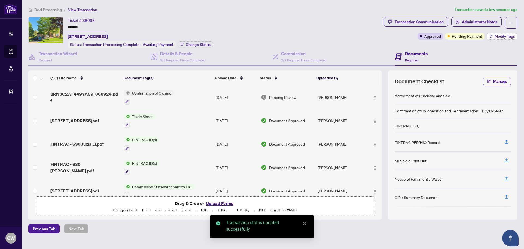
click at [500, 36] on span "Modify Tags" at bounding box center [505, 36] width 20 height 4
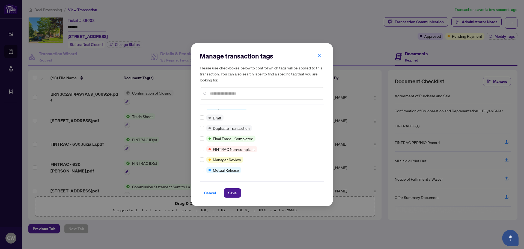
scroll to position [5, 0]
click at [232, 192] on span "Save" at bounding box center [232, 192] width 8 height 9
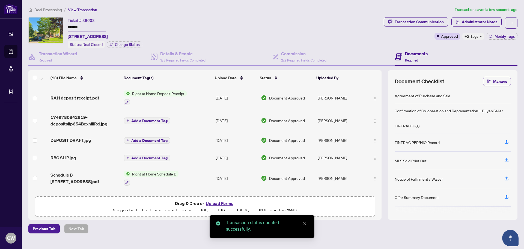
scroll to position [184, 0]
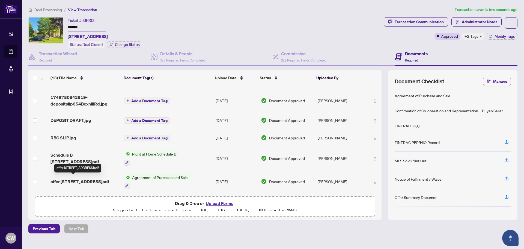
click at [80, 180] on span "offer 354 Bexhil Rd.pdf" at bounding box center [80, 181] width 59 height 7
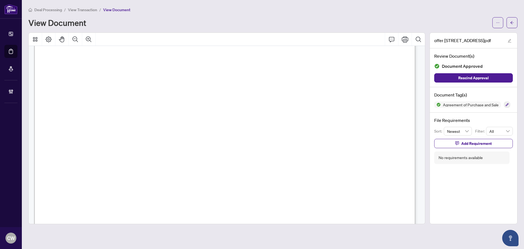
scroll to position [2212, 0]
click at [512, 22] on icon "arrow-left" at bounding box center [512, 23] width 4 height 4
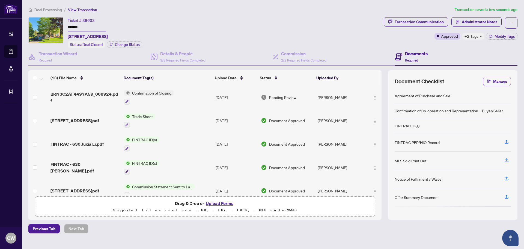
click at [86, 120] on span "354 Bexhill Rd TS.pdf" at bounding box center [75, 120] width 49 height 7
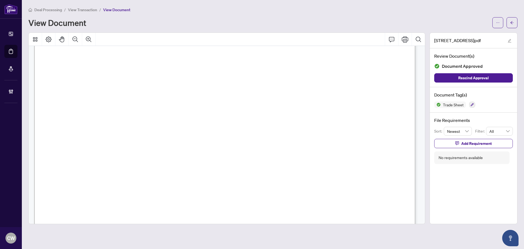
scroll to position [191, 0]
click at [513, 23] on icon "arrow-left" at bounding box center [512, 22] width 3 height 3
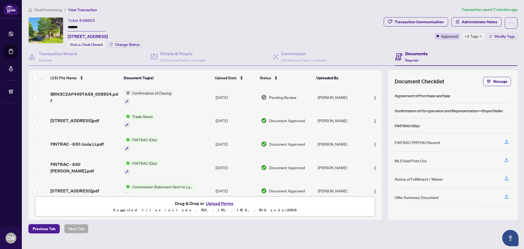
click at [226, 203] on button "Upload Forms" at bounding box center [219, 203] width 31 height 7
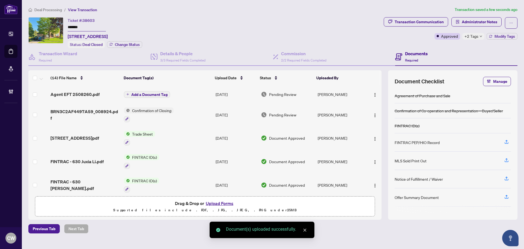
click at [156, 93] on span "Add a Document Tag" at bounding box center [149, 95] width 36 height 4
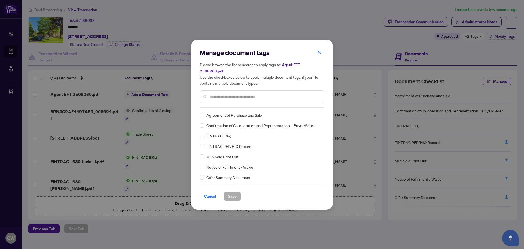
click at [219, 97] on div at bounding box center [262, 96] width 125 height 13
click at [220, 94] on input "text" at bounding box center [265, 97] width 110 height 6
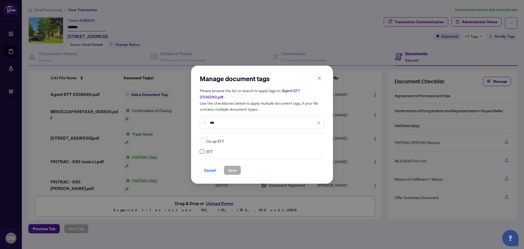
type input "***"
click at [314, 138] on img at bounding box center [313, 140] width 5 height 5
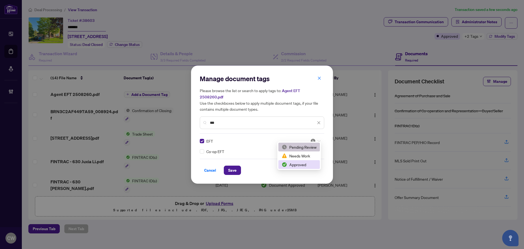
click at [306, 163] on div "Approved" at bounding box center [299, 164] width 35 height 6
click at [237, 166] on button "Save" at bounding box center [232, 170] width 17 height 9
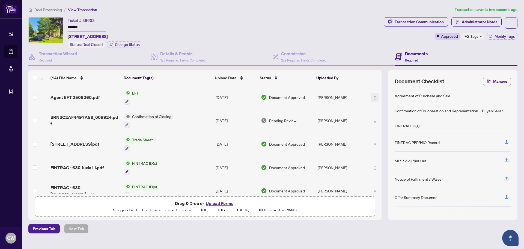
click at [374, 98] on img "button" at bounding box center [375, 98] width 4 height 4
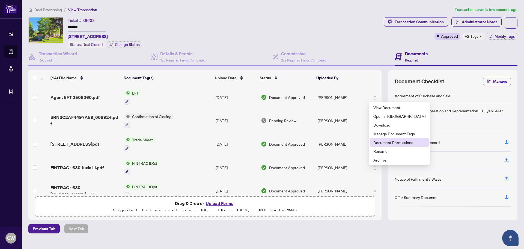
click at [380, 141] on span "Document Permissions" at bounding box center [400, 142] width 52 height 6
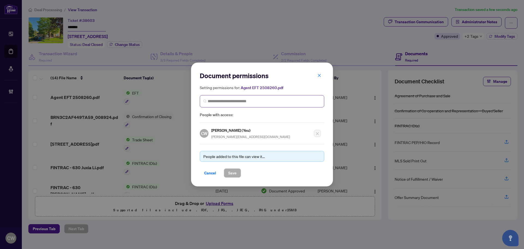
click at [267, 105] on span at bounding box center [262, 101] width 125 height 12
paste input "**********"
type input "**********"
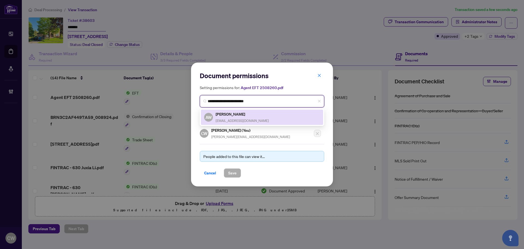
click at [238, 112] on h5 "[PERSON_NAME]" at bounding box center [242, 114] width 53 height 6
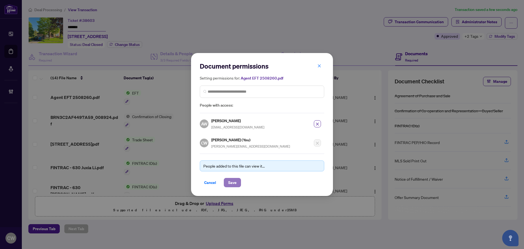
click at [232, 180] on span "Save" at bounding box center [232, 182] width 8 height 9
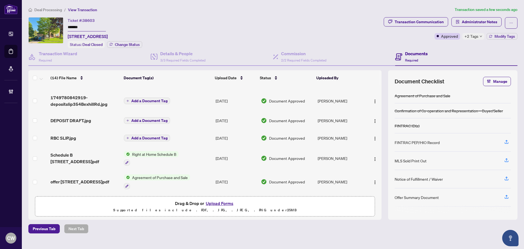
scroll to position [207, 0]
click at [87, 178] on span "offer 354 Bexhil Rd.pdf" at bounding box center [80, 181] width 59 height 7
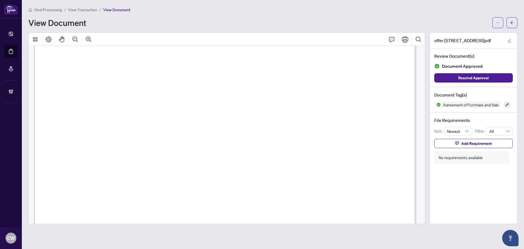
scroll to position [2239, 0]
click at [514, 25] on span "button" at bounding box center [512, 22] width 4 height 9
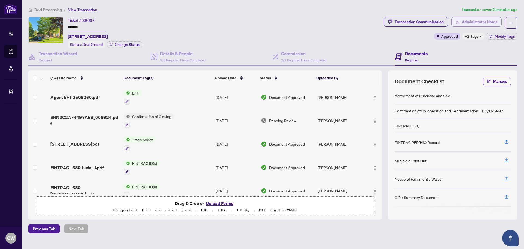
click at [473, 23] on span "Administrator Notes" at bounding box center [480, 21] width 36 height 9
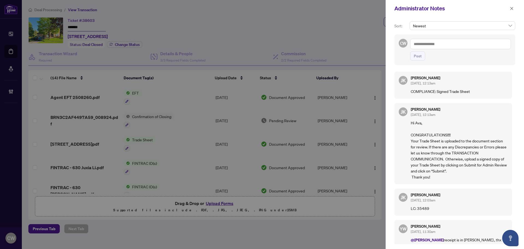
click at [435, 40] on textarea at bounding box center [460, 44] width 101 height 10
paste textarea "**********"
click at [433, 54] on textarea "**********" at bounding box center [459, 49] width 99 height 21
paste textarea "**********"
type textarea "**********"
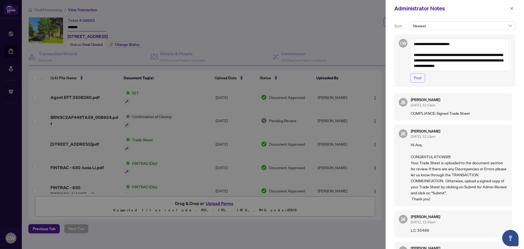
click at [421, 78] on span "Post" at bounding box center [418, 77] width 8 height 9
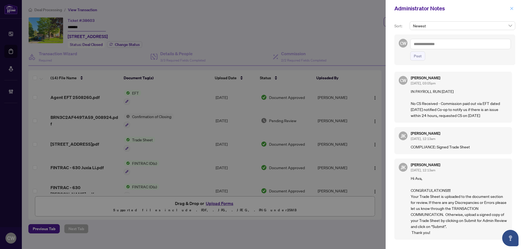
click at [509, 8] on button "button" at bounding box center [512, 8] width 7 height 7
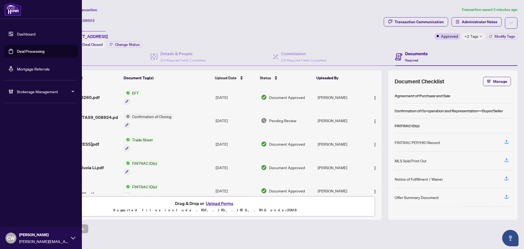
click at [20, 53] on link "Deal Processing" at bounding box center [31, 51] width 28 height 5
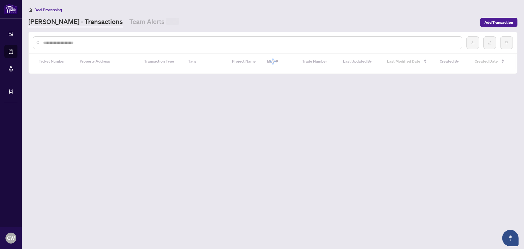
click at [104, 41] on input "text" at bounding box center [250, 43] width 415 height 6
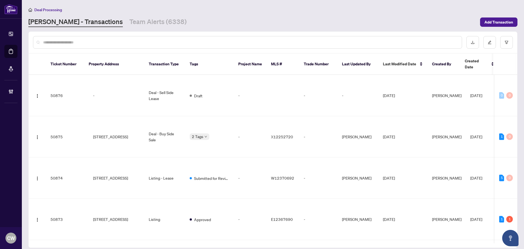
paste input "*******"
type input "*******"
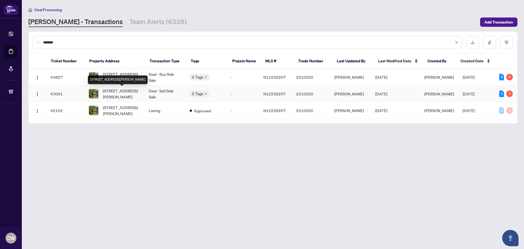
click at [117, 78] on div "97 Topham Cres, Richmond Hill, Ontario L4C 9E9, Canada" at bounding box center [118, 79] width 60 height 9
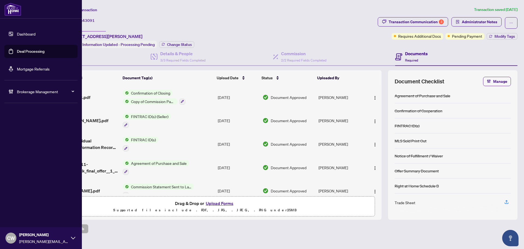
click at [17, 50] on link "Deal Processing" at bounding box center [31, 51] width 28 height 5
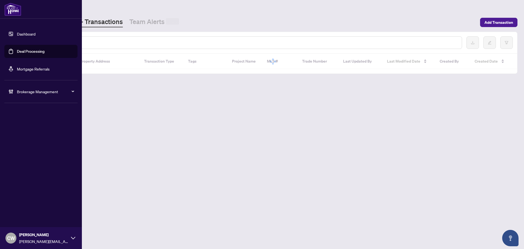
click at [87, 42] on input "text" at bounding box center [250, 43] width 415 height 6
paste input "*******"
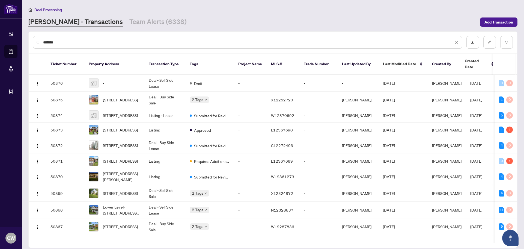
type input "*******"
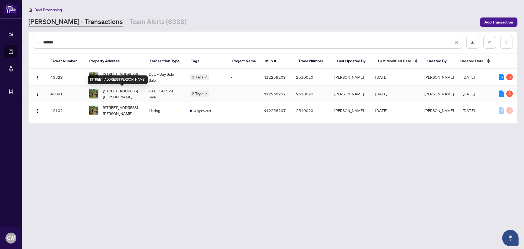
click at [115, 93] on span "97 Topham Cres, Richmond Hill, Ontario L4C 9E9, Canada" at bounding box center [121, 94] width 37 height 12
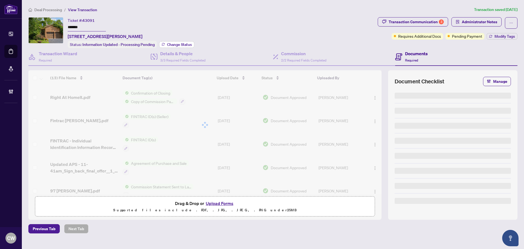
click at [186, 43] on span "Change Status" at bounding box center [179, 45] width 25 height 4
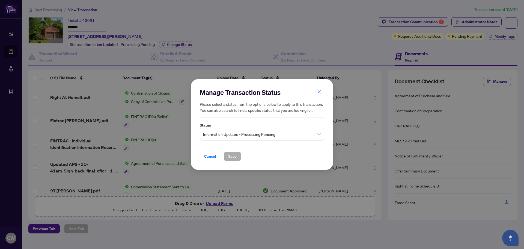
click at [249, 137] on span "Information Updated - Processing Pending" at bounding box center [262, 134] width 118 height 10
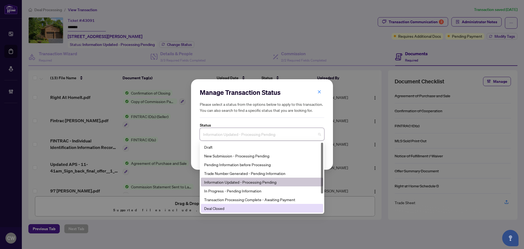
click at [242, 206] on div "Deal Closed" at bounding box center [262, 208] width 116 height 6
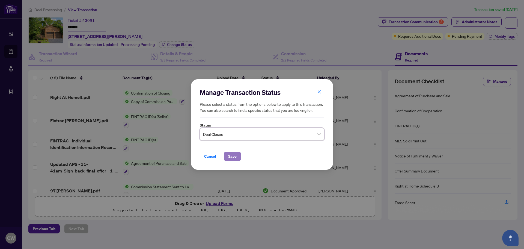
click at [237, 157] on button "Save" at bounding box center [232, 156] width 17 height 9
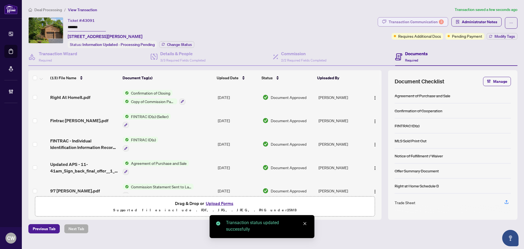
click at [433, 23] on div "Transaction Communication 3" at bounding box center [416, 21] width 55 height 9
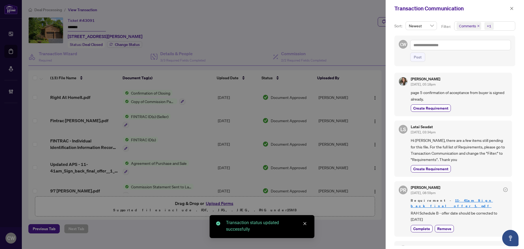
click at [478, 25] on icon "close" at bounding box center [478, 26] width 3 height 3
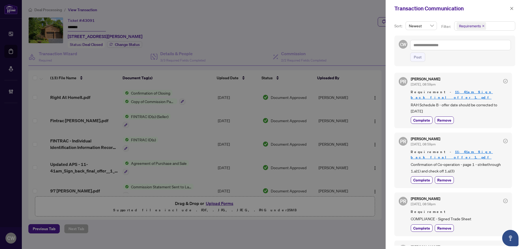
drag, startPoint x: 510, startPoint y: 8, endPoint x: 506, endPoint y: 8, distance: 4.7
click at [510, 8] on icon "close" at bounding box center [512, 9] width 4 height 4
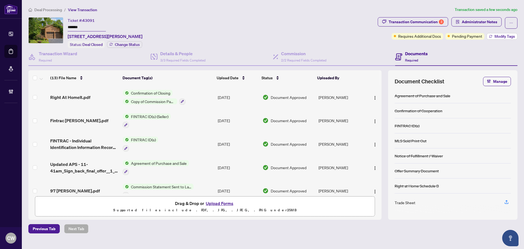
click at [503, 37] on span "Modify Tags" at bounding box center [505, 36] width 20 height 4
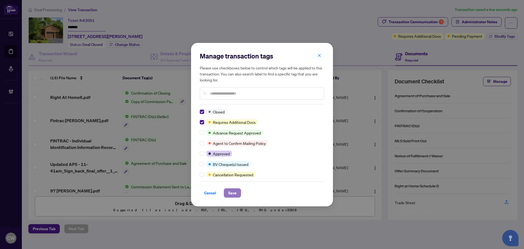
click at [232, 196] on span "Save" at bounding box center [232, 192] width 8 height 9
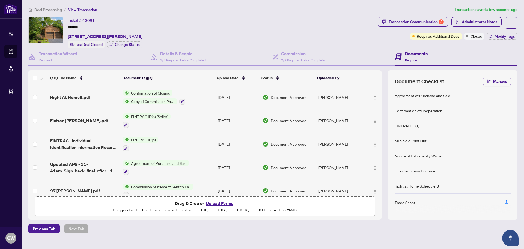
drag, startPoint x: 87, startPoint y: 28, endPoint x: 54, endPoint y: 22, distance: 34.1
click at [54, 22] on div "Ticket #: 43091 ******* 97 Topham Cres, Richmond Hill, Ontario L4C 9E9, Canada …" at bounding box center [201, 32] width 347 height 31
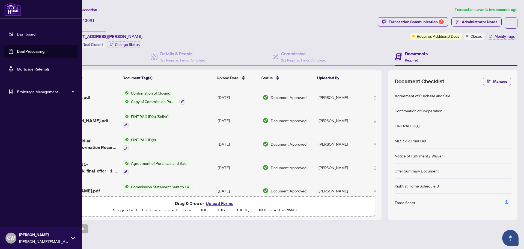
click at [21, 51] on link "Deal Processing" at bounding box center [31, 51] width 28 height 5
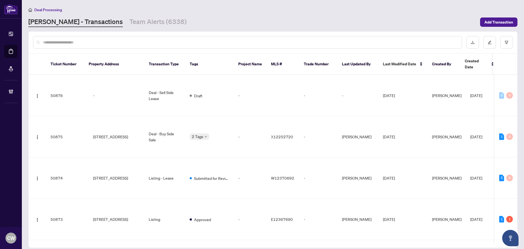
click at [94, 43] on input "text" at bounding box center [250, 42] width 415 height 6
paste input "*******"
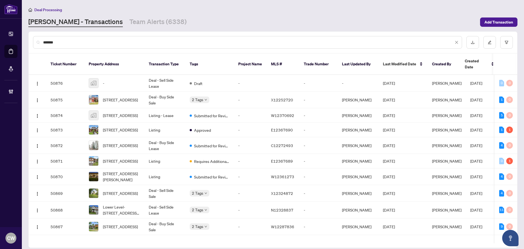
type input "*******"
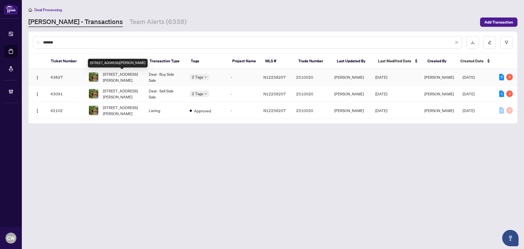
click at [111, 76] on span "97 Topham Cres, Richmond Hill, Ontario L4C 9E9, Canada" at bounding box center [121, 77] width 37 height 12
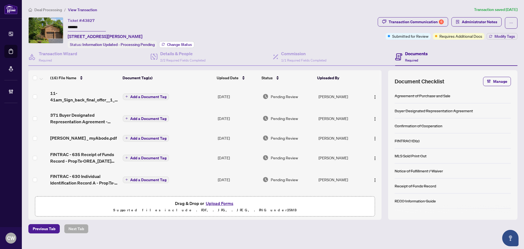
click at [178, 44] on span "Change Status" at bounding box center [179, 45] width 25 height 4
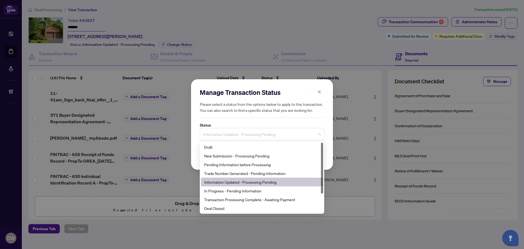
click at [234, 134] on span "Information Updated - Processing Pending" at bounding box center [262, 134] width 118 height 10
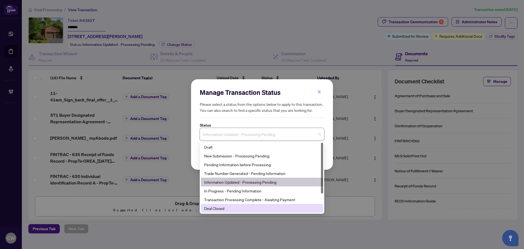
click at [239, 209] on div "Deal Closed" at bounding box center [262, 208] width 116 height 6
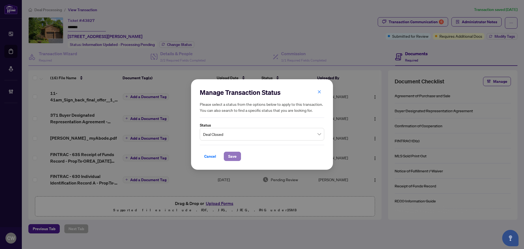
click at [236, 158] on span "Save" at bounding box center [232, 156] width 8 height 9
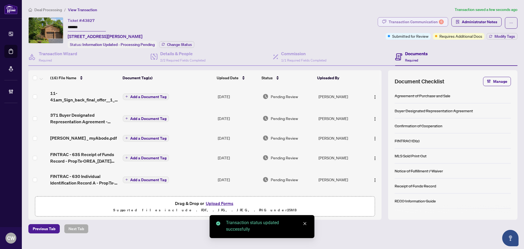
click at [425, 21] on div "Transaction Communication 6" at bounding box center [416, 21] width 55 height 9
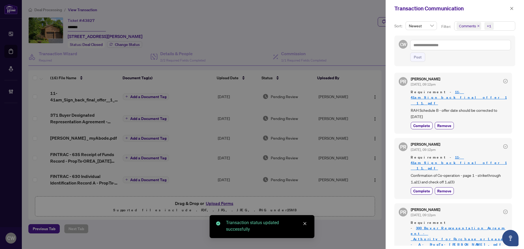
click at [478, 25] on icon "close" at bounding box center [478, 26] width 3 height 3
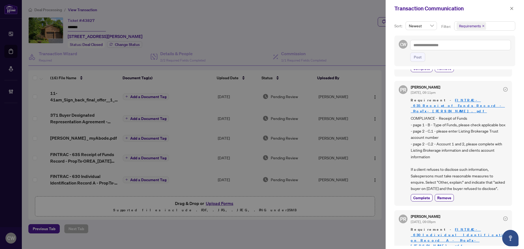
scroll to position [246, 0]
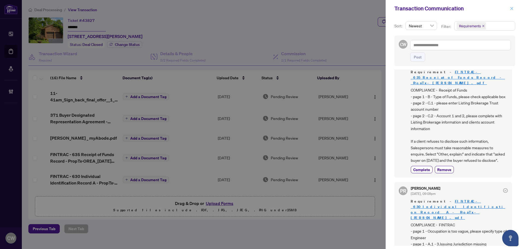
click at [511, 7] on icon "close" at bounding box center [512, 9] width 4 height 4
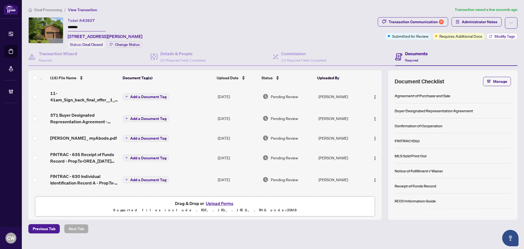
click at [508, 37] on span "Modify Tags" at bounding box center [505, 36] width 20 height 4
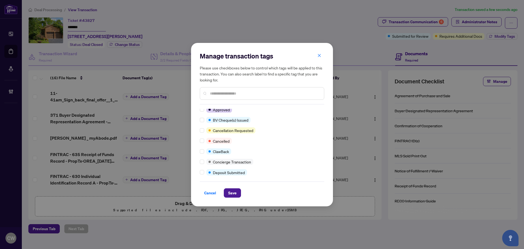
scroll to position [0, 0]
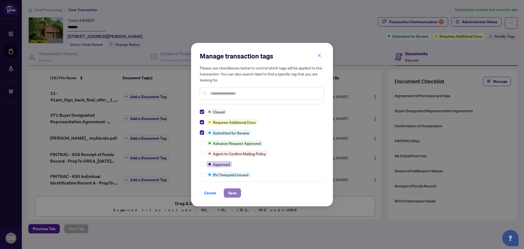
click at [231, 191] on span "Save" at bounding box center [232, 192] width 8 height 9
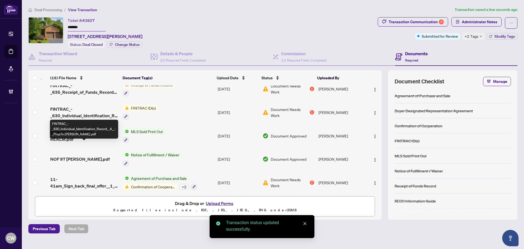
scroll to position [254, 0]
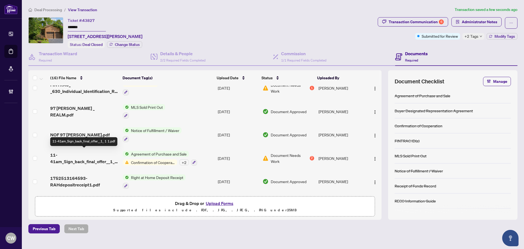
click at [74, 161] on span "11-41am_Sign_back_final_offer__1_ 1 1.pdf" at bounding box center [84, 158] width 68 height 13
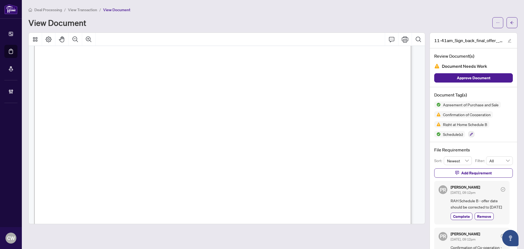
scroll to position [1557, 0]
drag, startPoint x: 508, startPoint y: 20, endPoint x: 25, endPoint y: 69, distance: 485.3
click at [510, 20] on span "button" at bounding box center [512, 22] width 4 height 9
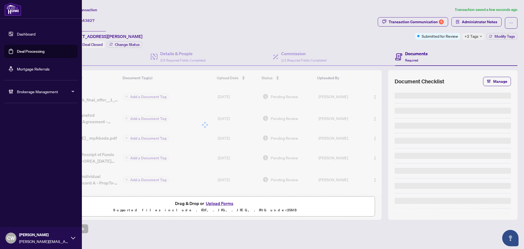
click at [17, 51] on link "Deal Processing" at bounding box center [31, 51] width 28 height 5
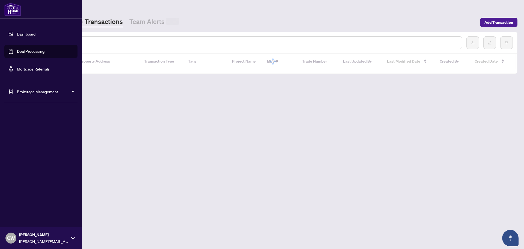
click at [85, 45] on input "text" at bounding box center [250, 43] width 415 height 6
click at [88, 42] on input "text" at bounding box center [250, 43] width 415 height 6
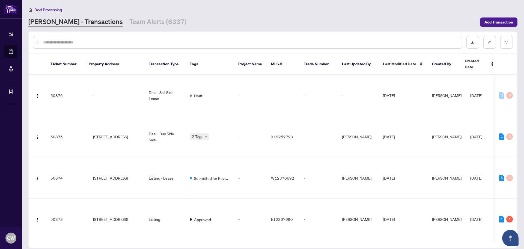
paste input "*******"
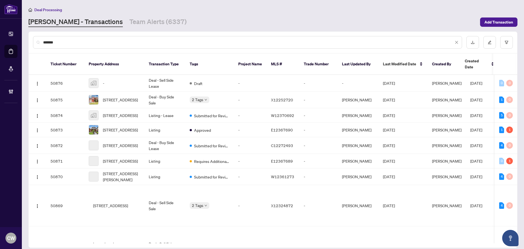
type input "*******"
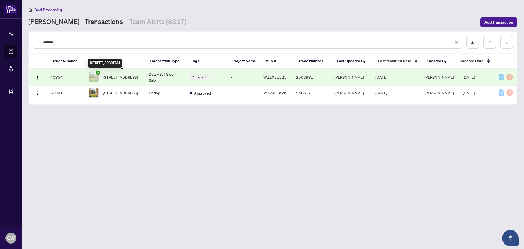
click at [123, 76] on span "86 Wildwood Rd, Halton Hills, Ontario L7G 4S8, Canada" at bounding box center [120, 77] width 35 height 6
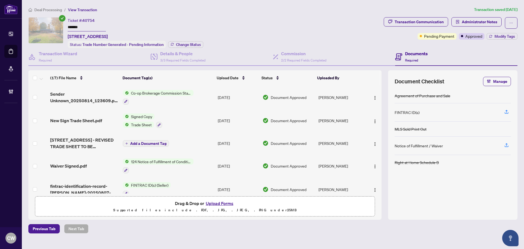
click at [188, 40] on div "Ticket #: 40754 ******* 86 Wildwood Rd, Halton Hills, Ontario L7G 4S8, Canada S…" at bounding box center [136, 32] width 136 height 31
click at [190, 43] on span "Change Status" at bounding box center [188, 45] width 25 height 4
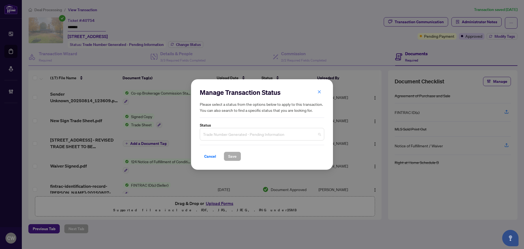
click at [243, 137] on span "Trade Number Generated - Pending Information" at bounding box center [262, 134] width 118 height 10
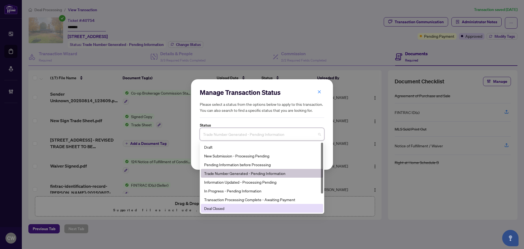
click at [229, 208] on div "Deal Closed" at bounding box center [262, 208] width 116 height 6
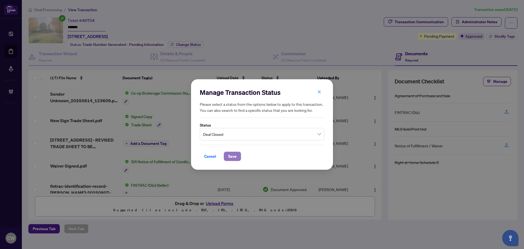
click at [231, 153] on span "Save" at bounding box center [232, 156] width 8 height 9
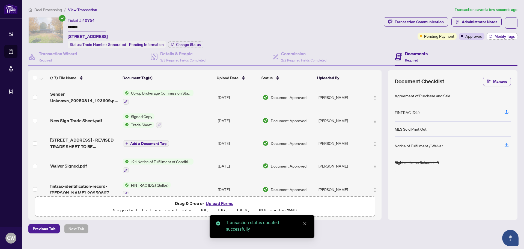
click at [504, 37] on span "Modify Tags" at bounding box center [505, 36] width 20 height 4
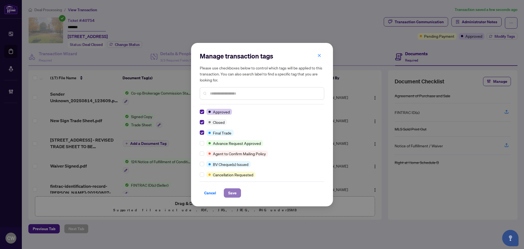
click at [228, 192] on span "Save" at bounding box center [232, 192] width 8 height 9
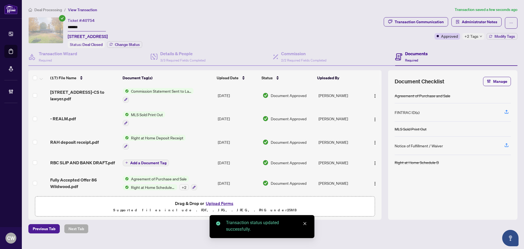
scroll to position [283, 0]
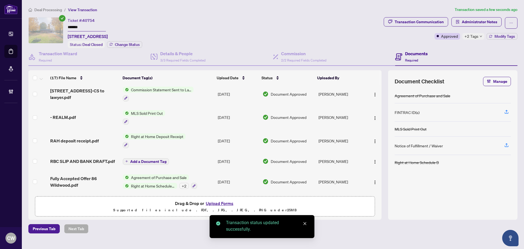
click at [81, 176] on span "Fully Accepted Offer 86 Wildwood.pdf" at bounding box center [84, 181] width 68 height 13
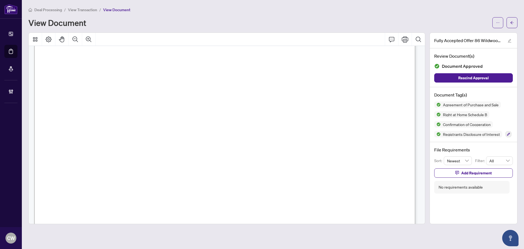
scroll to position [2212, 0]
click at [510, 25] on button "button" at bounding box center [512, 22] width 11 height 11
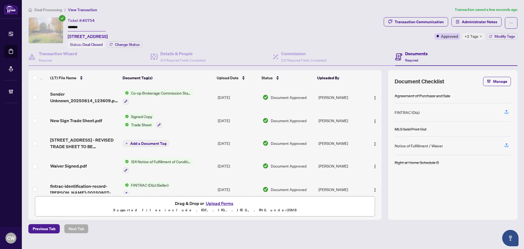
click at [93, 122] on span "New Sign Trade Sheet.pdf" at bounding box center [76, 120] width 52 height 7
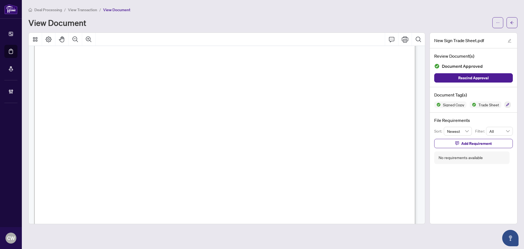
scroll to position [218, 0]
click at [513, 23] on icon "arrow-left" at bounding box center [512, 23] width 4 height 4
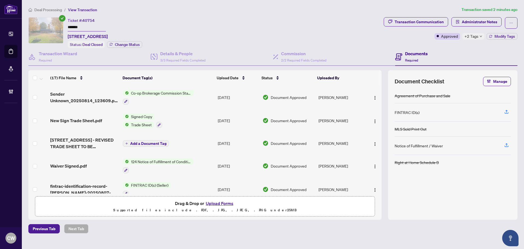
click at [223, 201] on button "Upload Forms" at bounding box center [219, 203] width 31 height 7
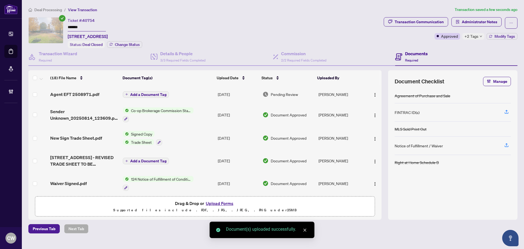
click at [155, 94] on span "Add a Document Tag" at bounding box center [148, 95] width 36 height 4
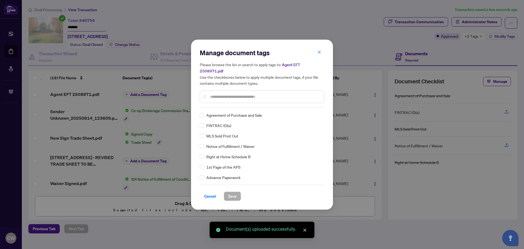
click at [220, 94] on input "text" at bounding box center [265, 97] width 110 height 6
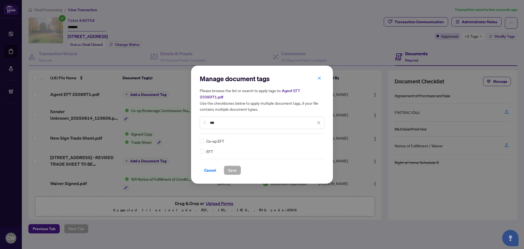
type input "***"
click at [317, 140] on div at bounding box center [316, 140] width 10 height 5
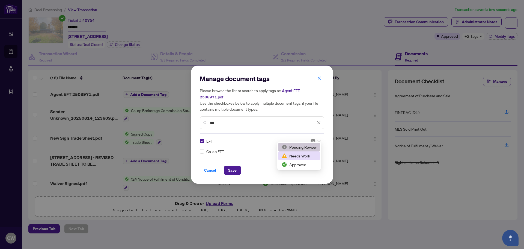
click at [300, 166] on div "Approved" at bounding box center [299, 164] width 35 height 6
click at [232, 169] on span "Save" at bounding box center [232, 170] width 8 height 9
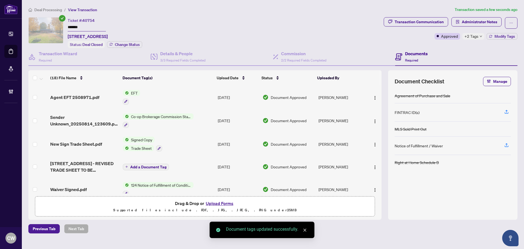
click at [374, 94] on span "button" at bounding box center [375, 97] width 4 height 6
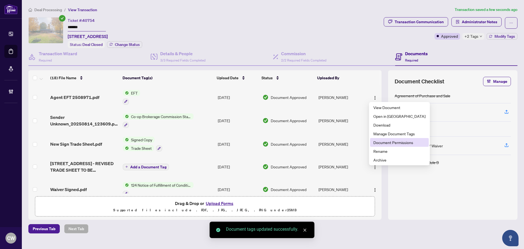
click at [381, 141] on span "Document Permissions" at bounding box center [400, 142] width 52 height 6
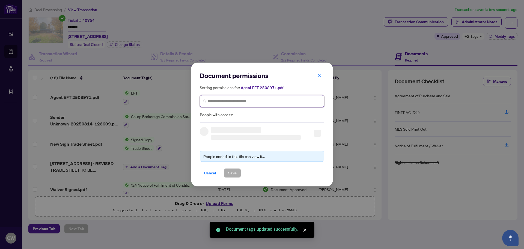
click at [248, 102] on input "search" at bounding box center [264, 101] width 113 height 6
paste input "**********"
type input "**********"
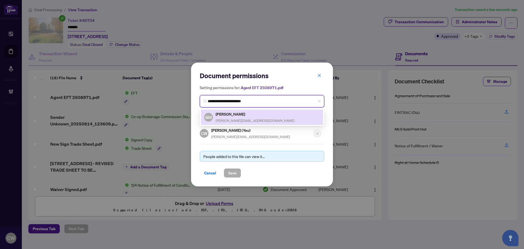
click at [229, 116] on h5 "George Mitropoulos" at bounding box center [255, 114] width 79 height 6
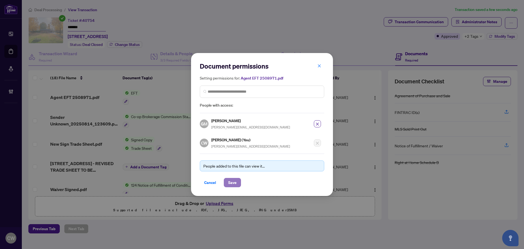
click at [230, 182] on span "Save" at bounding box center [232, 182] width 8 height 9
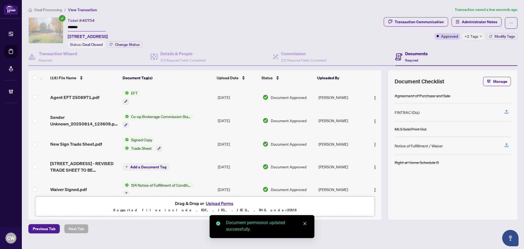
click at [160, 116] on span "Co-op Brokerage Commission Statement" at bounding box center [161, 116] width 65 height 6
click at [58, 123] on span "Sender Unknown_20250814_123609.pdf" at bounding box center [84, 120] width 68 height 13
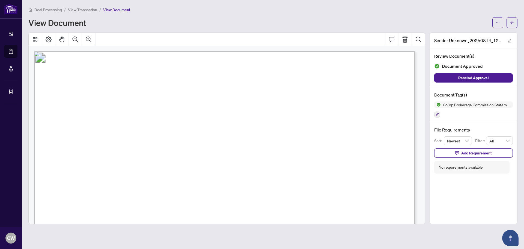
drag, startPoint x: 513, startPoint y: 22, endPoint x: 24, endPoint y: 55, distance: 490.5
click at [513, 22] on icon "arrow-left" at bounding box center [512, 23] width 4 height 4
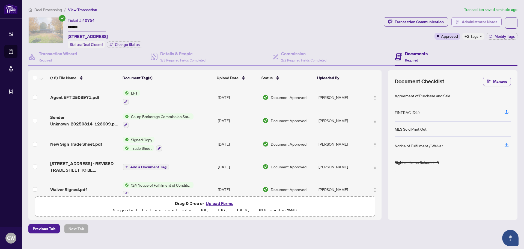
click at [478, 18] on span "Administrator Notes" at bounding box center [480, 21] width 36 height 9
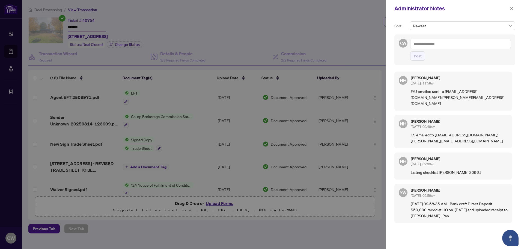
click at [460, 42] on textarea at bounding box center [460, 44] width 101 height 10
paste textarea "**********"
type textarea "**********"
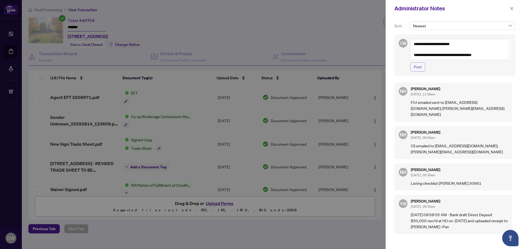
click at [419, 65] on span "Post" at bounding box center [418, 67] width 8 height 9
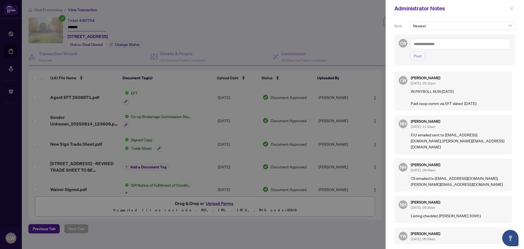
click at [512, 9] on icon "close" at bounding box center [512, 9] width 4 height 4
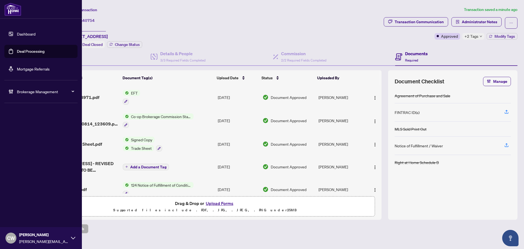
click at [36, 53] on link "Deal Processing" at bounding box center [31, 51] width 28 height 5
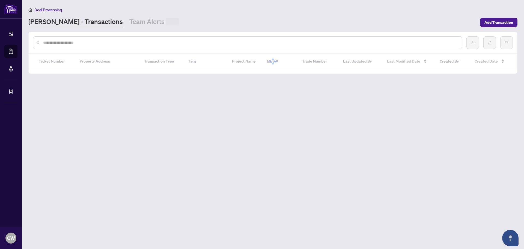
click at [88, 45] on input "text" at bounding box center [250, 43] width 415 height 6
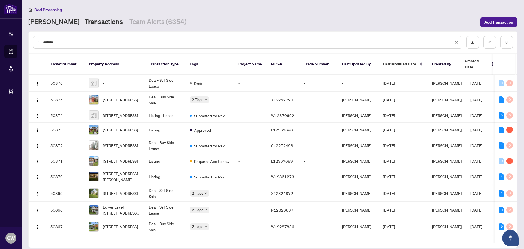
type input "*******"
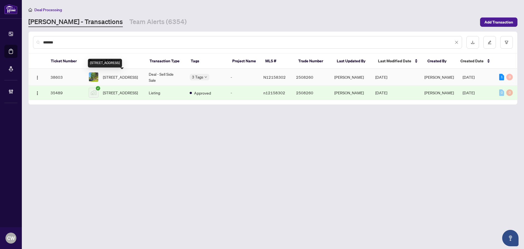
click at [123, 77] on span "[STREET_ADDRESS]" at bounding box center [120, 77] width 35 height 6
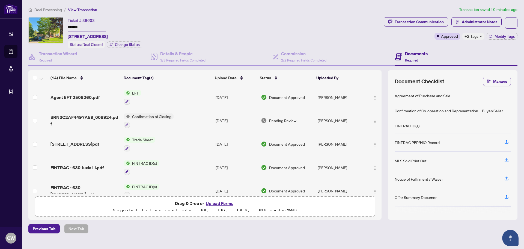
click at [83, 97] on span "Agent EFT 2508260.pdf" at bounding box center [75, 97] width 49 height 7
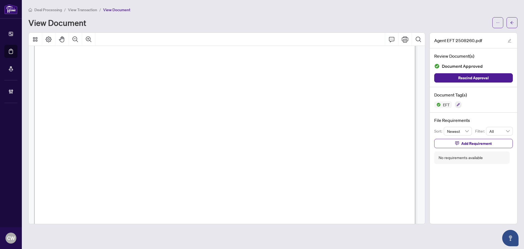
scroll to position [164, 0]
click at [511, 22] on icon "arrow-left" at bounding box center [512, 23] width 4 height 4
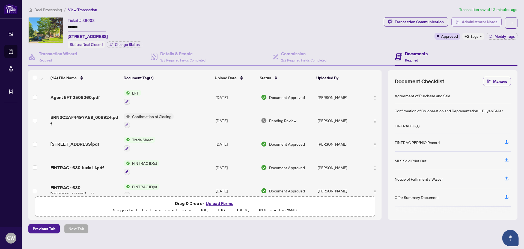
click at [492, 19] on span "Administrator Notes" at bounding box center [480, 21] width 36 height 9
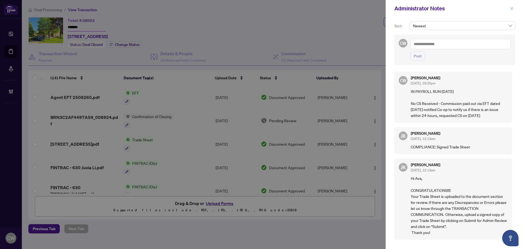
click at [514, 6] on span "button" at bounding box center [512, 8] width 4 height 9
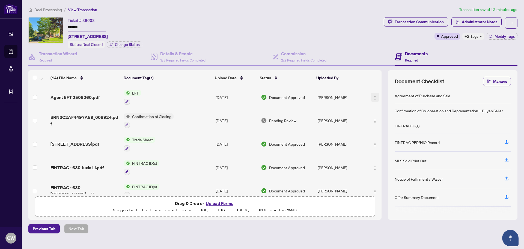
click at [371, 98] on button "button" at bounding box center [375, 97] width 9 height 9
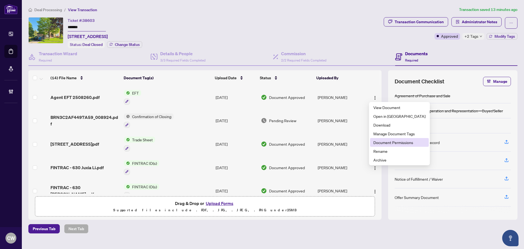
click at [383, 141] on span "Document Permissions" at bounding box center [400, 142] width 52 height 6
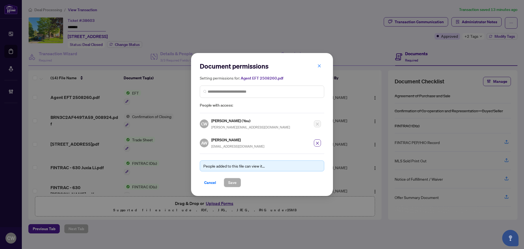
click at [313, 144] on div "AW Annie Wei annieweiagent@gmail.com" at bounding box center [260, 141] width 121 height 16
click at [317, 143] on icon "close" at bounding box center [318, 143] width 4 height 4
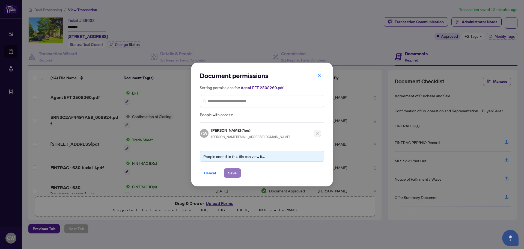
click at [231, 175] on span "Save" at bounding box center [232, 173] width 8 height 9
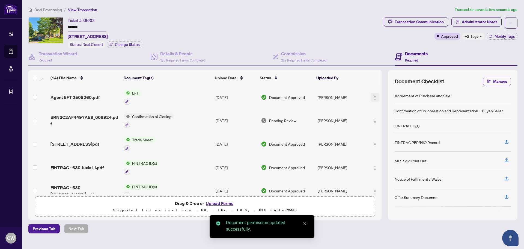
click at [375, 96] on img "button" at bounding box center [375, 98] width 4 height 4
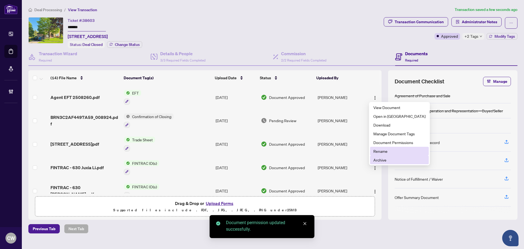
click at [393, 158] on span "Archive" at bounding box center [400, 160] width 52 height 6
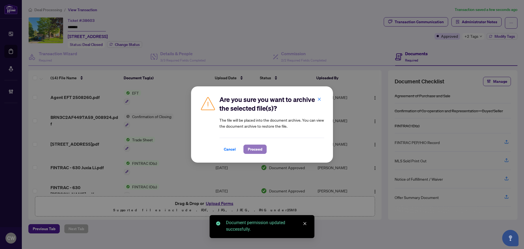
click at [252, 152] on span "Proceed" at bounding box center [255, 149] width 14 height 9
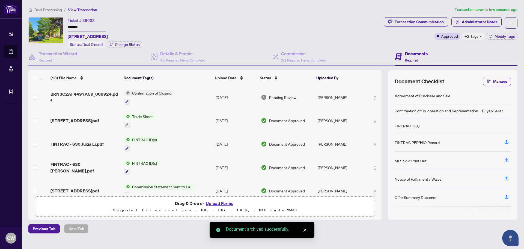
click at [220, 201] on button "Upload Forms" at bounding box center [219, 203] width 31 height 7
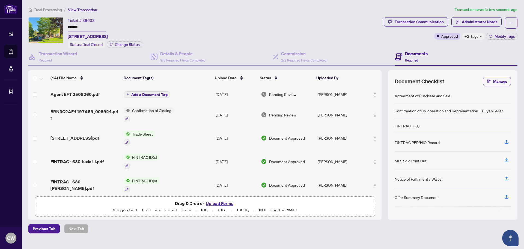
click at [166, 95] on span "Add a Document Tag" at bounding box center [149, 95] width 36 height 4
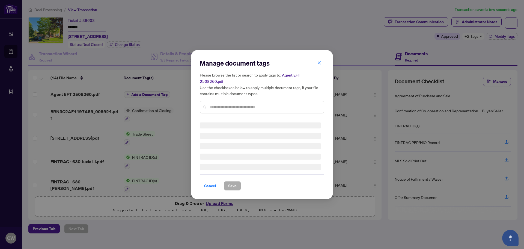
click at [218, 102] on div "Manage document tags Please browse the list or search to apply tags to: Agent E…" at bounding box center [262, 88] width 125 height 59
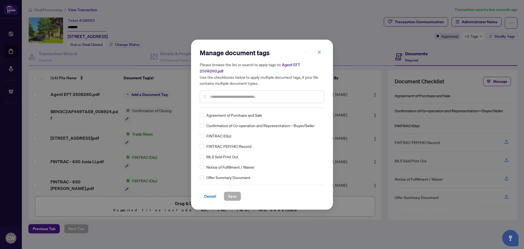
click at [218, 99] on div at bounding box center [262, 96] width 125 height 13
click at [218, 94] on input "*" at bounding box center [265, 97] width 110 height 6
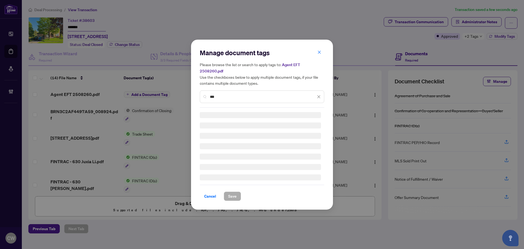
type input "***"
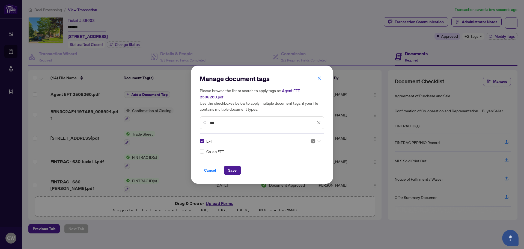
click at [314, 138] on img at bounding box center [313, 140] width 5 height 5
drag, startPoint x: 298, startPoint y: 164, endPoint x: 238, endPoint y: 167, distance: 60.2
click at [297, 164] on div "Approved" at bounding box center [299, 164] width 35 height 6
click at [230, 168] on span "Save" at bounding box center [232, 170] width 8 height 9
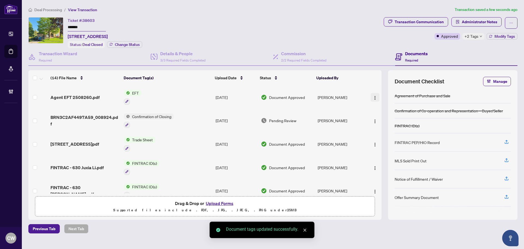
click at [373, 96] on img "button" at bounding box center [375, 98] width 4 height 4
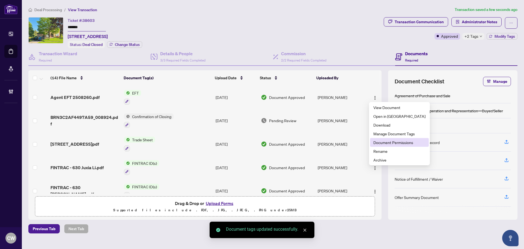
click at [389, 141] on span "Document Permissions" at bounding box center [400, 142] width 52 height 6
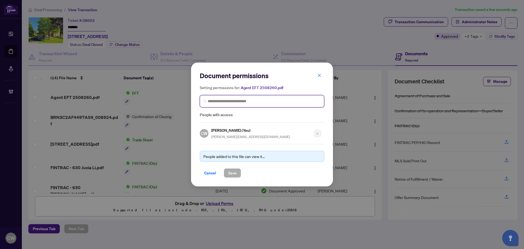
click at [227, 101] on input "search" at bounding box center [264, 101] width 113 height 6
paste input "**********"
type input "**********"
click at [237, 115] on h3 at bounding box center [240, 114] width 51 height 6
click at [237, 115] on h5 "[PERSON_NAME]" at bounding box center [242, 114] width 53 height 6
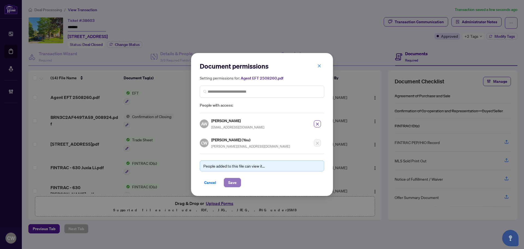
click at [233, 180] on span "Save" at bounding box center [232, 182] width 8 height 9
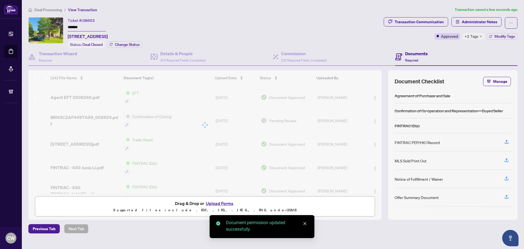
click at [79, 96] on div at bounding box center [204, 124] width 353 height 109
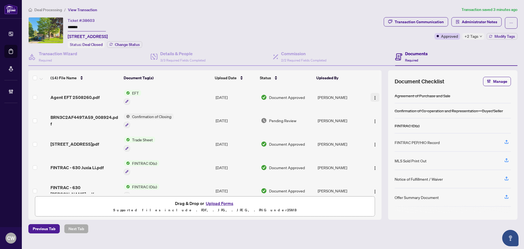
click at [375, 96] on img "button" at bounding box center [375, 98] width 4 height 4
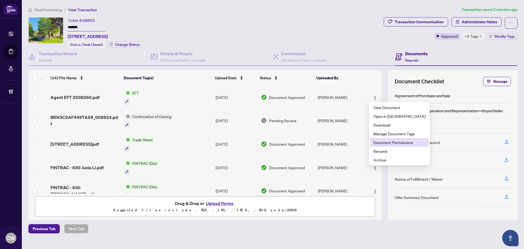
click at [396, 140] on span "Document Permissions" at bounding box center [400, 142] width 52 height 6
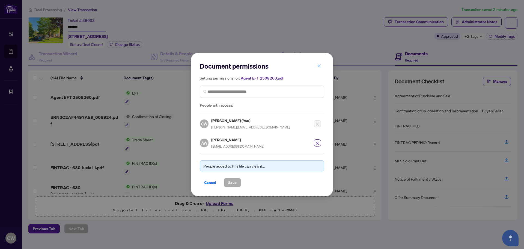
click at [321, 66] on icon "close" at bounding box center [320, 66] width 4 height 4
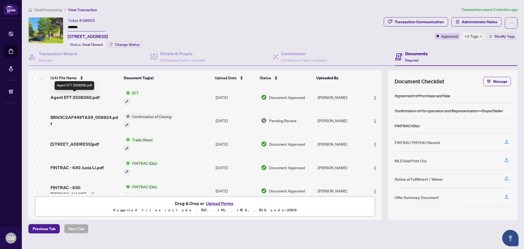
click at [87, 98] on span "Agent EFT 2508260.pdf" at bounding box center [75, 97] width 49 height 7
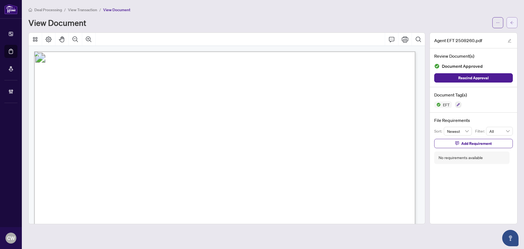
click at [512, 22] on icon "arrow-left" at bounding box center [512, 22] width 3 height 3
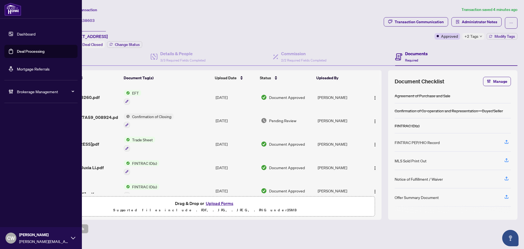
click at [17, 52] on link "Deal Processing" at bounding box center [31, 51] width 28 height 5
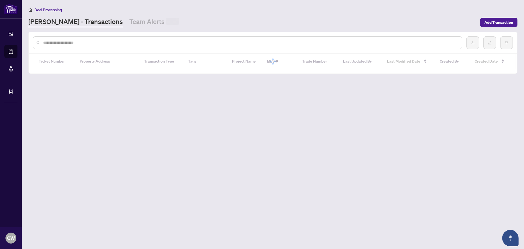
click at [103, 42] on input "text" at bounding box center [250, 43] width 415 height 6
paste input "*******"
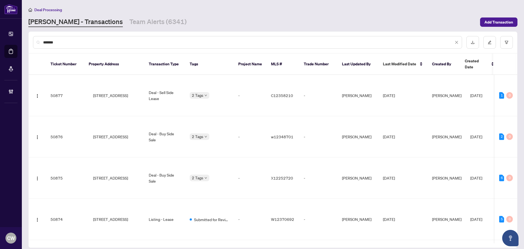
type input "*******"
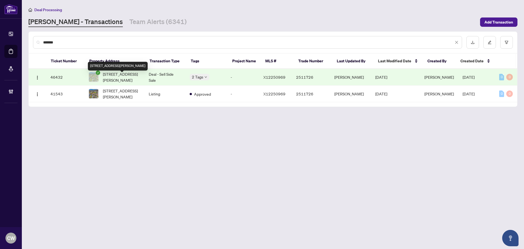
click at [113, 75] on span "102-20 John St, Grimsby, Ontario L3M 1X5, Canada" at bounding box center [121, 77] width 37 height 12
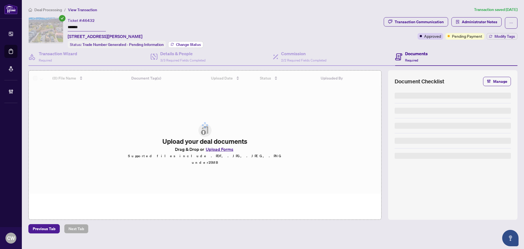
click at [194, 41] on button "Change Status" at bounding box center [185, 44] width 35 height 7
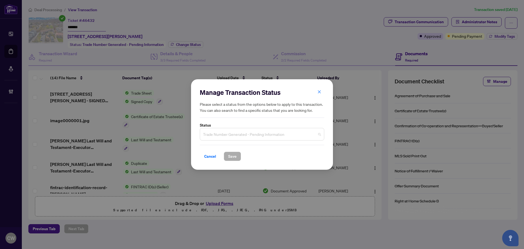
click at [243, 135] on span "Trade Number Generated - Pending Information" at bounding box center [262, 134] width 118 height 10
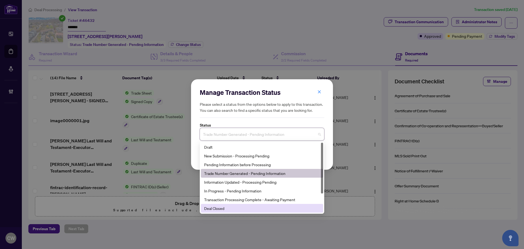
click at [226, 208] on div "Deal Closed" at bounding box center [262, 208] width 116 height 6
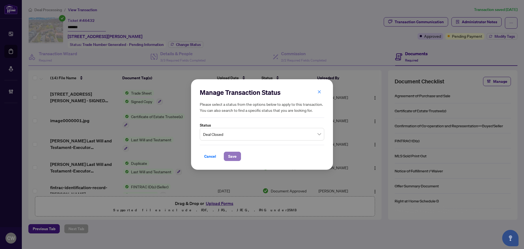
click at [234, 156] on span "Save" at bounding box center [232, 156] width 8 height 9
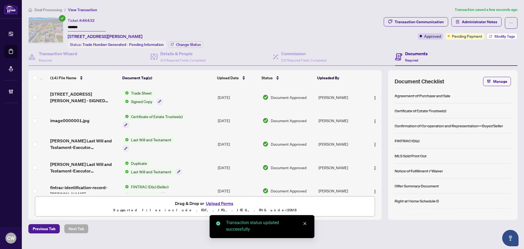
click at [502, 34] on span "Modify Tags" at bounding box center [505, 36] width 20 height 4
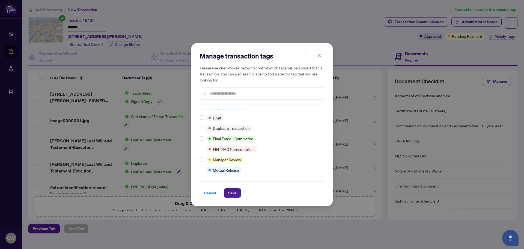
scroll to position [5, 0]
click at [227, 193] on button "Save" at bounding box center [232, 192] width 17 height 9
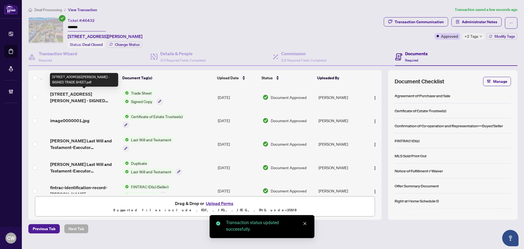
click at [104, 94] on span "102-20 John St - SIGNED TRADE SHEET.pdf" at bounding box center [84, 97] width 68 height 13
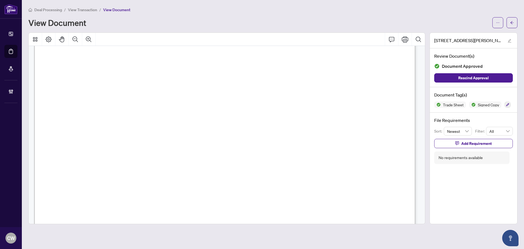
scroll to position [218, 0]
click at [513, 23] on icon "arrow-left" at bounding box center [512, 22] width 3 height 3
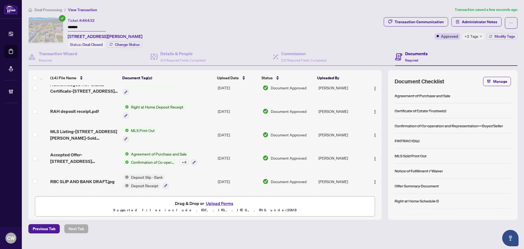
scroll to position [220, 0]
click at [97, 154] on span "Accepted Offer-20 John Street 102.pdf" at bounding box center [84, 157] width 68 height 13
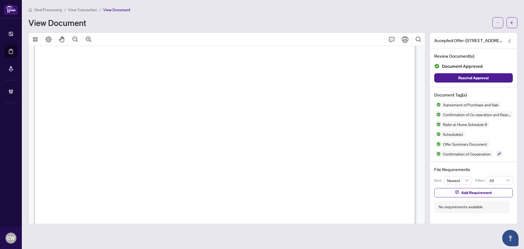
scroll to position [1065, 0]
click at [514, 23] on icon "arrow-left" at bounding box center [512, 23] width 4 height 4
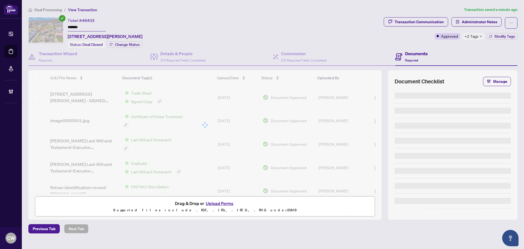
click at [81, 94] on div at bounding box center [204, 124] width 353 height 109
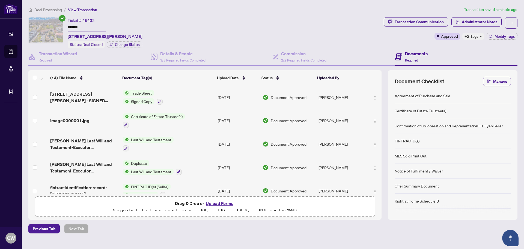
click at [101, 97] on span "102-20 John St - SIGNED TRADE SHEET.pdf" at bounding box center [84, 97] width 68 height 13
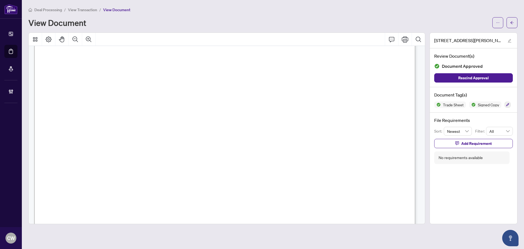
scroll to position [218, 0]
click at [515, 21] on button "button" at bounding box center [512, 22] width 11 height 11
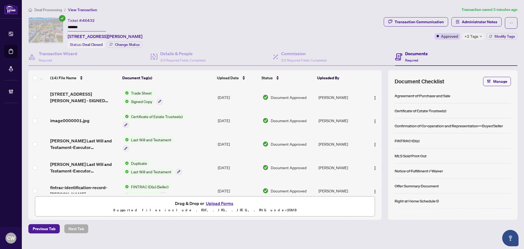
click at [226, 203] on button "Upload Forms" at bounding box center [219, 203] width 31 height 7
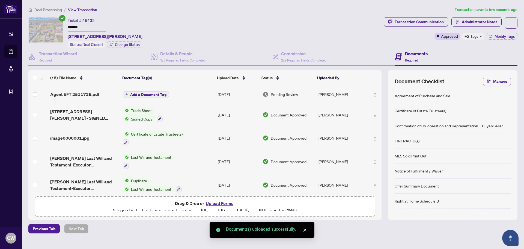
click at [155, 93] on span "Add a Document Tag" at bounding box center [148, 95] width 36 height 4
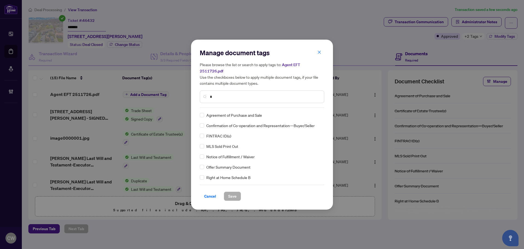
click at [227, 95] on input "*" at bounding box center [265, 97] width 110 height 6
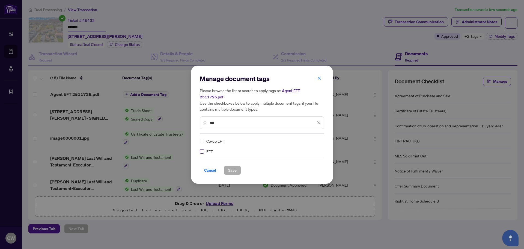
type input "***"
click at [314, 138] on img at bounding box center [313, 140] width 5 height 5
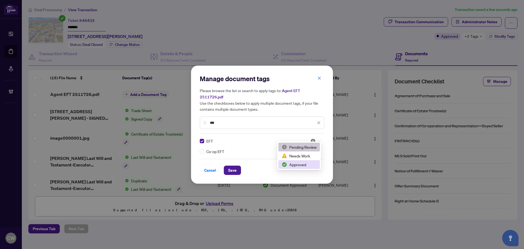
click at [303, 165] on div "Approved" at bounding box center [299, 164] width 35 height 6
click at [231, 166] on span "Save" at bounding box center [232, 170] width 8 height 9
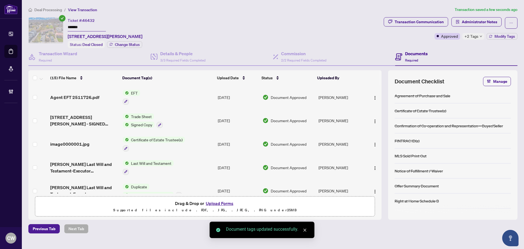
click at [374, 94] on span "button" at bounding box center [375, 97] width 4 height 6
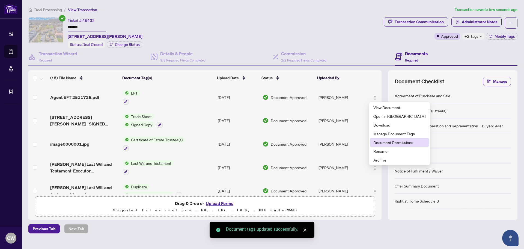
click at [384, 143] on span "Document Permissions" at bounding box center [400, 142] width 52 height 6
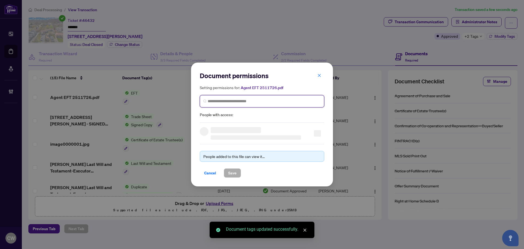
click at [287, 103] on input "search" at bounding box center [264, 101] width 113 height 6
paste input "**********"
type input "**********"
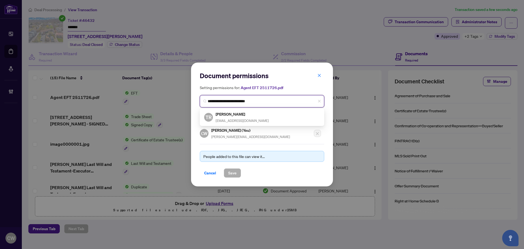
click at [232, 117] on div "Tanya Richard-Rakhra realestatetanya@gmail.com" at bounding box center [242, 117] width 53 height 13
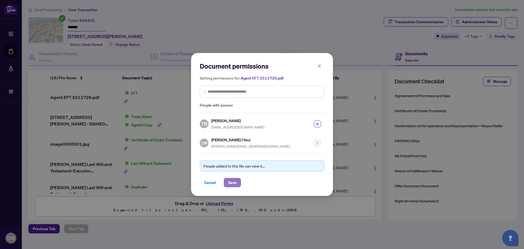
click at [232, 182] on span "Save" at bounding box center [232, 182] width 8 height 9
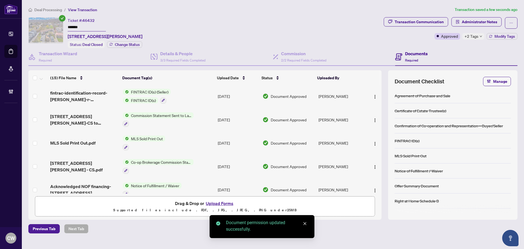
scroll to position [137, 0]
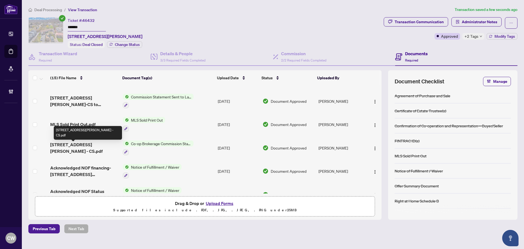
click at [84, 146] on span "20 John St 102 - CS.pdf" at bounding box center [84, 147] width 68 height 13
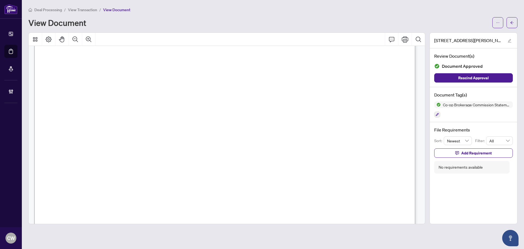
scroll to position [137, 0]
drag, startPoint x: 509, startPoint y: 22, endPoint x: 409, endPoint y: 1, distance: 102.6
click at [509, 22] on button "button" at bounding box center [512, 22] width 11 height 11
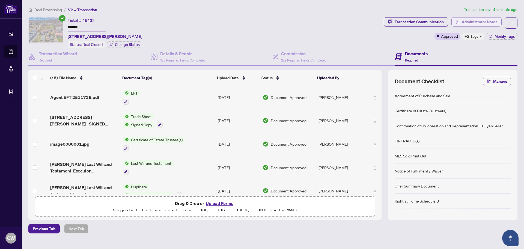
click at [469, 20] on span "Administrator Notes" at bounding box center [480, 21] width 36 height 9
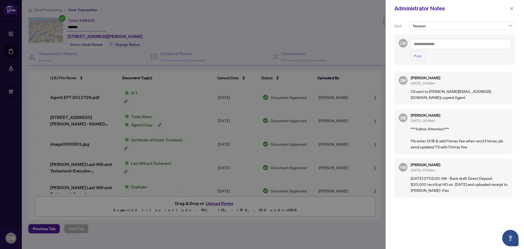
click at [433, 44] on textarea at bounding box center [460, 44] width 101 height 10
paste textarea "**********"
type textarea "**********"
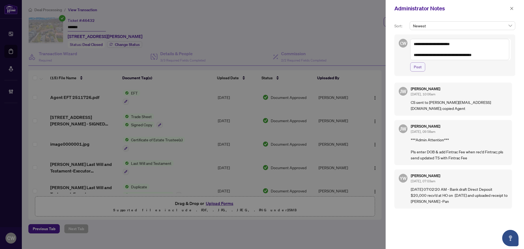
click at [421, 66] on span "Post" at bounding box center [418, 67] width 8 height 9
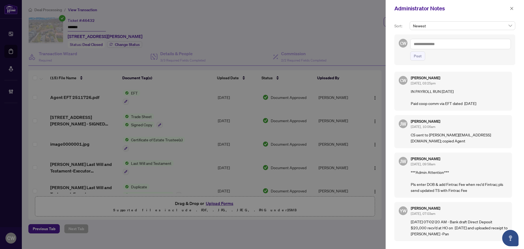
drag, startPoint x: 512, startPoint y: 8, endPoint x: 469, endPoint y: 27, distance: 46.6
click at [512, 9] on icon "close" at bounding box center [512, 8] width 3 height 3
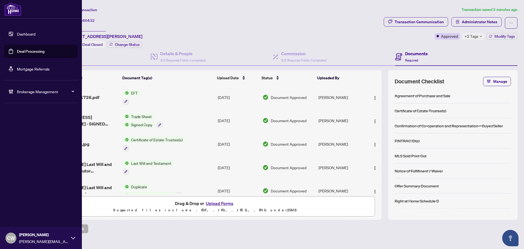
click at [17, 49] on link "Deal Processing" at bounding box center [31, 51] width 28 height 5
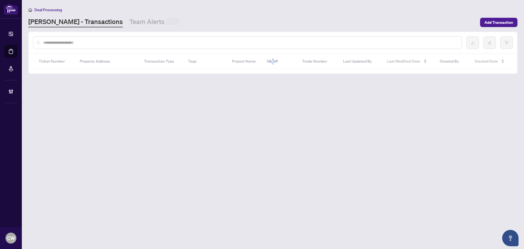
click at [102, 45] on div at bounding box center [247, 42] width 429 height 13
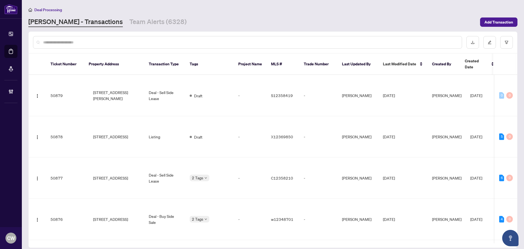
click at [101, 45] on input "text" at bounding box center [250, 42] width 415 height 6
paste input "*******"
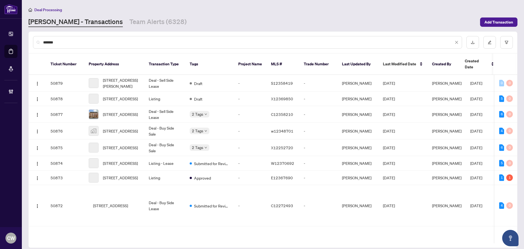
type input "*******"
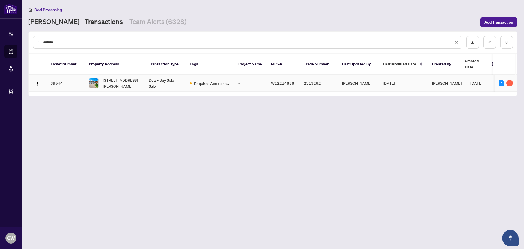
click at [121, 78] on span "61 John Lindsay Crt, Toronto, Ontario M3L 2L1, Canada" at bounding box center [121, 83] width 37 height 12
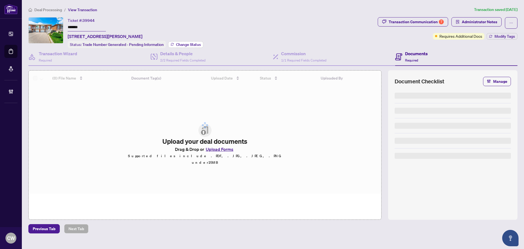
click at [185, 43] on span "Change Status" at bounding box center [188, 45] width 25 height 4
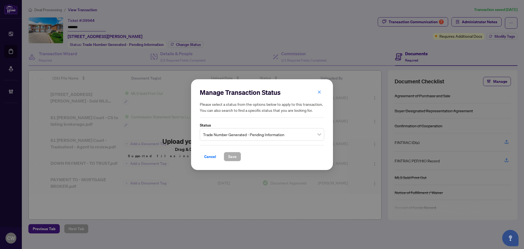
click at [229, 134] on span "Trade Number Generated - Pending Information" at bounding box center [262, 134] width 118 height 10
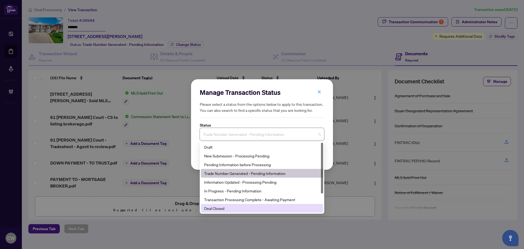
click at [235, 209] on div "Deal Closed" at bounding box center [262, 208] width 116 height 6
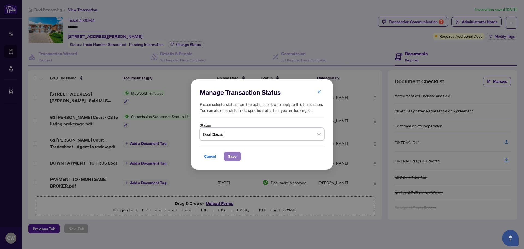
click at [232, 159] on span "Save" at bounding box center [232, 156] width 8 height 9
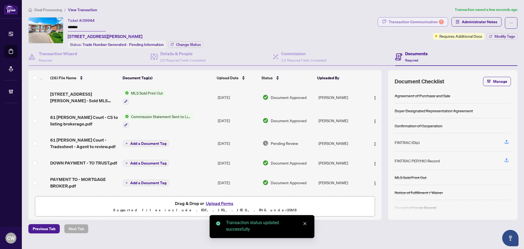
click at [419, 22] on div "Transaction Communication 7" at bounding box center [416, 21] width 55 height 9
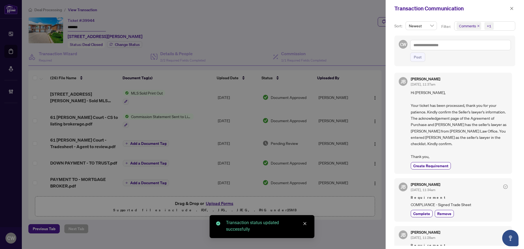
click at [478, 25] on icon "close" at bounding box center [478, 26] width 3 height 3
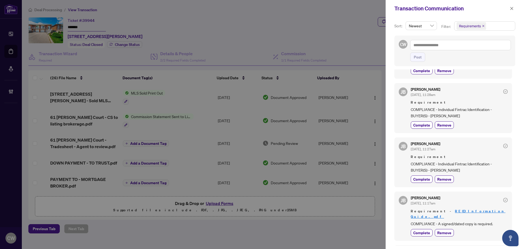
scroll to position [55, 0]
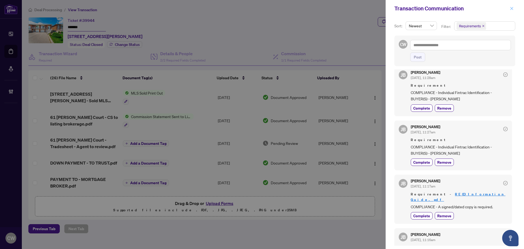
click at [512, 10] on icon "close" at bounding box center [512, 9] width 4 height 4
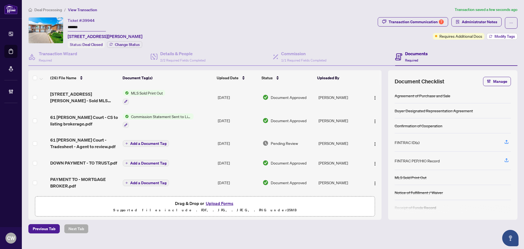
click at [506, 37] on span "Modify Tags" at bounding box center [505, 36] width 20 height 4
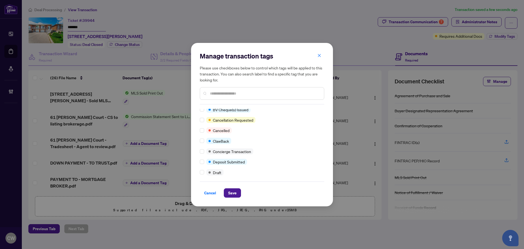
scroll to position [0, 0]
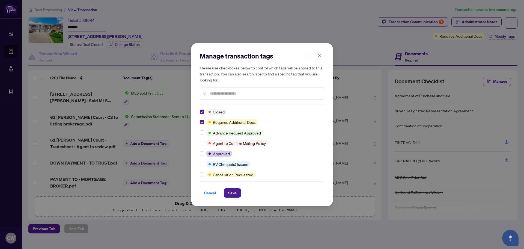
drag, startPoint x: 234, startPoint y: 191, endPoint x: 251, endPoint y: 177, distance: 22.1
click at [234, 191] on span "Save" at bounding box center [232, 192] width 8 height 9
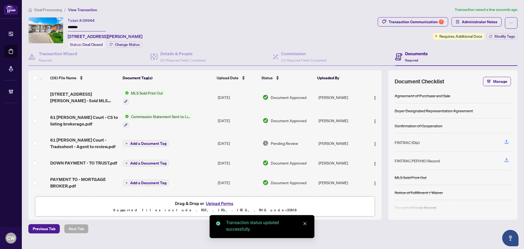
click at [470, 23] on span "Administrator Notes" at bounding box center [480, 21] width 36 height 9
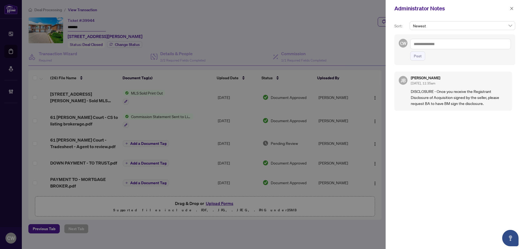
drag, startPoint x: 434, startPoint y: 46, endPoint x: 432, endPoint y: 51, distance: 5.0
click at [434, 46] on textarea at bounding box center [460, 44] width 101 height 10
paste textarea "**********"
type textarea "**********"
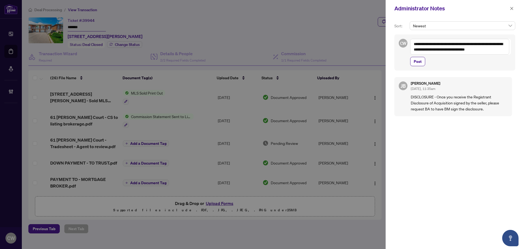
drag, startPoint x: 420, startPoint y: 64, endPoint x: 462, endPoint y: 35, distance: 50.6
click at [420, 64] on span "Post" at bounding box center [418, 61] width 8 height 9
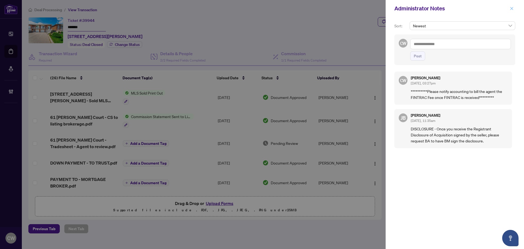
click at [512, 12] on span "button" at bounding box center [512, 8] width 4 height 9
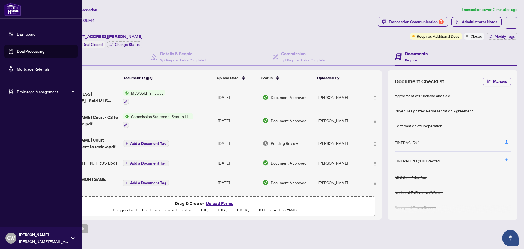
click at [21, 51] on ul "Dashboard Deal Processing Mortgage Referrals Brokerage Management" at bounding box center [41, 62] width 82 height 79
click at [24, 51] on link "Deal Processing" at bounding box center [31, 51] width 28 height 5
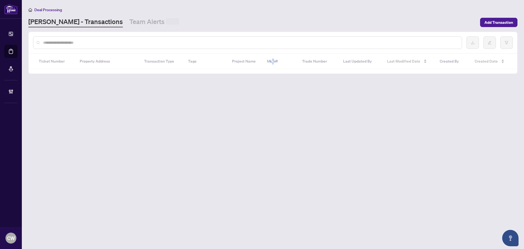
click at [126, 43] on input "text" at bounding box center [250, 43] width 415 height 6
paste input "*******"
type input "*******"
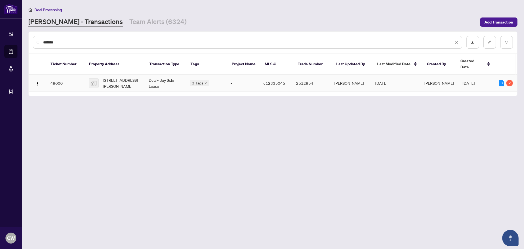
click at [123, 78] on span "1052 Matthew Murray Cres, Oshawa, ON, Canada" at bounding box center [121, 83] width 37 height 12
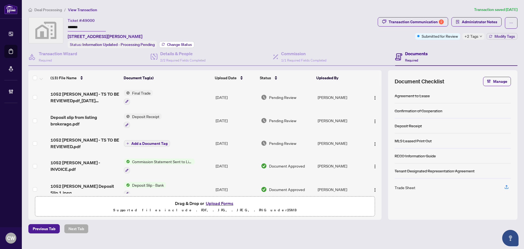
click at [181, 44] on span "Change Status" at bounding box center [179, 45] width 25 height 4
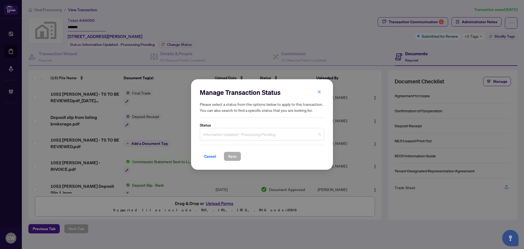
click at [266, 137] on span "Information Updated - Processing Pending" at bounding box center [262, 134] width 118 height 10
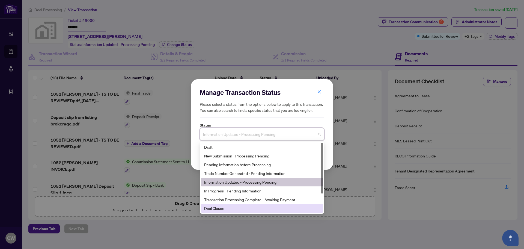
click at [250, 208] on div "Deal Closed" at bounding box center [262, 208] width 116 height 6
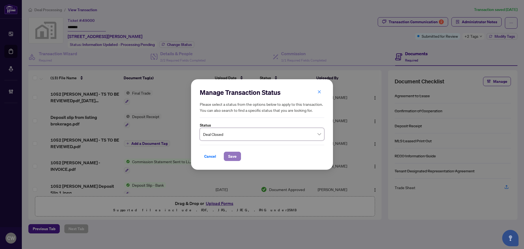
click at [235, 153] on span "Save" at bounding box center [232, 156] width 8 height 9
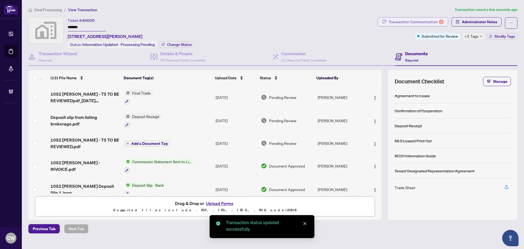
click at [425, 23] on div "Transaction Communication 2" at bounding box center [416, 21] width 55 height 9
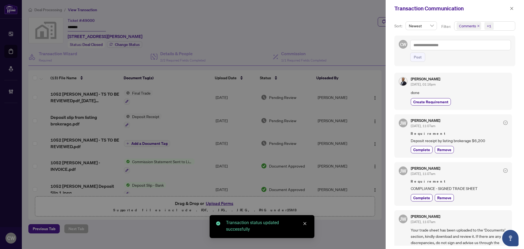
click at [478, 26] on icon "close" at bounding box center [479, 26] width 2 height 2
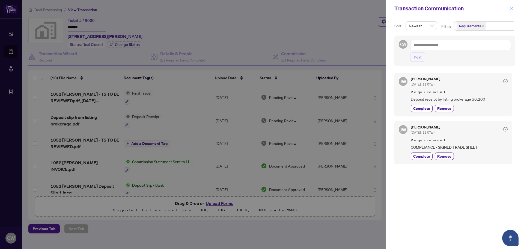
click at [513, 8] on icon "close" at bounding box center [512, 8] width 3 height 3
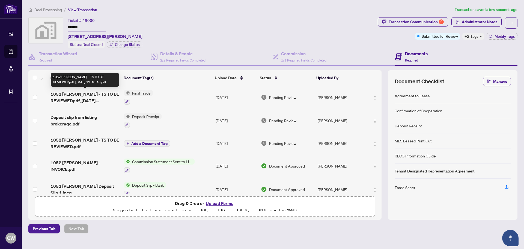
click at [78, 93] on span "1052 Matthew Murray Cres - TS TO BE REVIEWEDpdf_2025-08-21 12_10_18.pdf" at bounding box center [85, 97] width 69 height 13
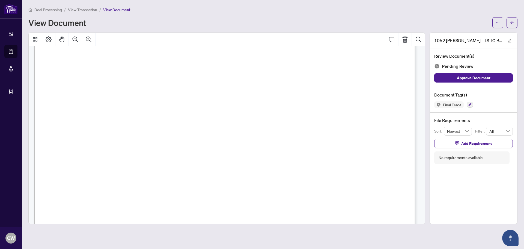
scroll to position [191, 0]
click at [510, 19] on span "button" at bounding box center [512, 22] width 4 height 9
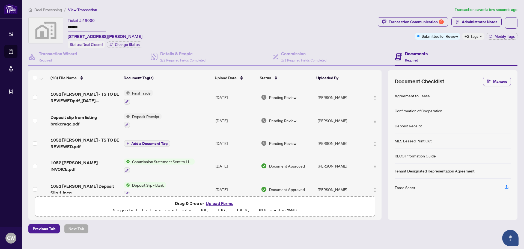
drag, startPoint x: 141, startPoint y: 92, endPoint x: 151, endPoint y: 92, distance: 10.1
click at [141, 92] on span "Final Trade" at bounding box center [141, 93] width 23 height 6
click at [127, 99] on button "button" at bounding box center [127, 102] width 6 height 6
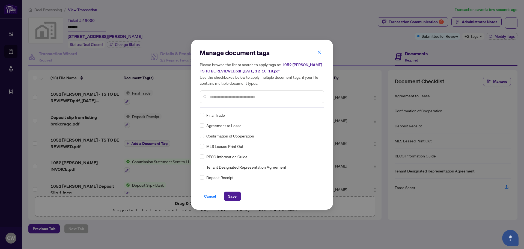
click at [218, 98] on input "text" at bounding box center [265, 97] width 110 height 6
type input "*****"
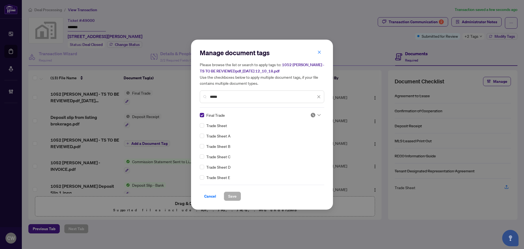
click at [205, 110] on div "Manage document tags Please browse the list or search to apply tags to: 1052 Ma…" at bounding box center [262, 124] width 125 height 152
click at [312, 116] on img at bounding box center [313, 114] width 5 height 5
click at [305, 140] on div "Approved" at bounding box center [297, 141] width 35 height 6
click at [234, 194] on span "Save" at bounding box center [232, 196] width 8 height 9
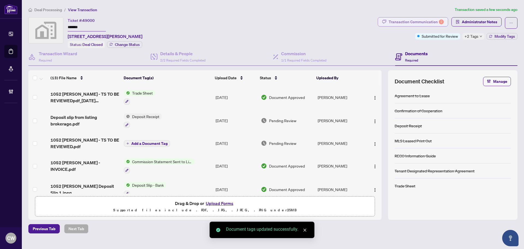
click at [419, 20] on div "Transaction Communication 2" at bounding box center [416, 21] width 55 height 9
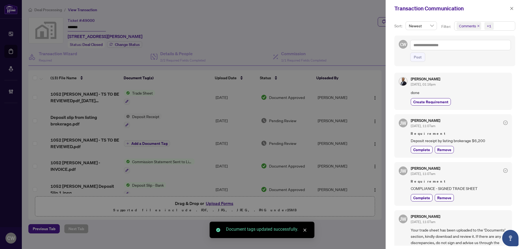
click at [479, 25] on icon "close" at bounding box center [479, 26] width 2 height 2
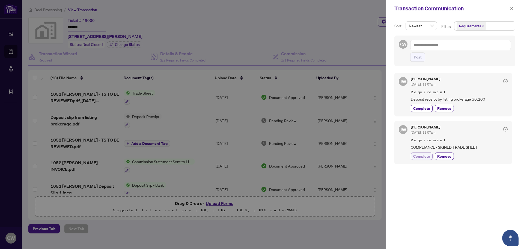
click at [425, 159] on span "Complete" at bounding box center [421, 156] width 17 height 6
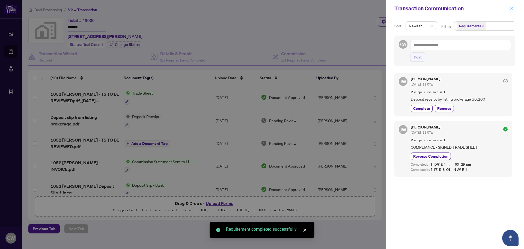
click at [510, 9] on icon "close" at bounding box center [512, 9] width 4 height 4
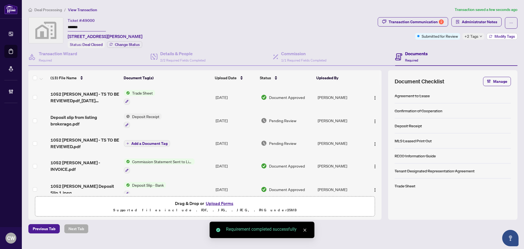
click at [497, 38] on span "Modify Tags" at bounding box center [505, 36] width 20 height 4
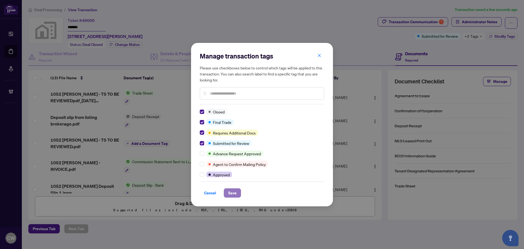
click at [229, 196] on span "Save" at bounding box center [232, 192] width 8 height 9
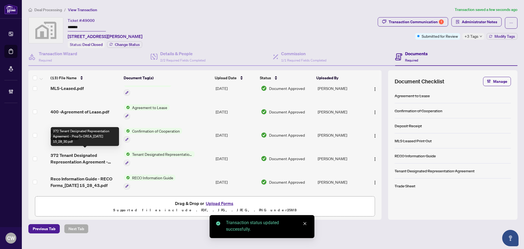
scroll to position [195, 0]
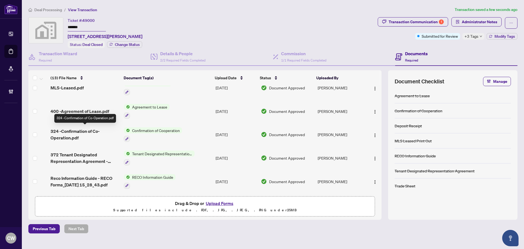
click at [91, 128] on span "324 -Confirmation of Co-Operation.pdf" at bounding box center [85, 134] width 69 height 13
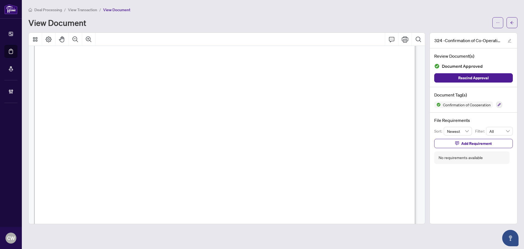
scroll to position [574, 0]
drag, startPoint x: 510, startPoint y: 19, endPoint x: 8, endPoint y: 32, distance: 501.6
click at [510, 20] on button "button" at bounding box center [512, 22] width 11 height 11
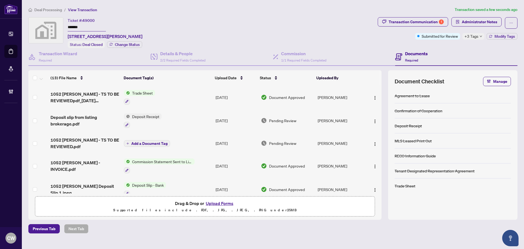
click at [84, 96] on span "1052 Matthew Murray Cres - TS TO BE REVIEWEDpdf_2025-08-21 12_10_18.pdf" at bounding box center [85, 97] width 69 height 13
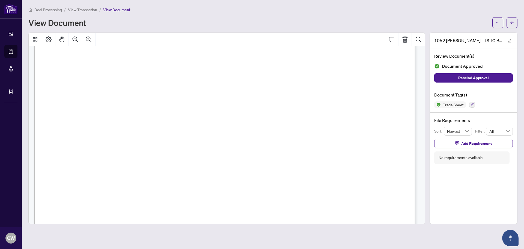
scroll to position [137, 0]
click at [513, 21] on icon "arrow-left" at bounding box center [512, 23] width 4 height 4
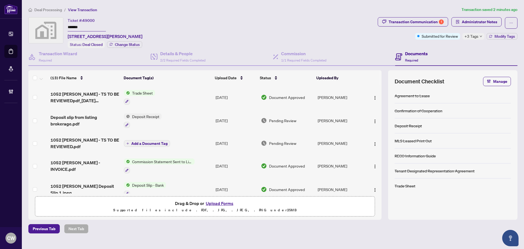
click at [222, 200] on button "Upload Forms" at bounding box center [219, 203] width 31 height 7
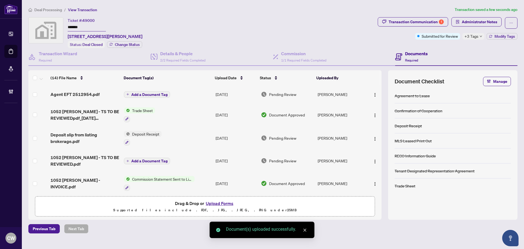
click at [146, 94] on span "Add a Document Tag" at bounding box center [149, 95] width 36 height 4
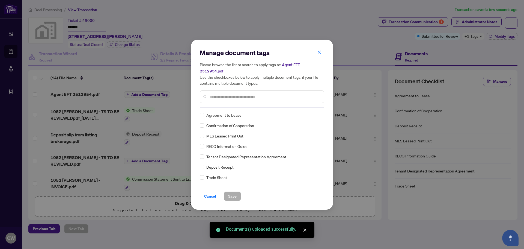
click at [222, 95] on input "text" at bounding box center [265, 97] width 110 height 6
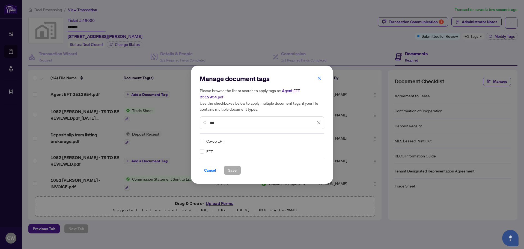
type input "***"
drag, startPoint x: 315, startPoint y: 138, endPoint x: 314, endPoint y: 141, distance: 2.9
click at [315, 138] on img at bounding box center [313, 140] width 5 height 5
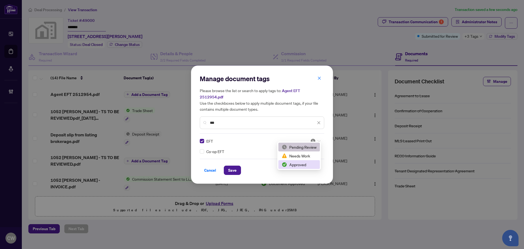
click at [301, 166] on div "Approved" at bounding box center [299, 164] width 35 height 6
click at [235, 166] on span "Save" at bounding box center [232, 170] width 8 height 9
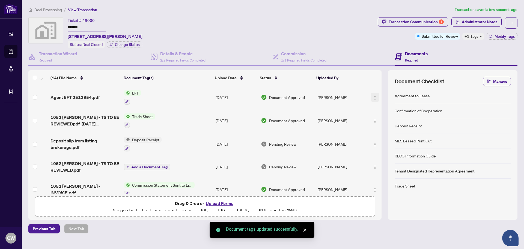
click at [376, 95] on button "button" at bounding box center [375, 97] width 9 height 9
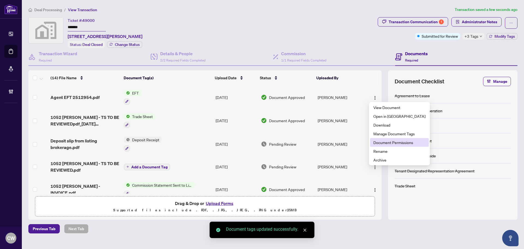
click at [380, 141] on span "Document Permissions" at bounding box center [400, 142] width 52 height 6
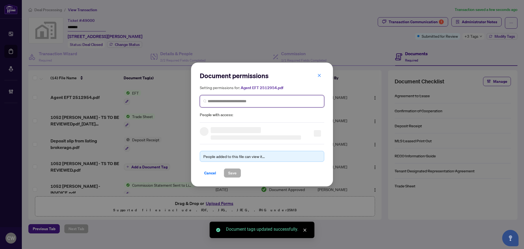
click at [276, 102] on input "search" at bounding box center [264, 101] width 113 height 6
paste input "**********"
type input "**********"
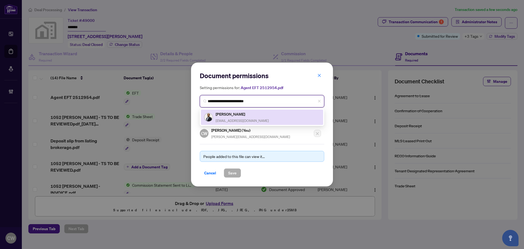
click at [237, 115] on h5 "Sri Thangavadivel" at bounding box center [242, 114] width 53 height 6
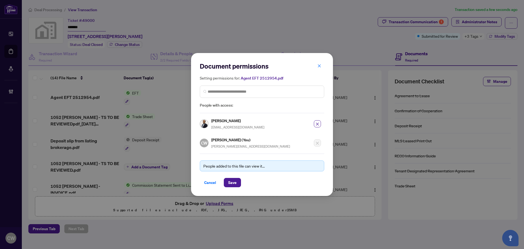
click at [232, 187] on div "Document permissions Setting permissions for: Agent EFT 2512954.pdf 6445 Sri Th…" at bounding box center [262, 124] width 142 height 143
click at [231, 179] on span "Save" at bounding box center [232, 182] width 8 height 9
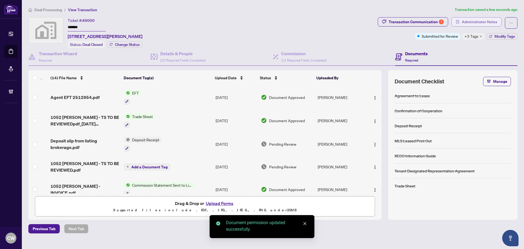
click at [476, 17] on span "Administrator Notes" at bounding box center [480, 21] width 36 height 9
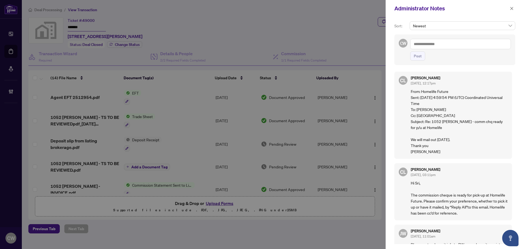
click at [442, 46] on textarea at bounding box center [460, 44] width 101 height 10
paste textarea "**********"
type textarea "**********"
click at [414, 61] on div "**********" at bounding box center [455, 49] width 121 height 31
drag, startPoint x: 416, startPoint y: 58, endPoint x: 493, endPoint y: 36, distance: 79.4
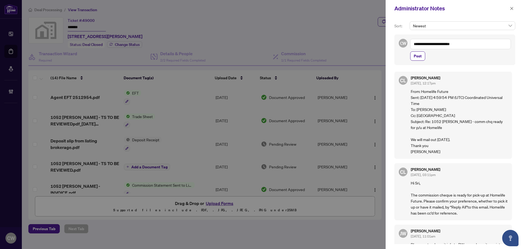
click at [418, 58] on span "Post" at bounding box center [418, 56] width 8 height 9
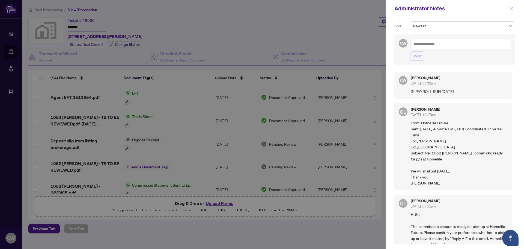
click at [512, 11] on span "button" at bounding box center [512, 8] width 4 height 9
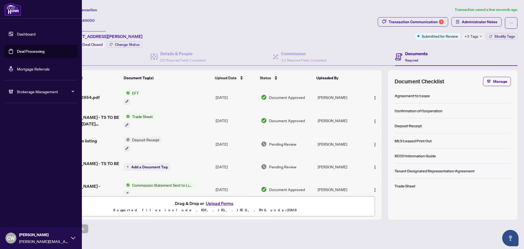
click at [17, 51] on link "Deal Processing" at bounding box center [31, 51] width 28 height 5
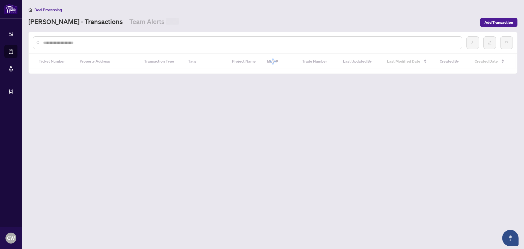
click at [97, 37] on div at bounding box center [247, 42] width 429 height 13
click at [94, 40] on input "text" at bounding box center [250, 43] width 415 height 6
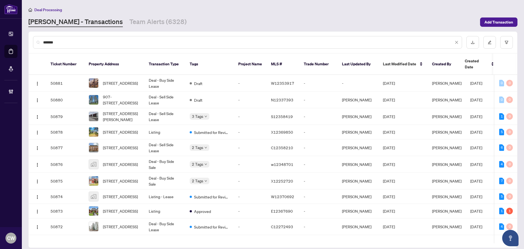
type input "*******"
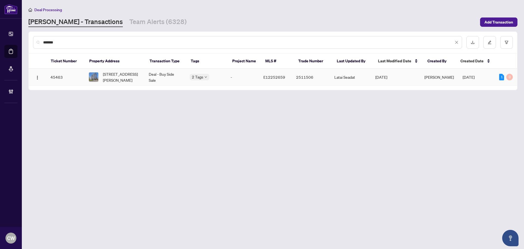
click at [110, 74] on span "1216-1000 The Esplanade, Pickering, Ontario L1V 6V4, Canada" at bounding box center [121, 77] width 37 height 12
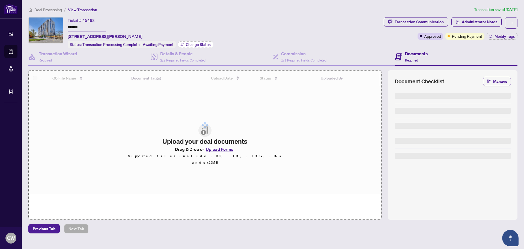
click at [195, 43] on span "Change Status" at bounding box center [198, 45] width 25 height 4
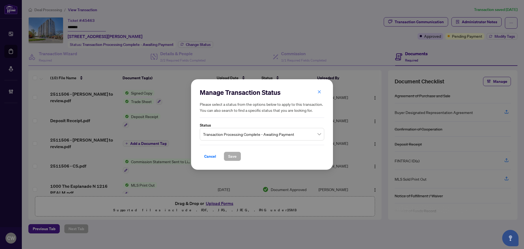
click at [231, 134] on span "Transaction Processing Complete - Awaiting Payment" at bounding box center [262, 134] width 118 height 10
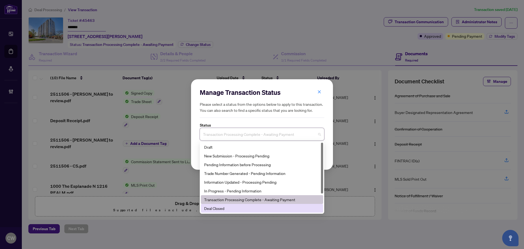
click at [245, 209] on div "Deal Closed" at bounding box center [262, 208] width 116 height 6
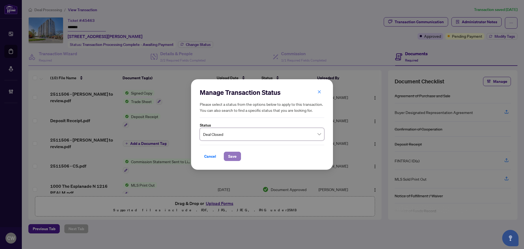
click at [234, 152] on span "Save" at bounding box center [232, 156] width 8 height 9
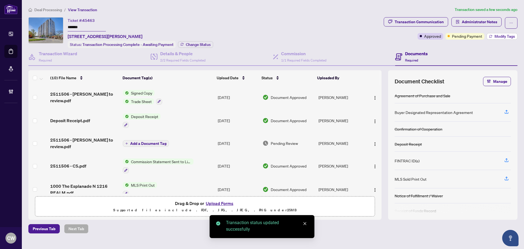
click at [506, 36] on span "Modify Tags" at bounding box center [505, 36] width 20 height 4
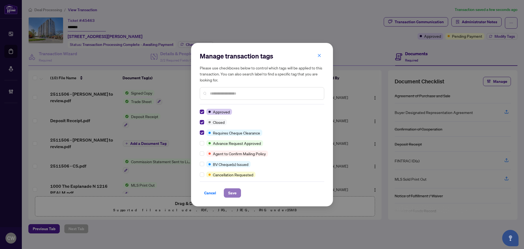
click at [234, 193] on span "Save" at bounding box center [232, 192] width 8 height 9
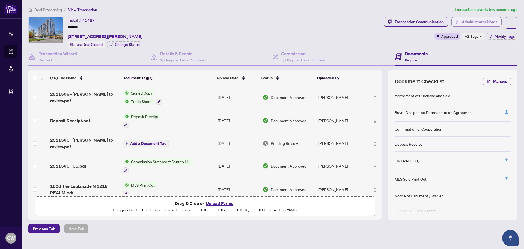
click at [473, 23] on span "Administrator Notes" at bounding box center [480, 21] width 36 height 9
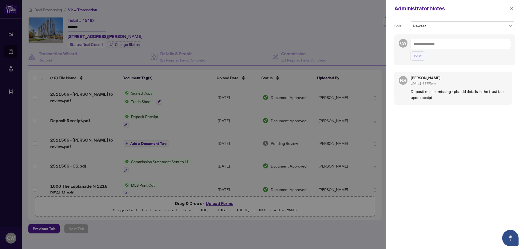
click at [434, 46] on textarea at bounding box center [460, 44] width 101 height 10
paste textarea "**********"
type textarea "**********"
click at [421, 57] on span "Post" at bounding box center [418, 56] width 8 height 9
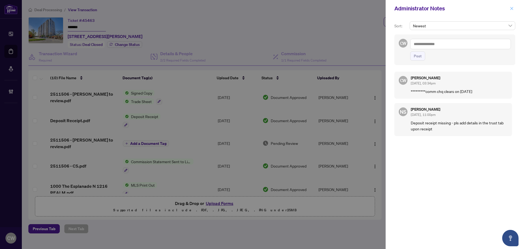
click at [515, 9] on button "button" at bounding box center [512, 8] width 7 height 7
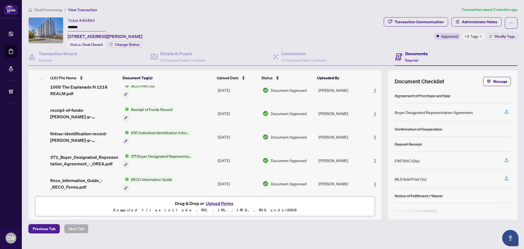
scroll to position [125, 0]
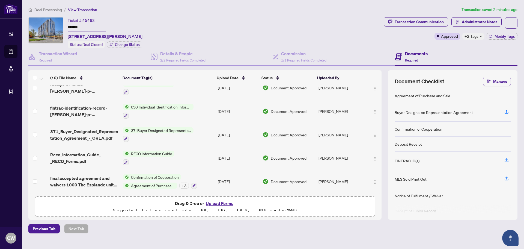
click at [98, 177] on span "final accepted agreement and waivers 1000 The Esplande unit 1216.pdf" at bounding box center [84, 181] width 68 height 13
